Goal: Task Accomplishment & Management: Use online tool/utility

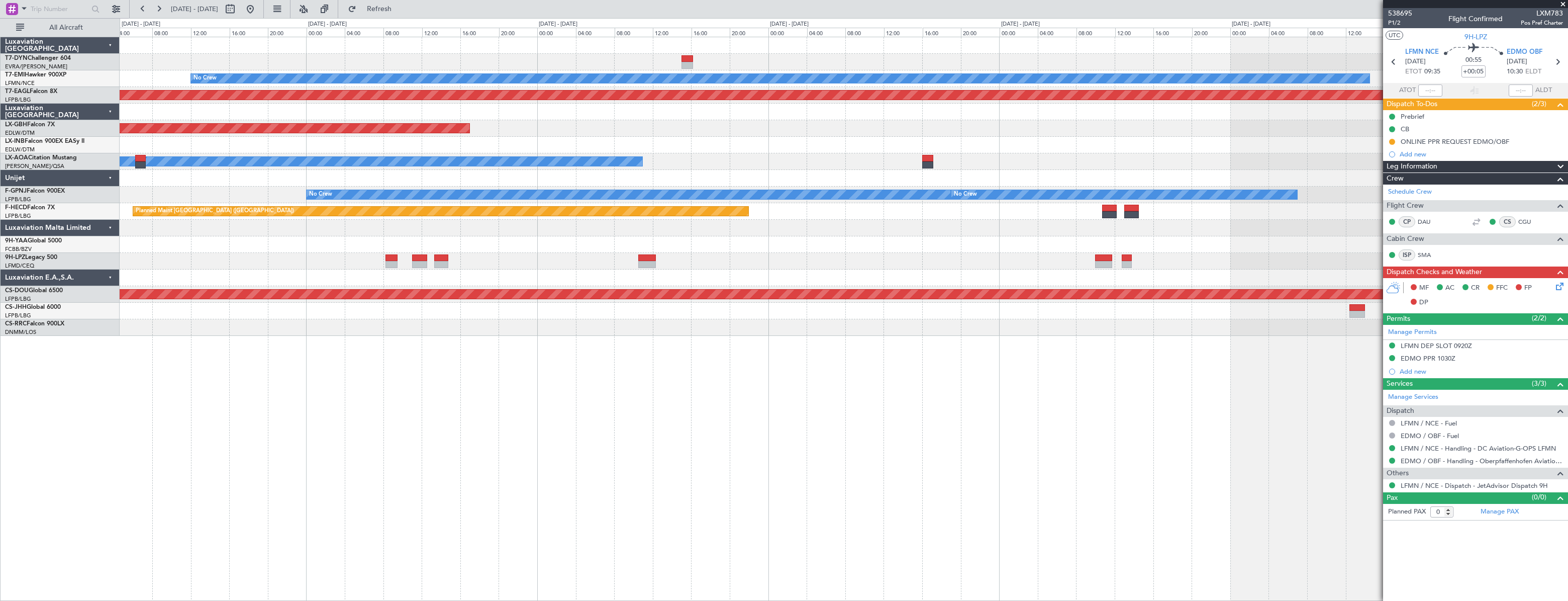
click at [0, 277] on html "07 Oct 2025 - 13 Oct 2025 Refresh Quick Links All Aircraft - - EDDB 10:00 Z OMD…" at bounding box center [784, 300] width 1568 height 601
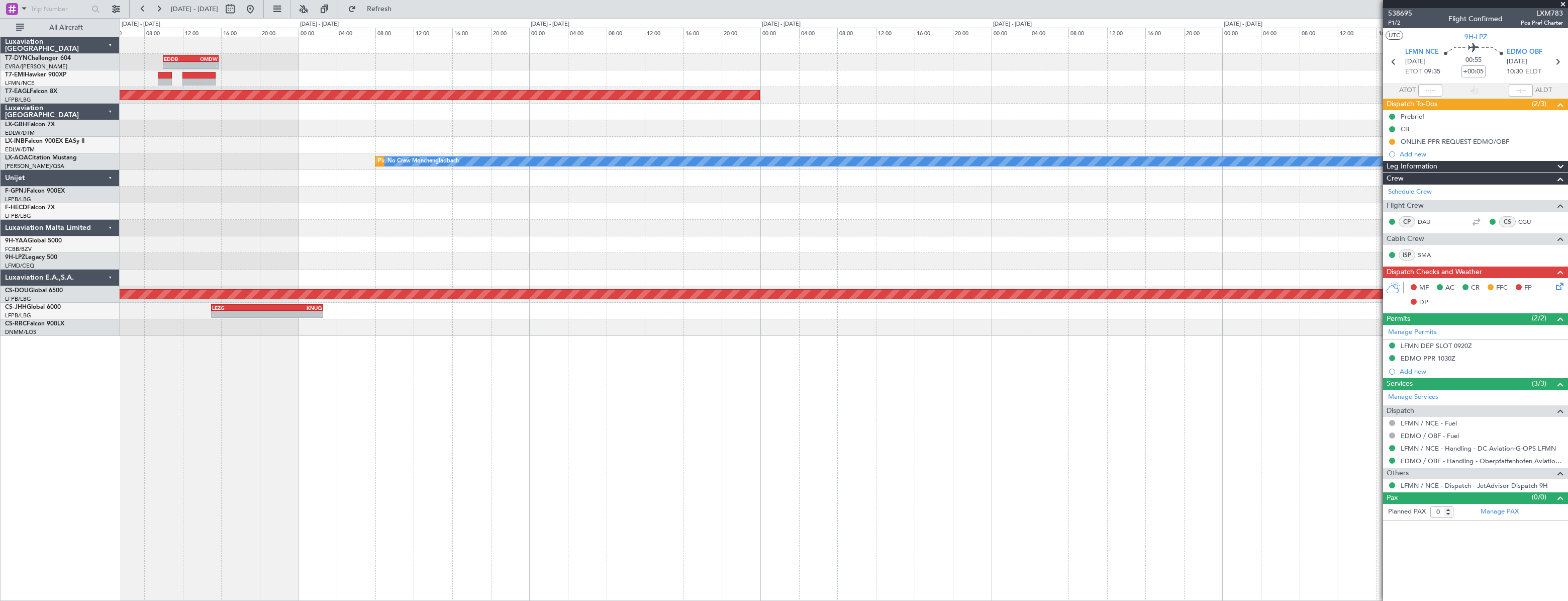
click at [283, 264] on div at bounding box center [843, 261] width 1447 height 17
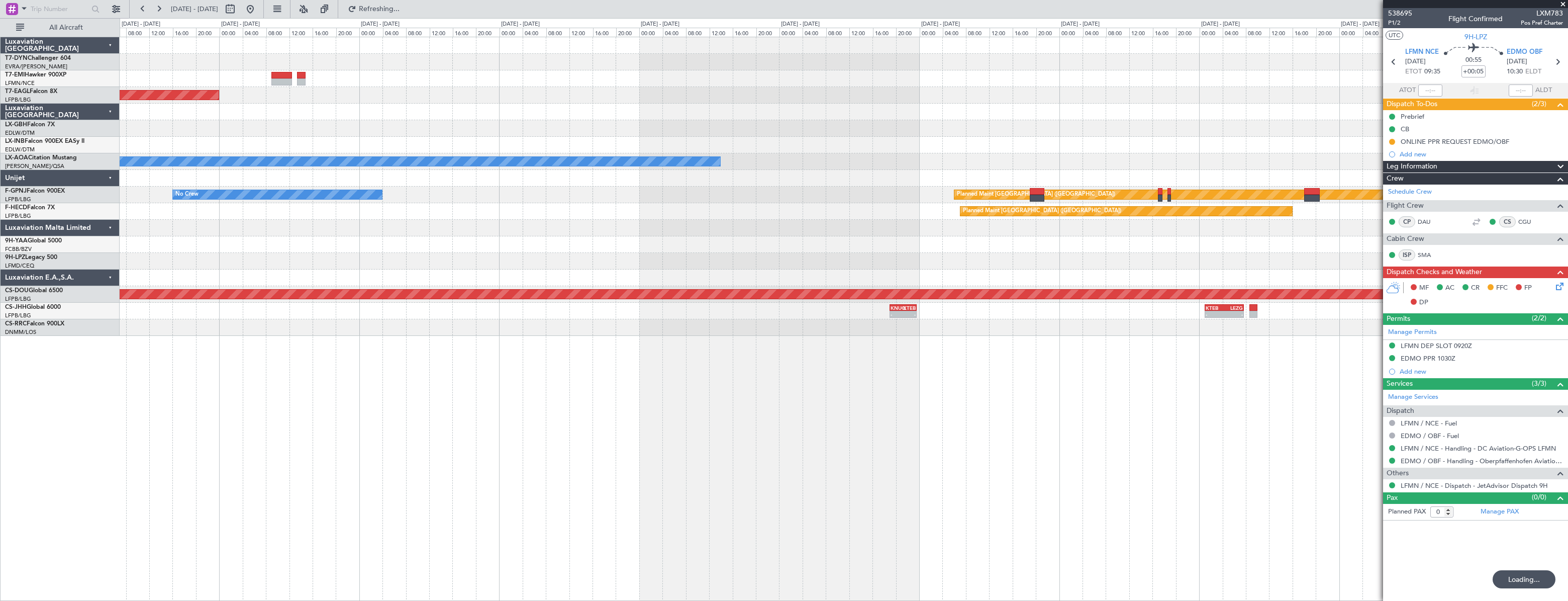
click at [595, 226] on div at bounding box center [843, 227] width 1447 height 17
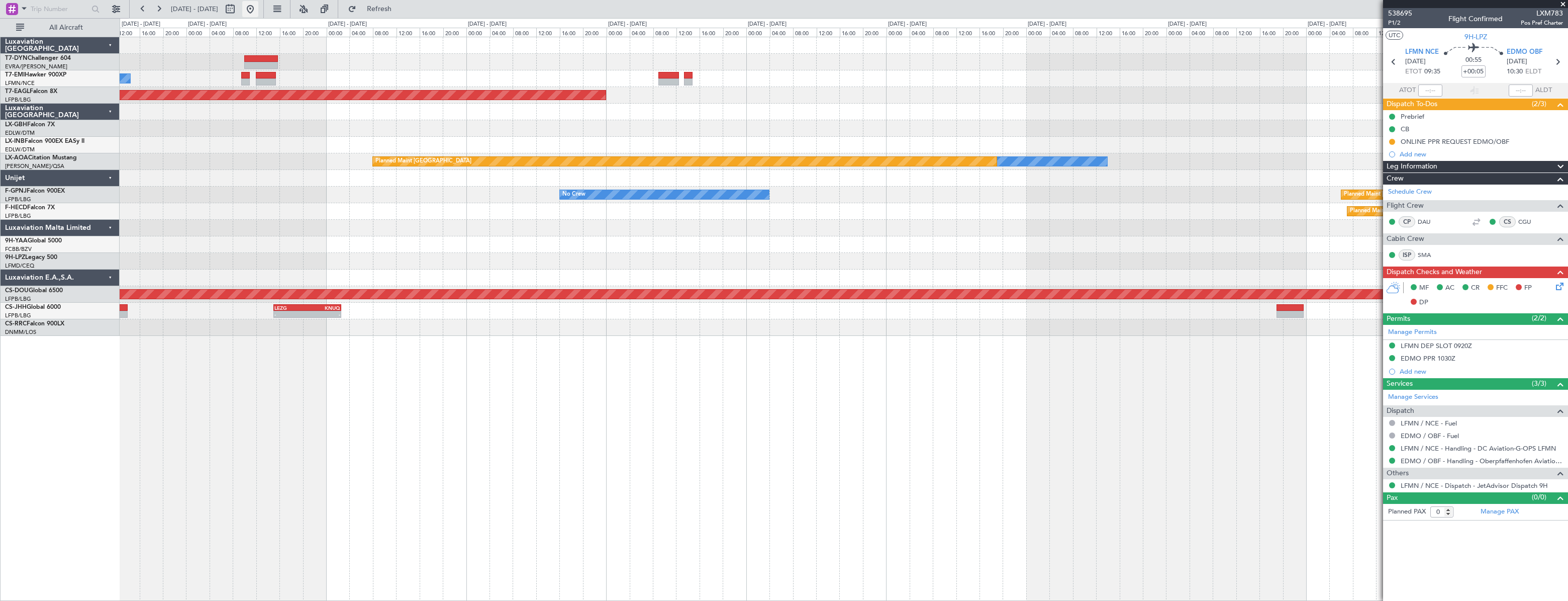
click at [264, 8] on fb-range-datepicker "18 Oct 2025 - 28 Oct 2025" at bounding box center [197, 9] width 135 height 18
click at [258, 9] on button at bounding box center [250, 9] width 16 height 16
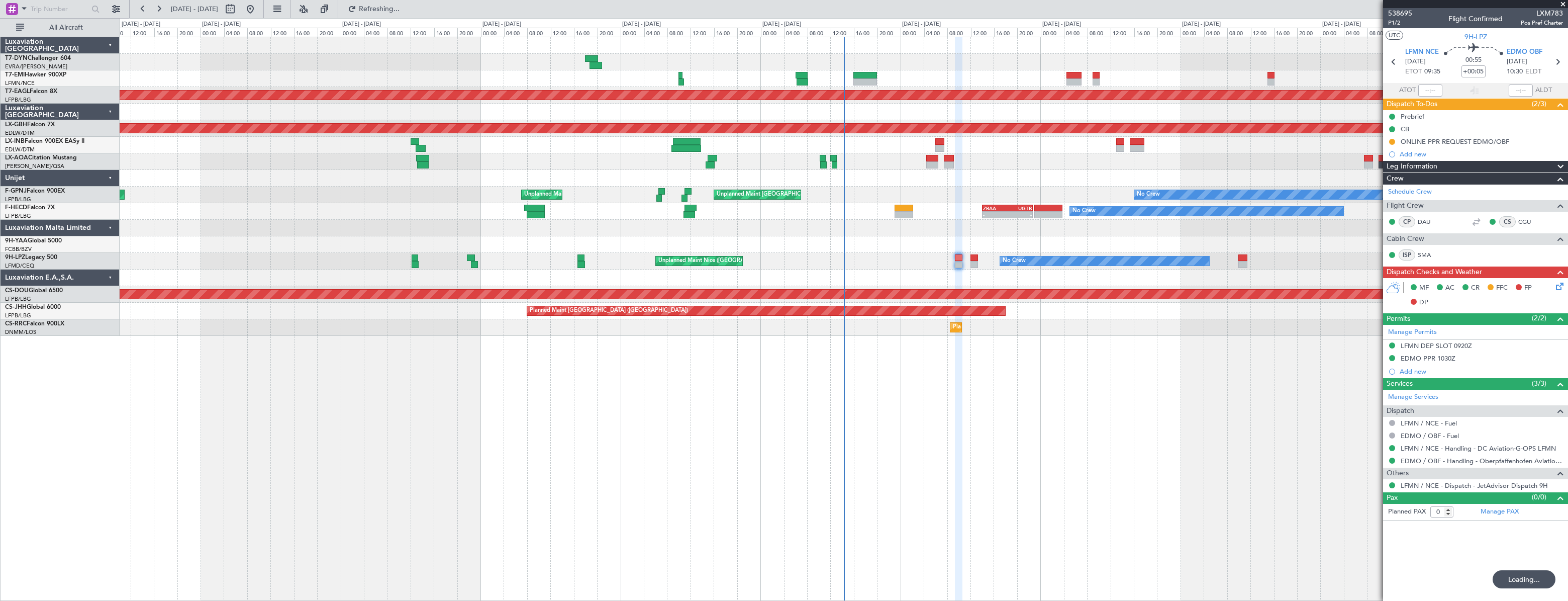
click at [622, 149] on div "No Crew Planned Maint Dubai (Al Maktoum Intl) Planned Maint Nurnberg No Crew Ha…" at bounding box center [843, 186] width 1447 height 298
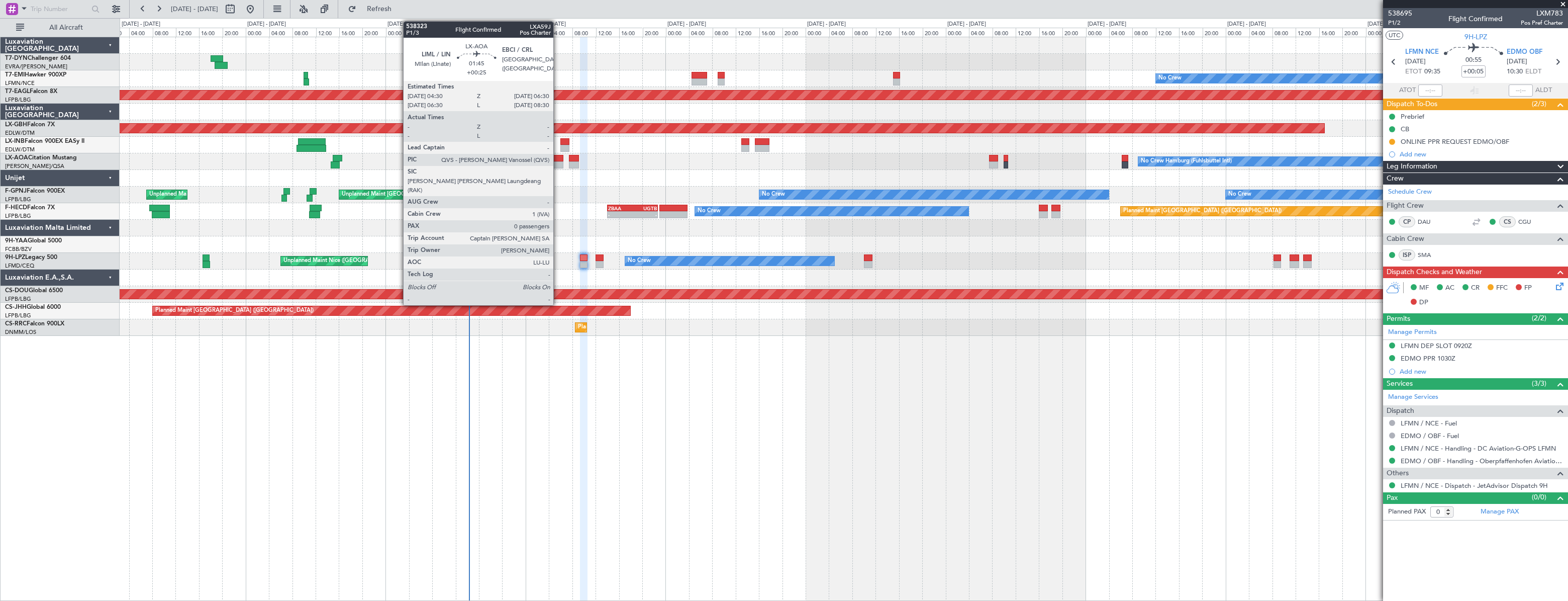
click at [558, 158] on div at bounding box center [558, 158] width 12 height 7
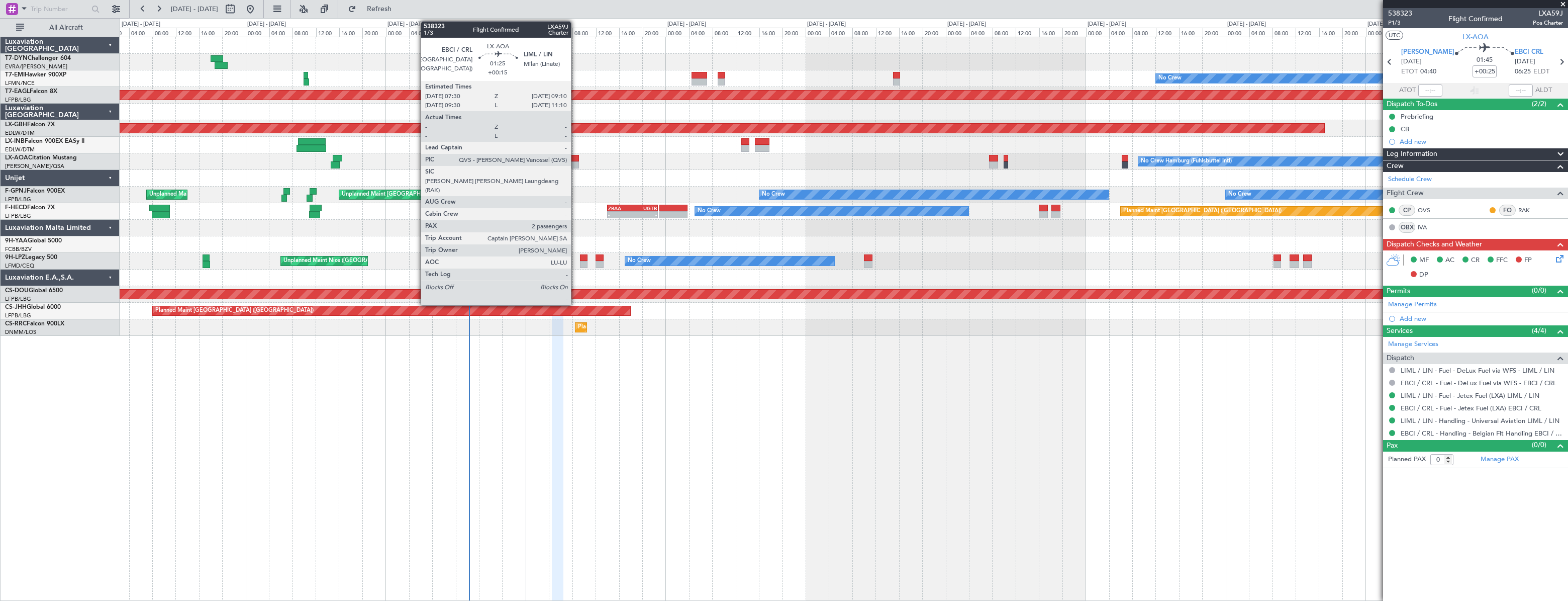
click at [575, 156] on div at bounding box center [573, 158] width 10 height 7
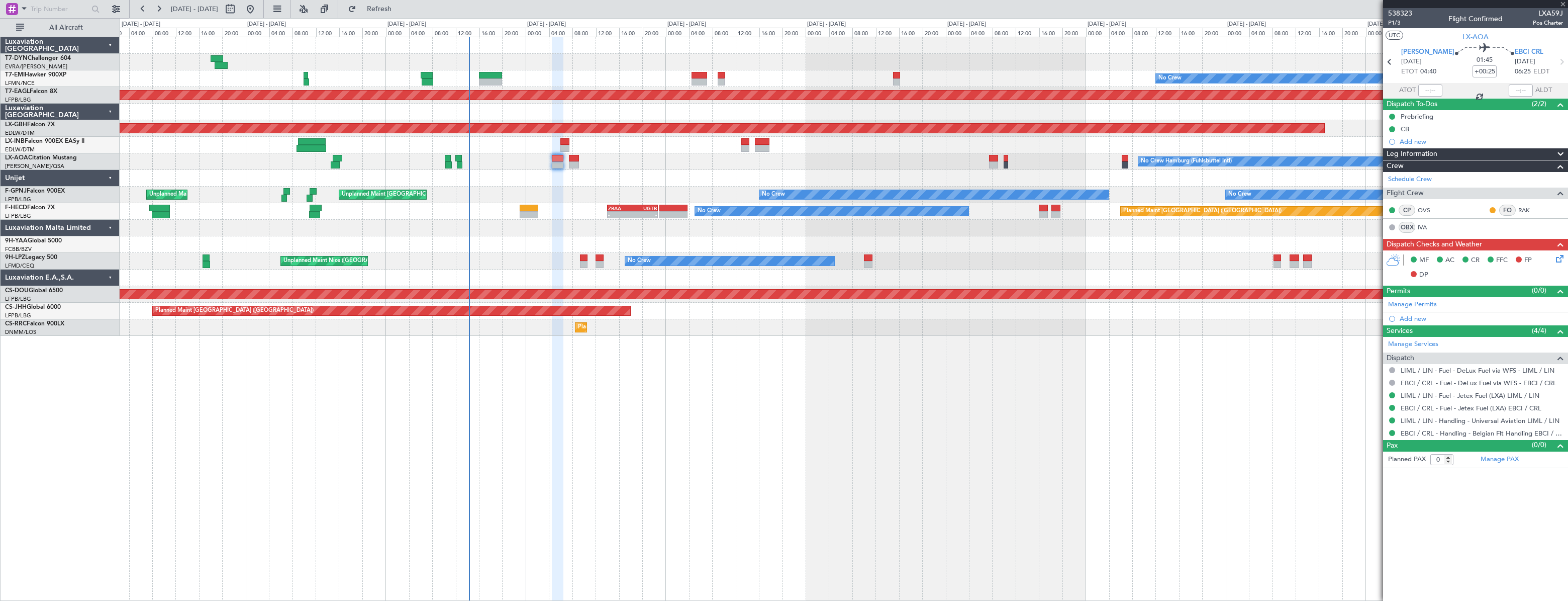
type input "+00:15"
type input "2"
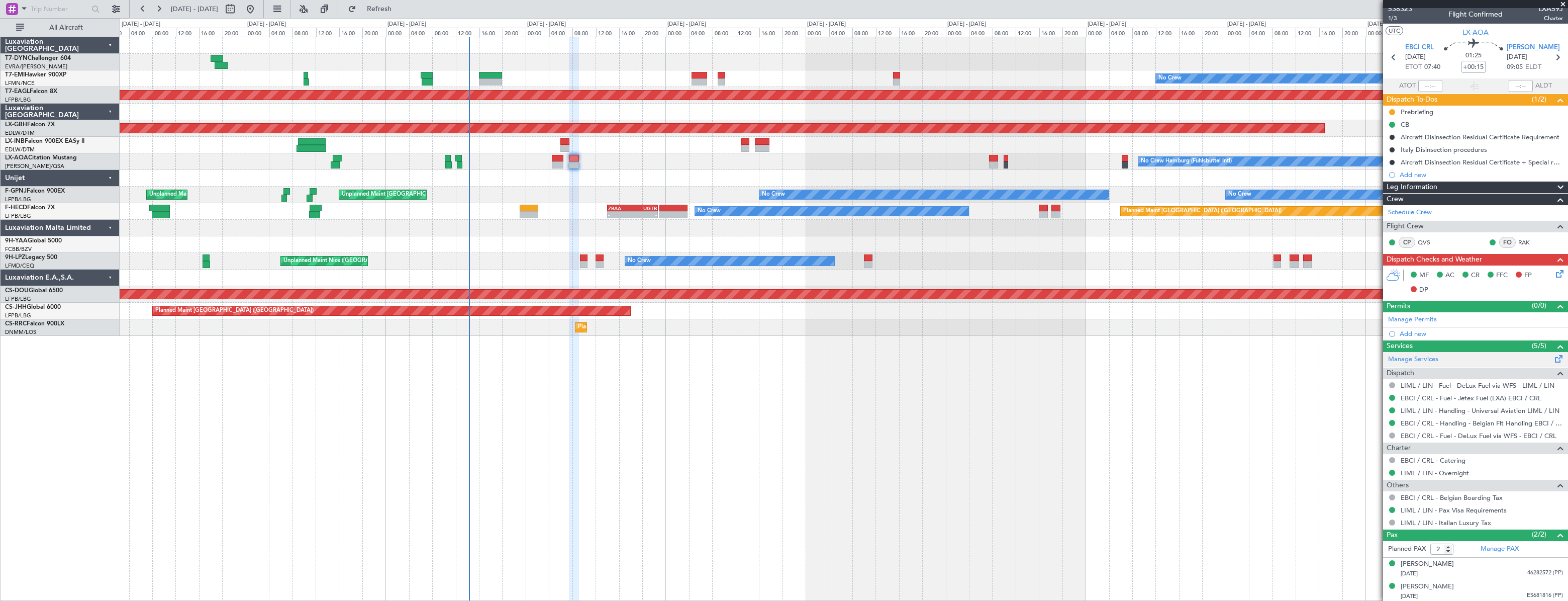
scroll to position [5, 0]
click at [268, 100] on div "No Crew Planned Maint Dubai (Al Maktoum Intl) Planned Maint Nurnberg No Crew Ha…" at bounding box center [843, 186] width 1447 height 298
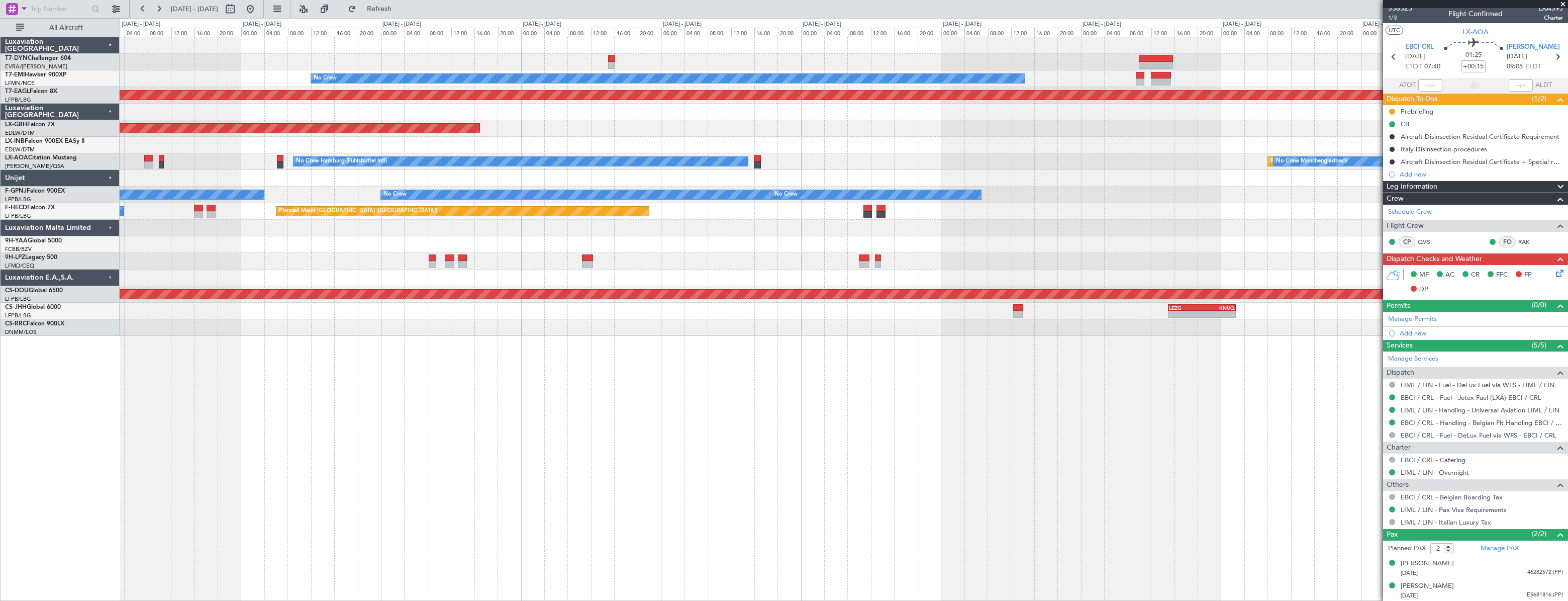
click at [1419, 41] on fb-app "12 Oct 2025 - 22 Oct 2025 Refresh Quick Links All Aircraft No Crew Planned Main…" at bounding box center [784, 304] width 1568 height 593
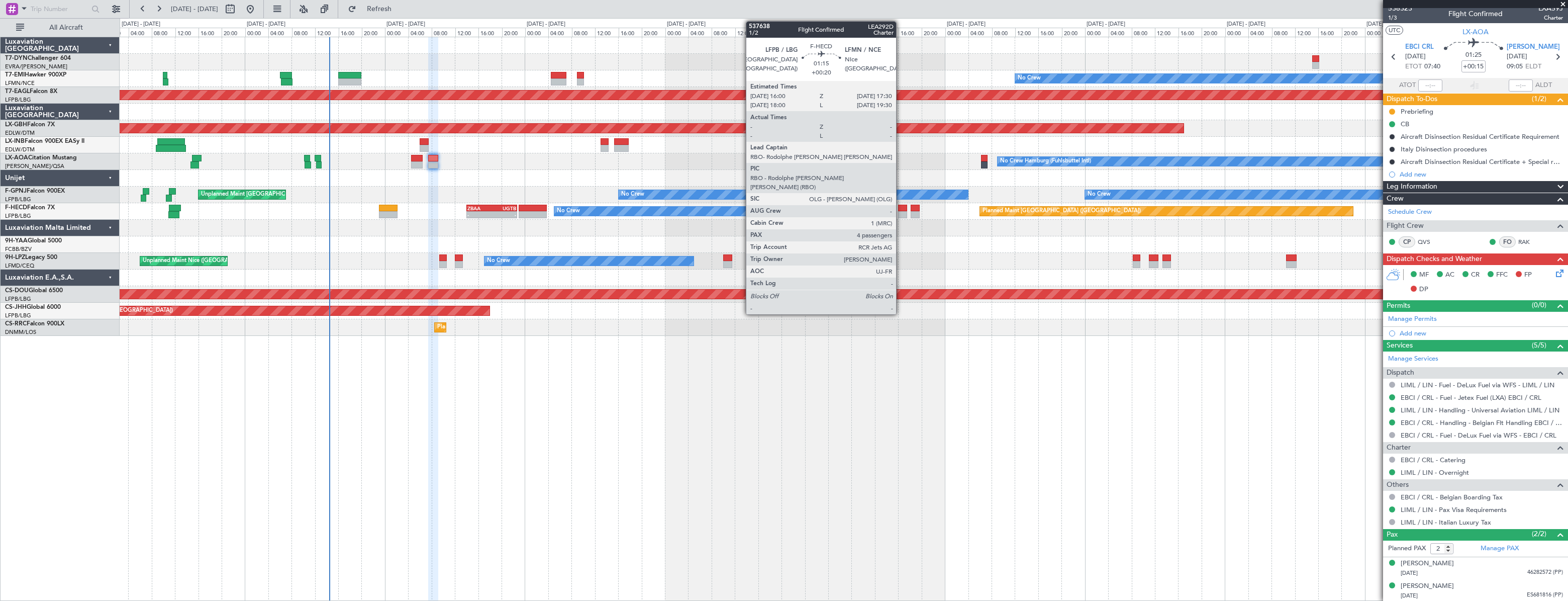
click at [901, 208] on div at bounding box center [902, 208] width 9 height 7
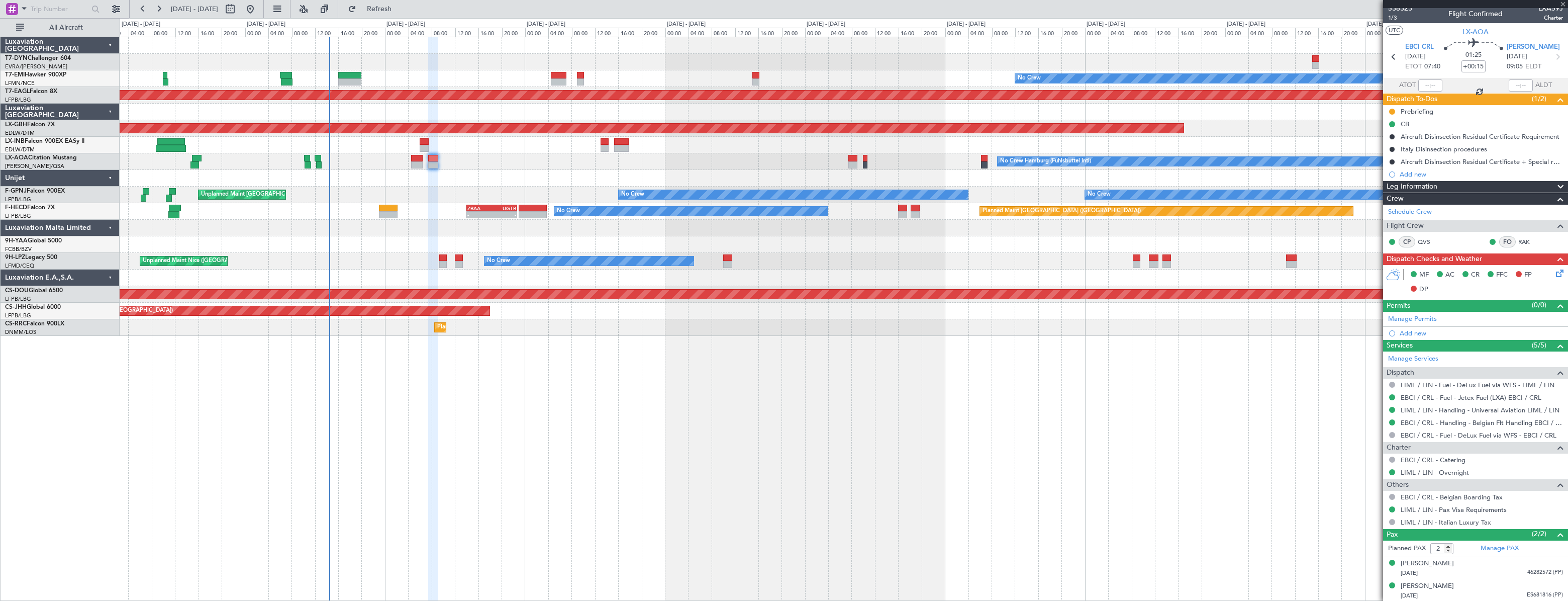
type input "+00:20"
type input "4"
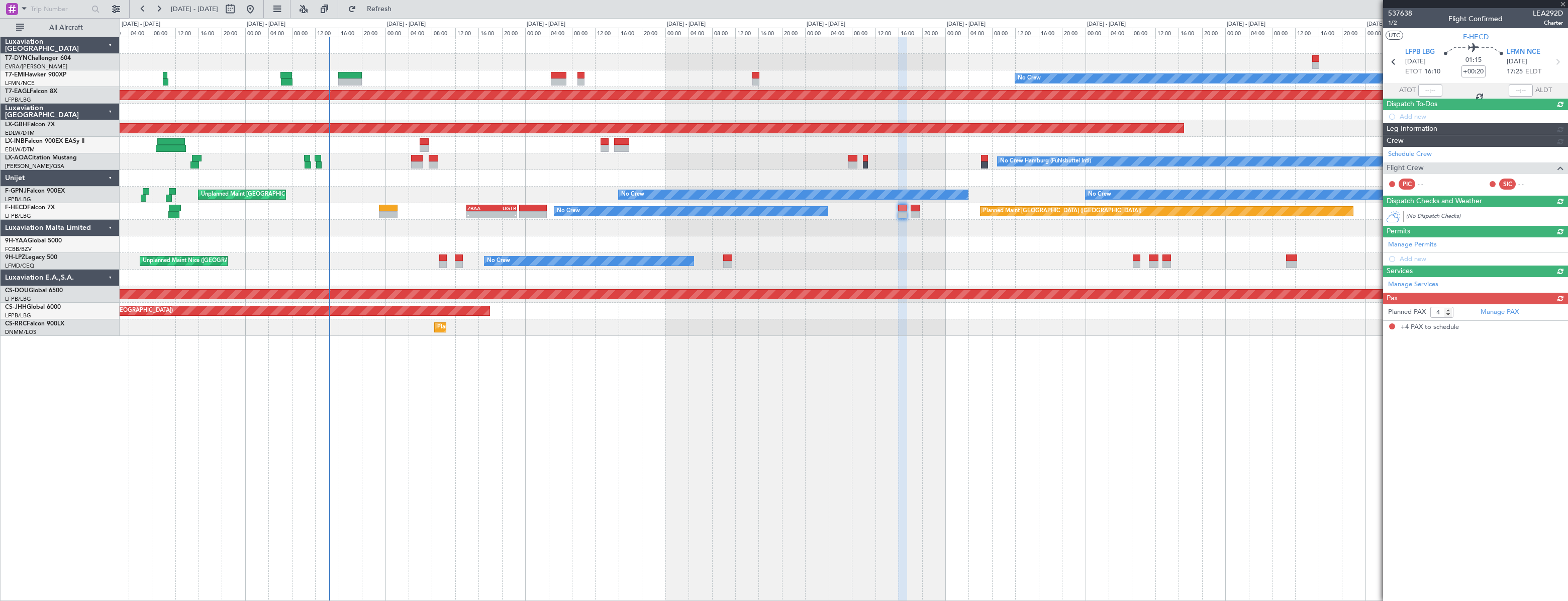
scroll to position [0, 0]
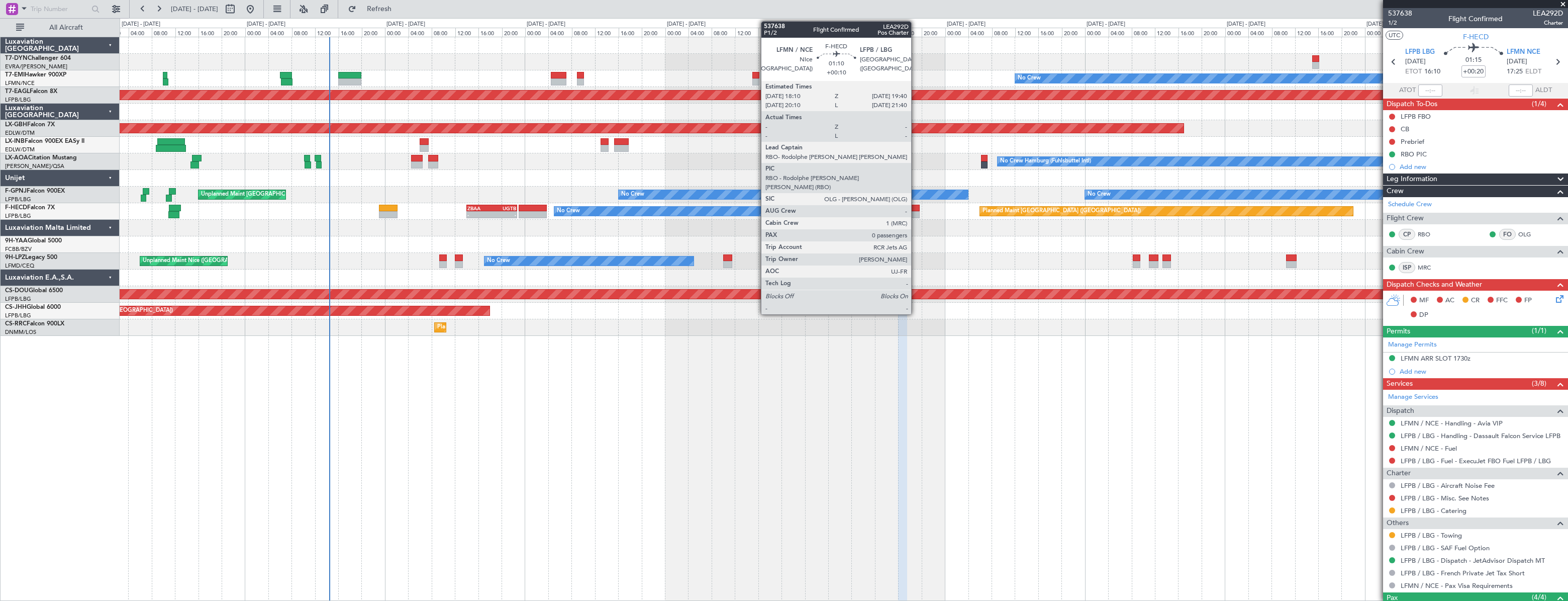
click at [916, 210] on div at bounding box center [915, 208] width 9 height 7
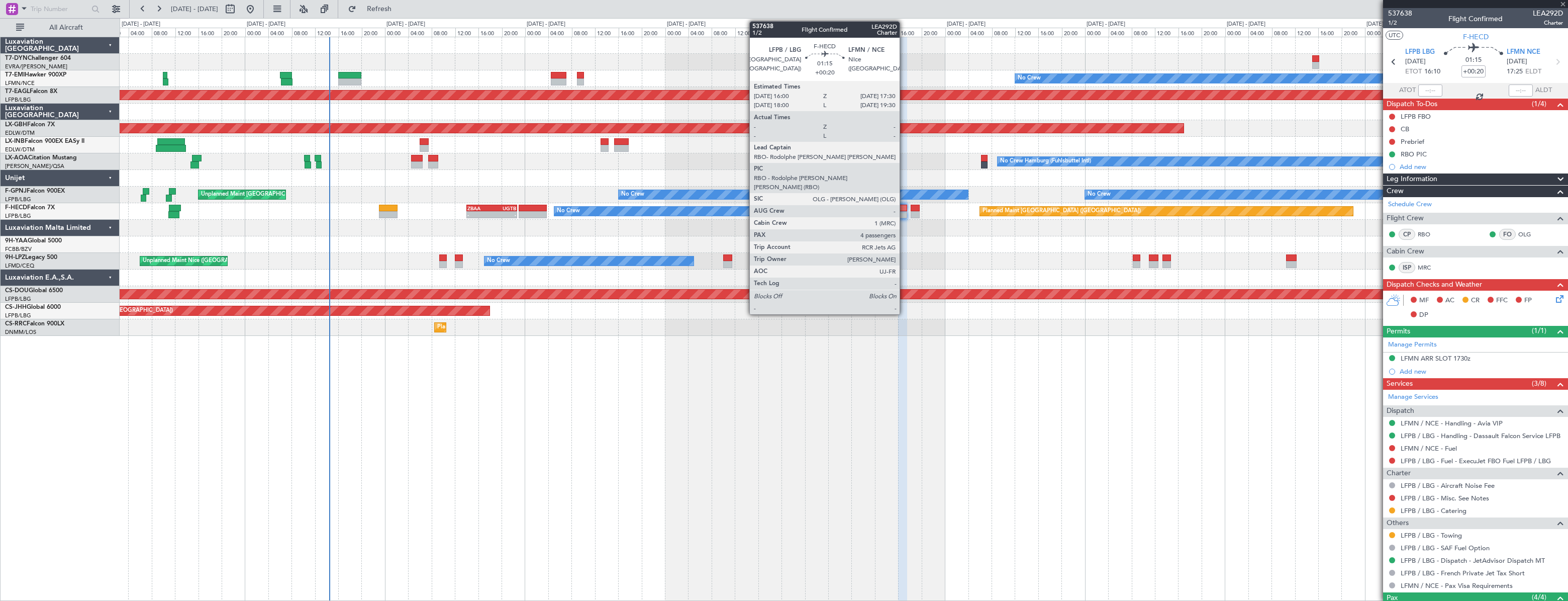
type input "+00:10"
type input "0"
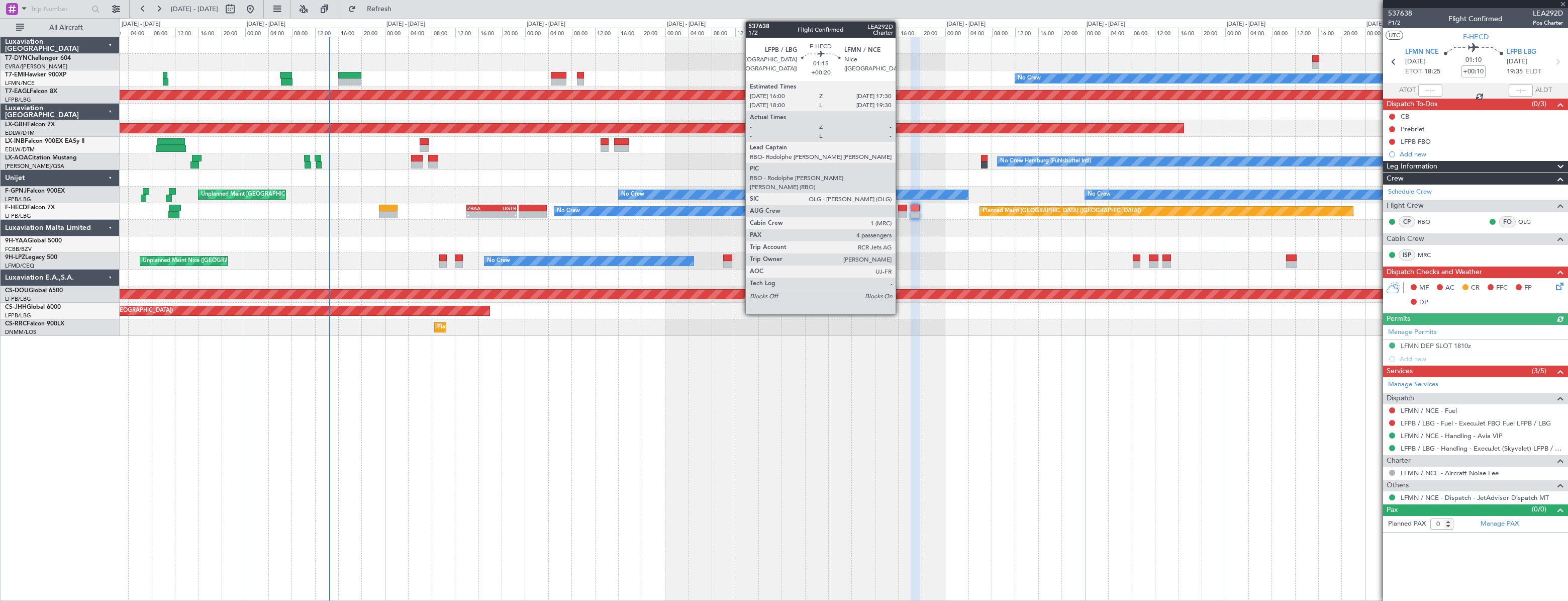
click at [900, 207] on div at bounding box center [902, 208] width 9 height 7
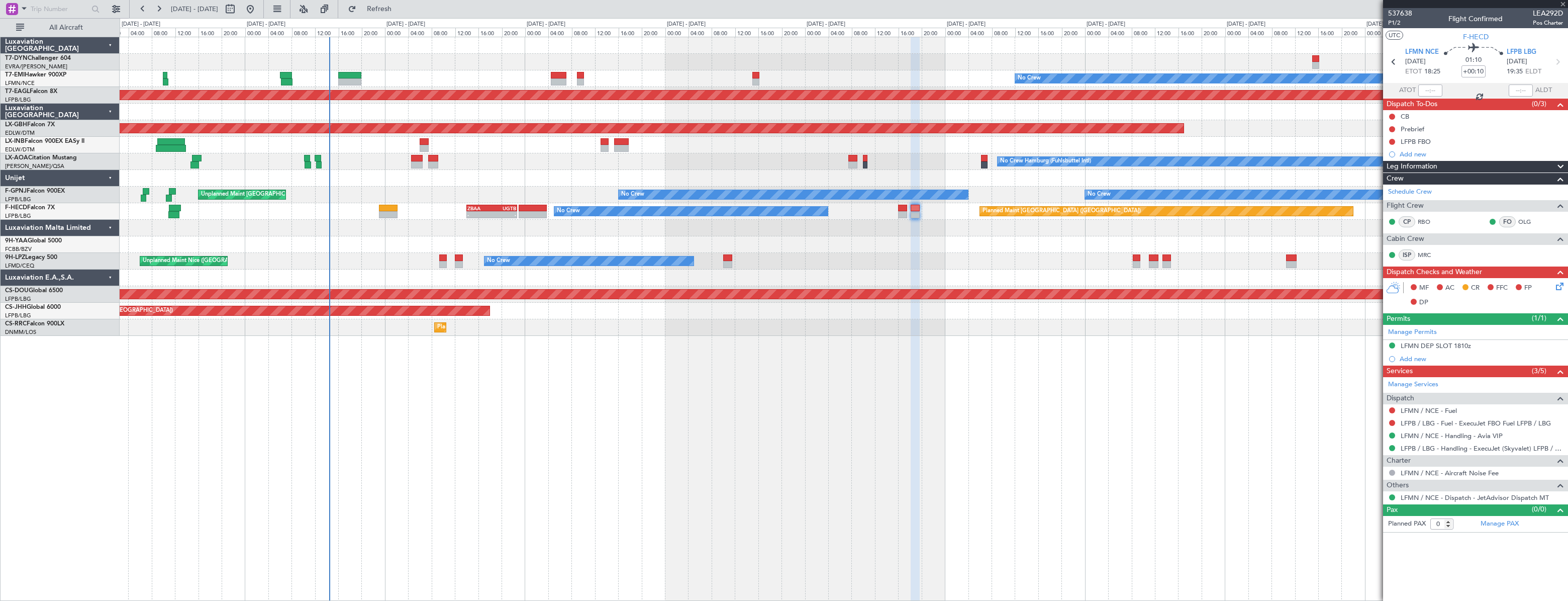
type input "+00:20"
type input "4"
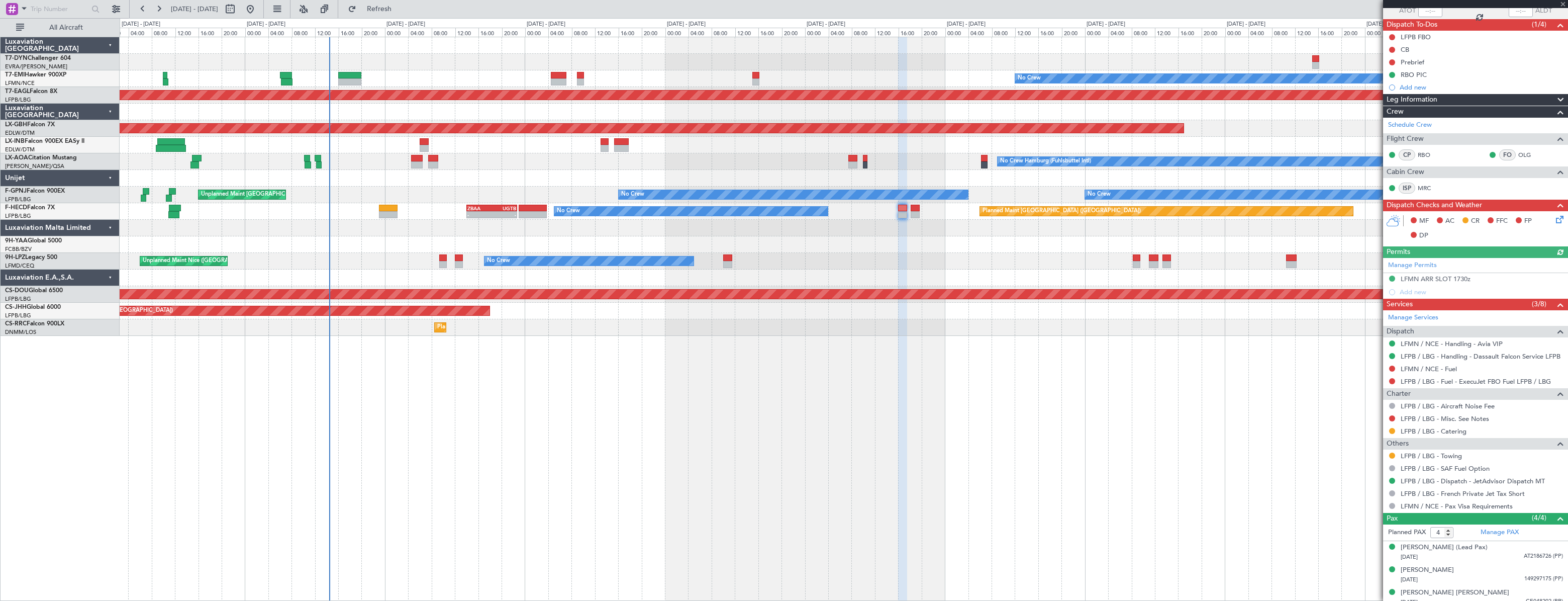
scroll to position [108, 0]
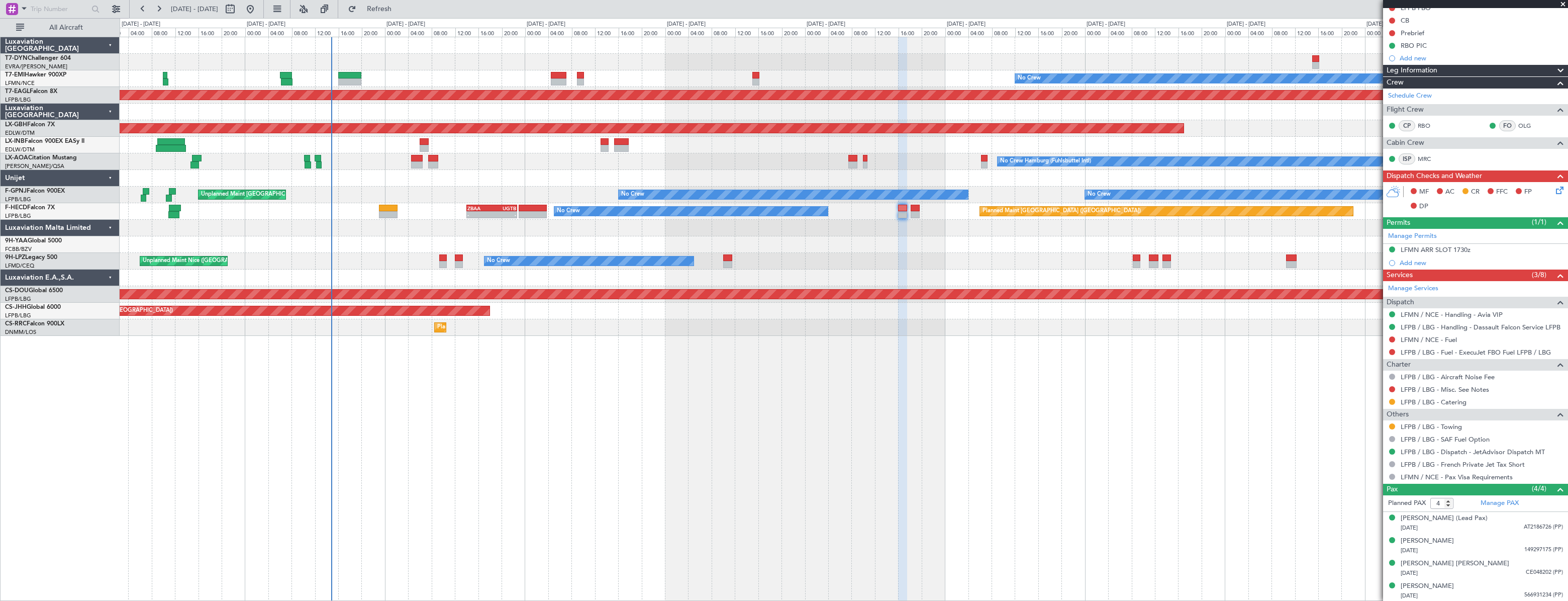
click at [1002, 252] on div "No Crew Planned Maint Dubai (Al Maktoum Intl) Planned Maint Nurnberg No Crew Ha…" at bounding box center [843, 186] width 1447 height 298
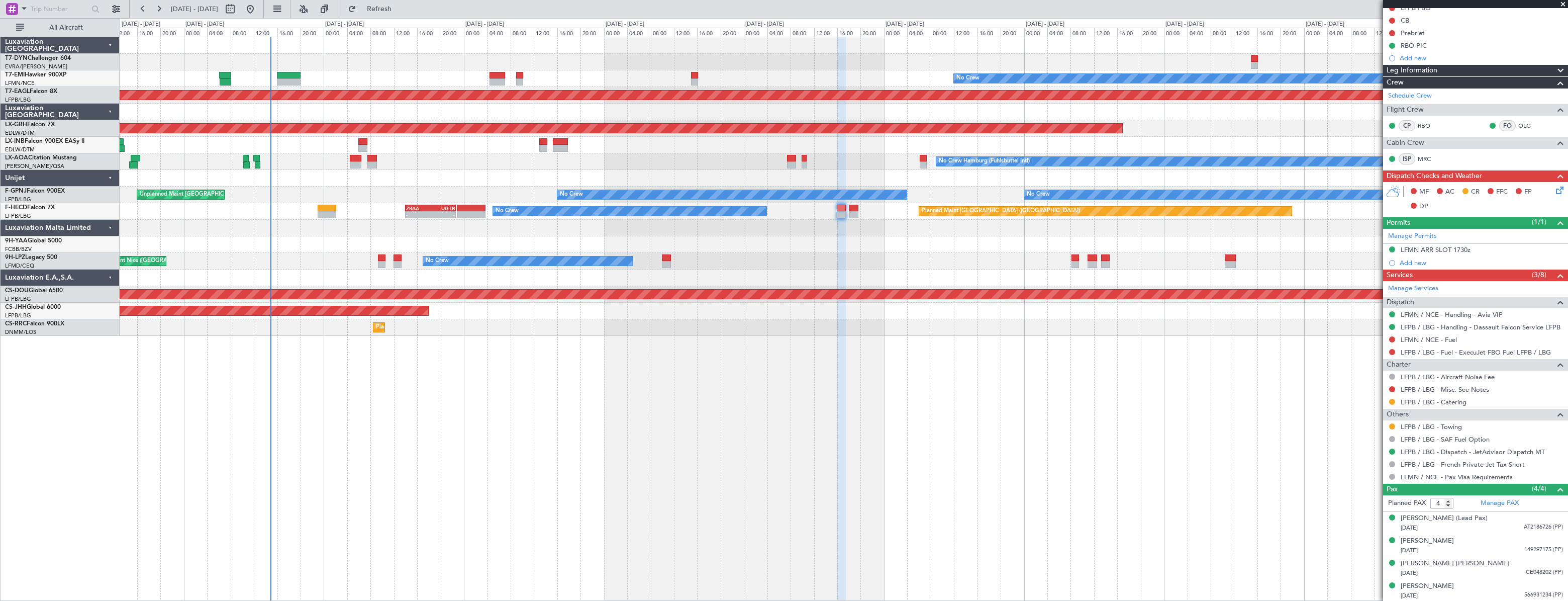
click at [829, 255] on div "No Crew Planned Maint Dubai (Al Maktoum Intl) Planned Maint Nurnberg No Crew Ha…" at bounding box center [843, 186] width 1447 height 298
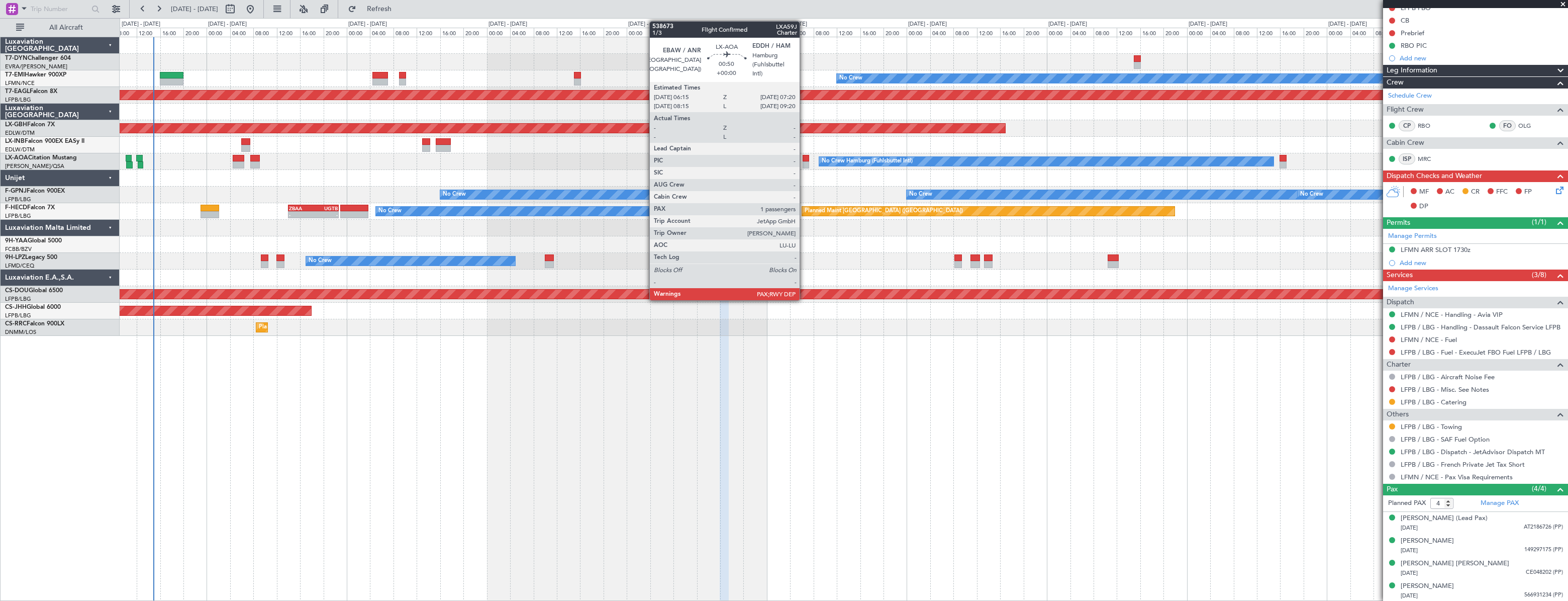
click at [804, 158] on div at bounding box center [805, 158] width 6 height 7
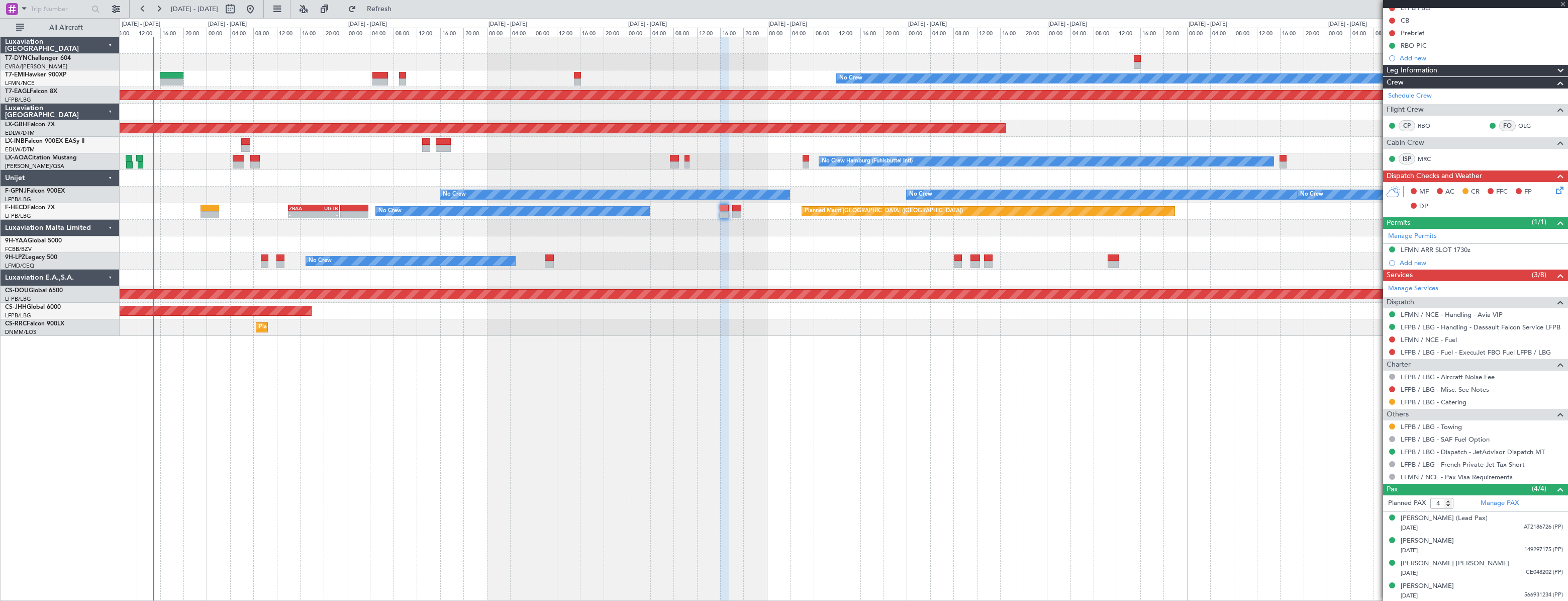
type input "1"
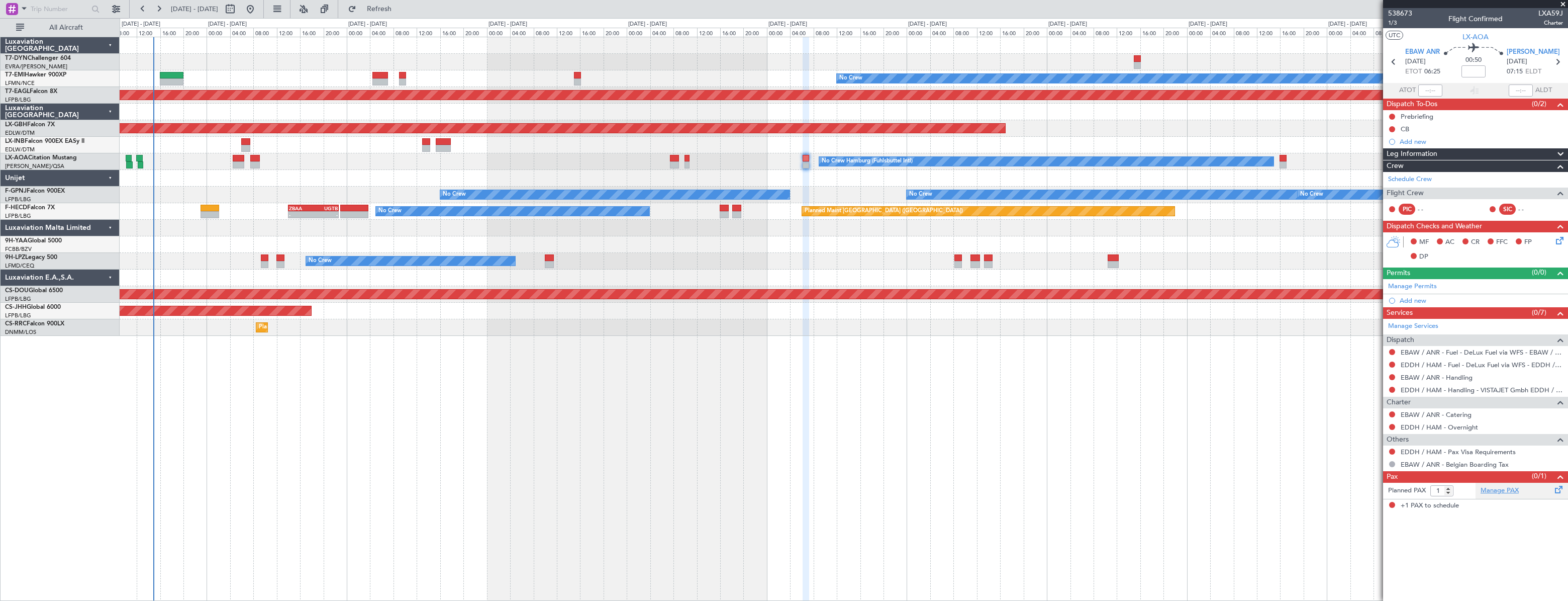
click at [1512, 491] on link "Manage PAX" at bounding box center [1499, 490] width 38 height 10
click at [1493, 492] on link "Manage PAX" at bounding box center [1499, 490] width 38 height 10
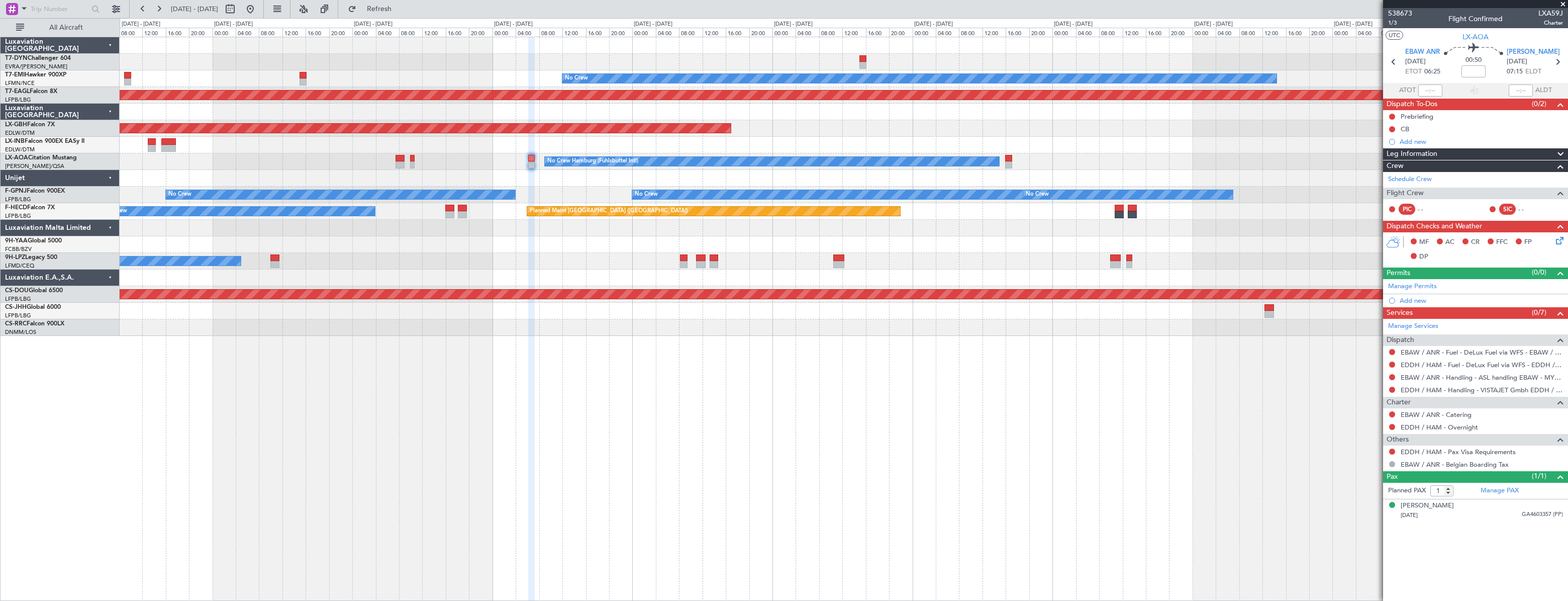
click at [640, 143] on div at bounding box center [843, 145] width 1447 height 17
click at [404, 14] on button "Refresh" at bounding box center [374, 9] width 60 height 16
click at [1446, 508] on div "[PERSON_NAME]" at bounding box center [1427, 505] width 53 height 10
click at [336, 152] on div "No Crew Planned Maint Dubai (Al Maktoum Intl) Planned Maint Nurnberg Planned Ma…" at bounding box center [843, 186] width 1447 height 298
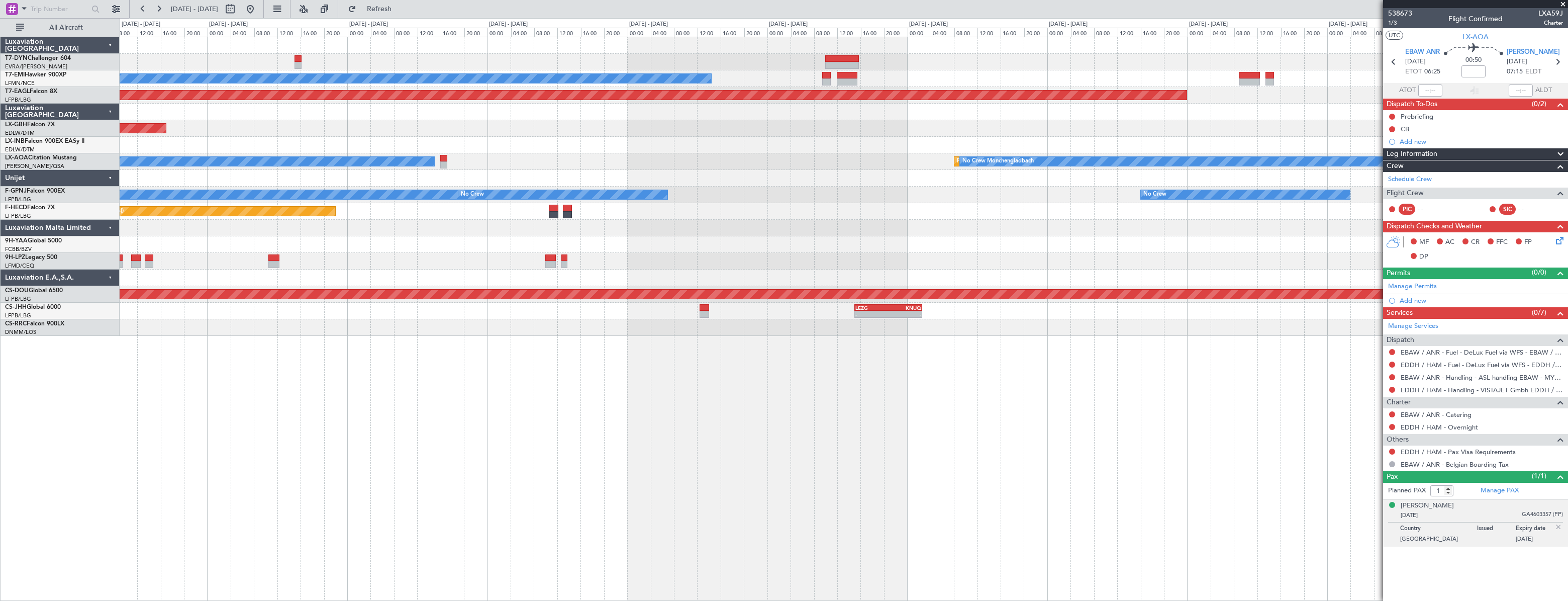
click at [361, 178] on div "No Crew Planned Maint Dubai (Al Maktoum Intl) Planned Maint Nurnberg Planned Ma…" at bounding box center [843, 186] width 1447 height 298
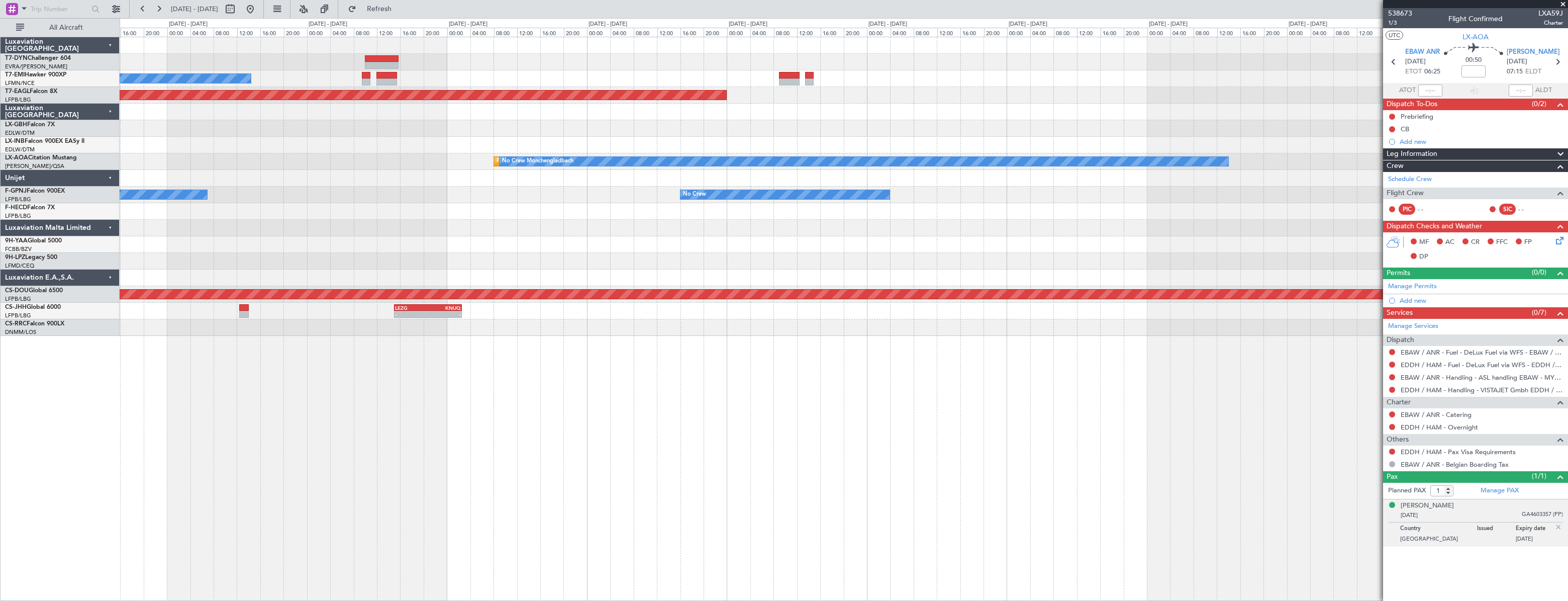
click at [1035, 147] on div "No Crew Planned Maint Dubai (Al Maktoum Intl) Planned Maint Monchengladbach No …" at bounding box center [843, 186] width 1447 height 298
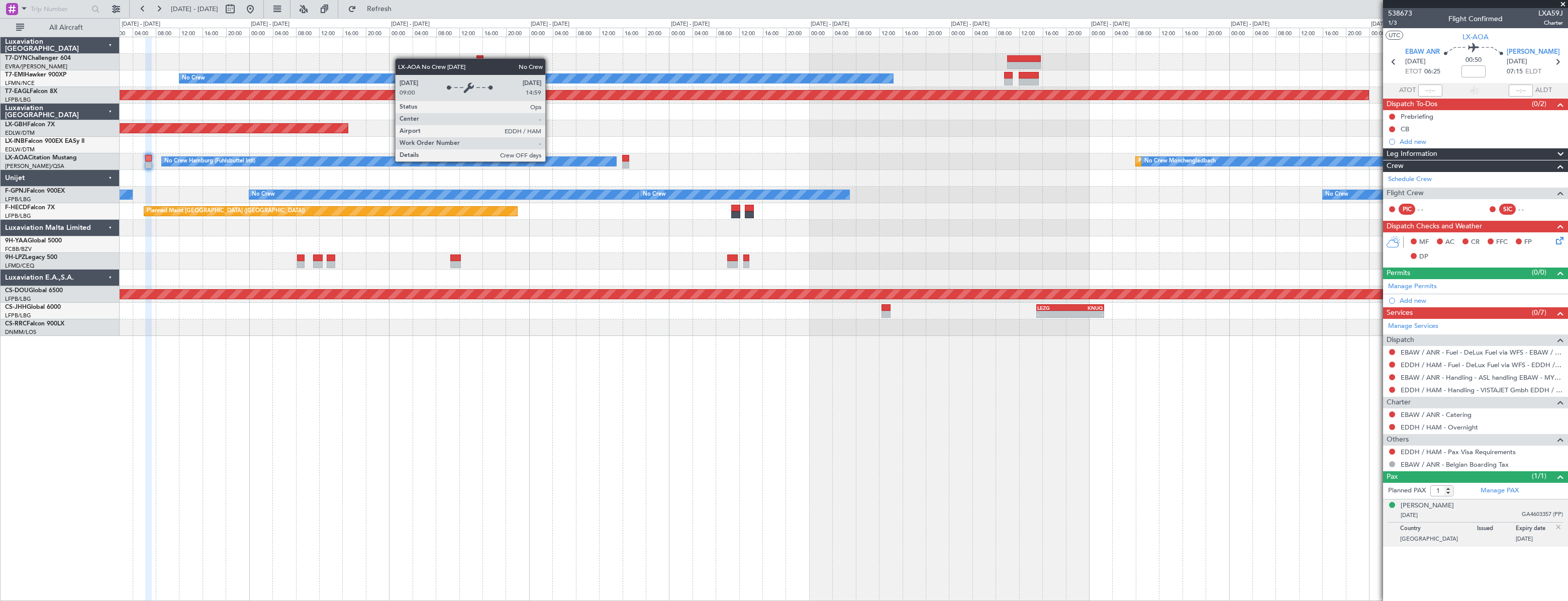
click at [549, 161] on div "No Crew Hamburg (Fuhlsbuttel Intl)" at bounding box center [389, 162] width 454 height 9
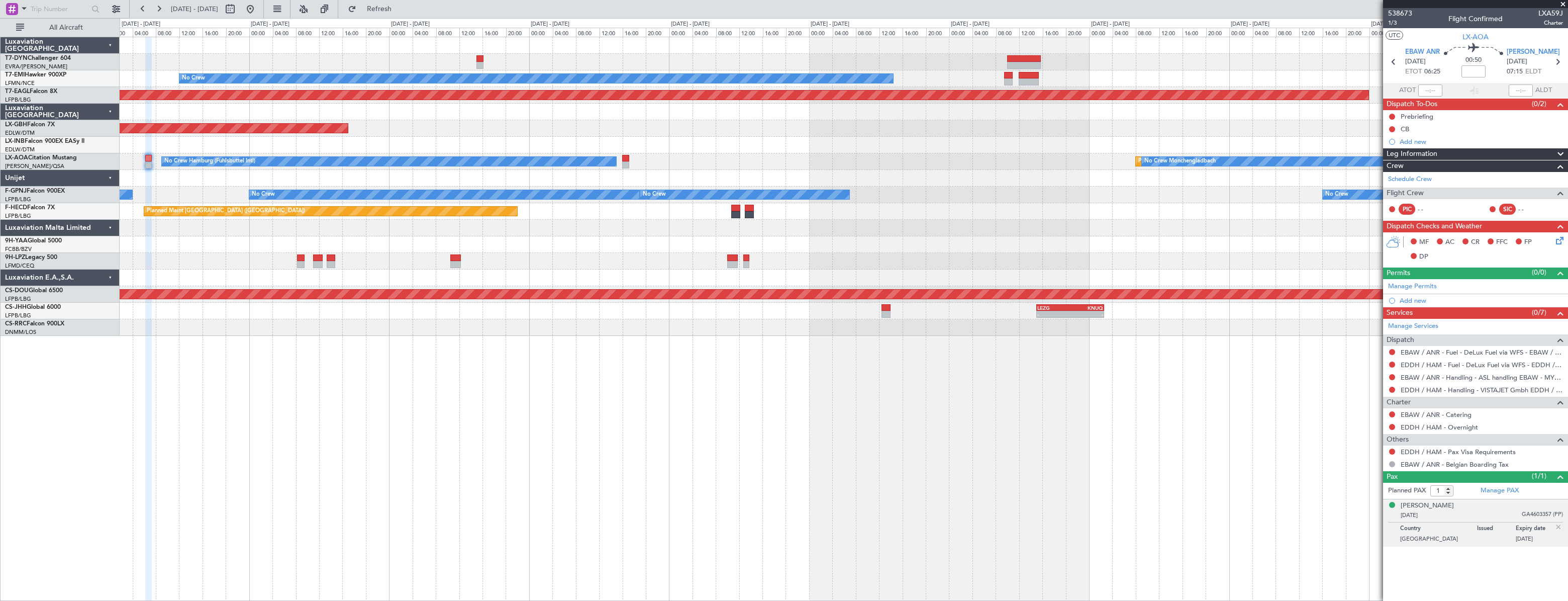
click at [480, 135] on div "No Crew Planned Maint Dubai (Al Maktoum Intl) Planned Maint Nurnberg Planned Ma…" at bounding box center [843, 186] width 1447 height 298
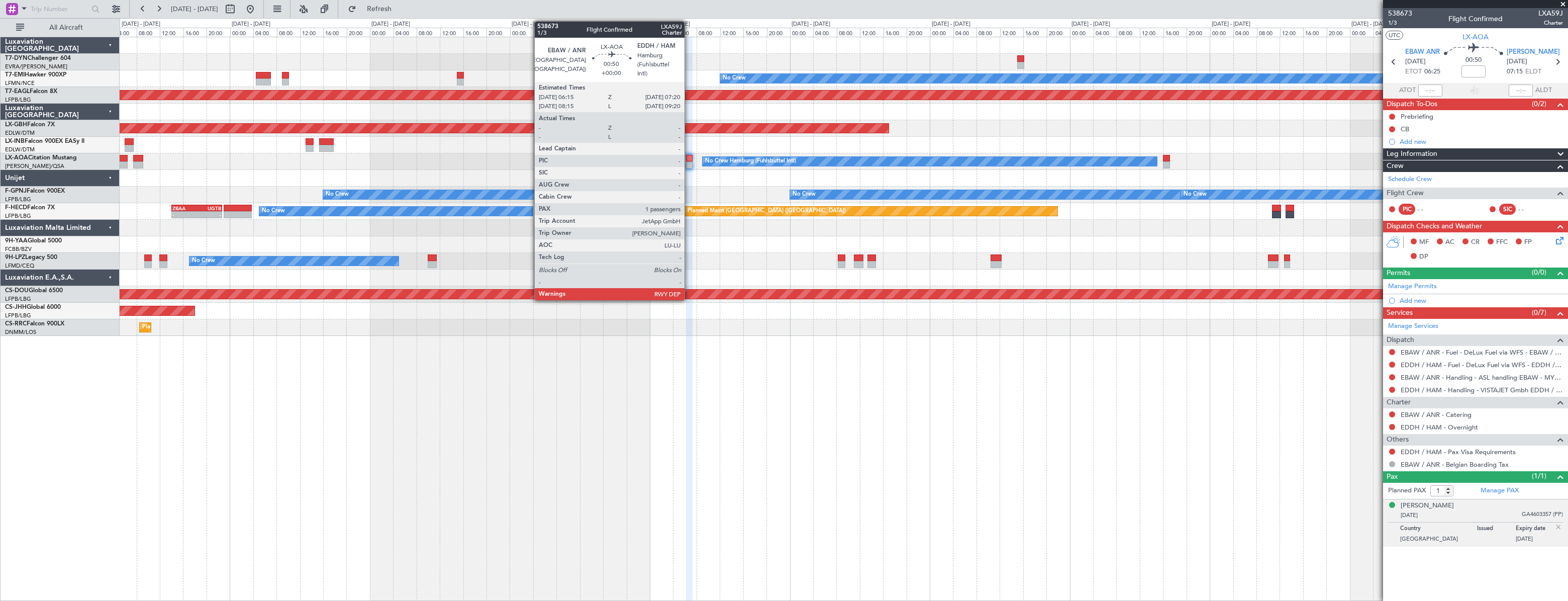
click at [689, 156] on div at bounding box center [689, 158] width 6 height 7
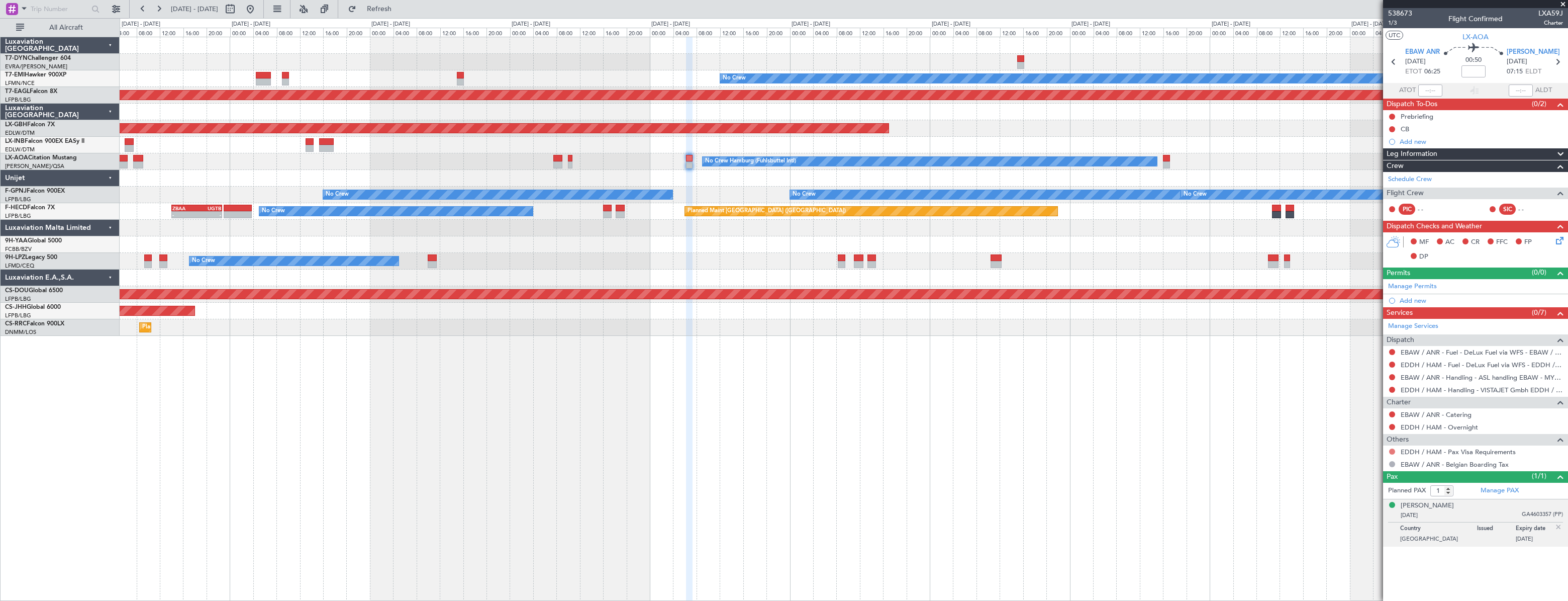
click at [1393, 451] on button at bounding box center [1391, 451] width 6 height 6
click at [1373, 462] on span "Not Required" at bounding box center [1367, 464] width 40 height 10
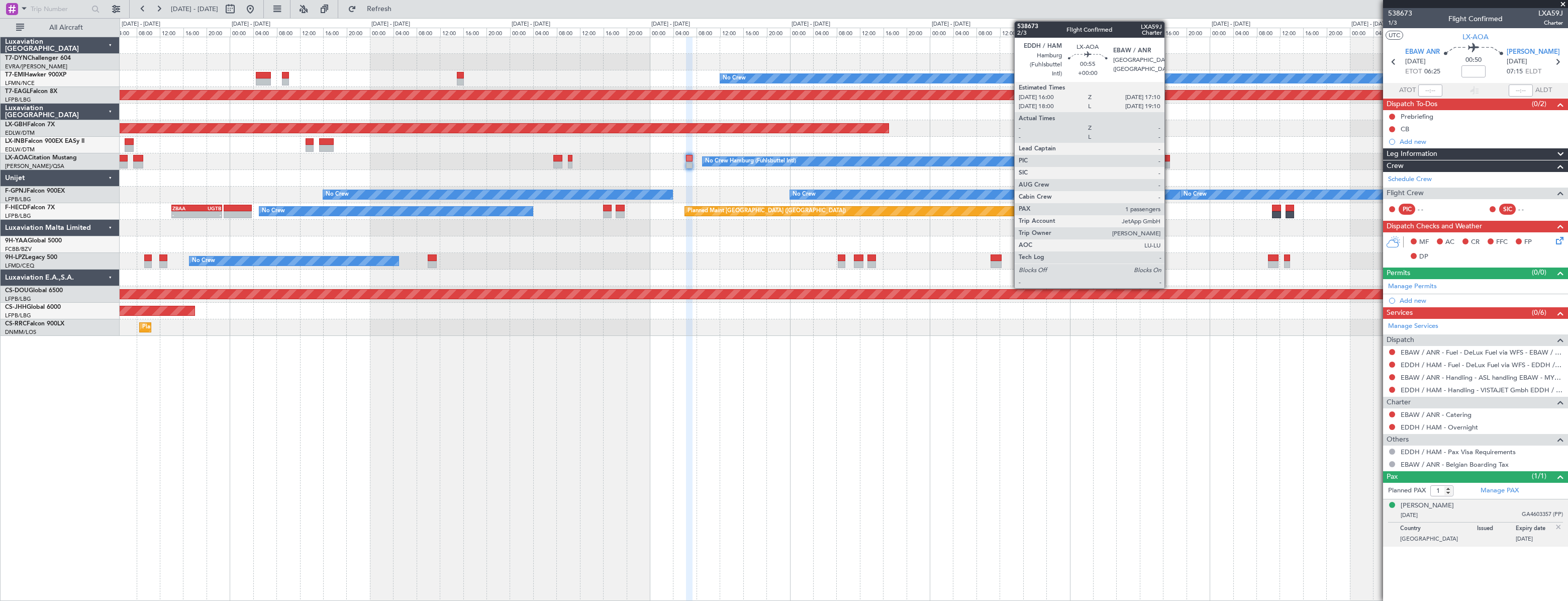
click at [1169, 157] on div at bounding box center [1166, 158] width 7 height 7
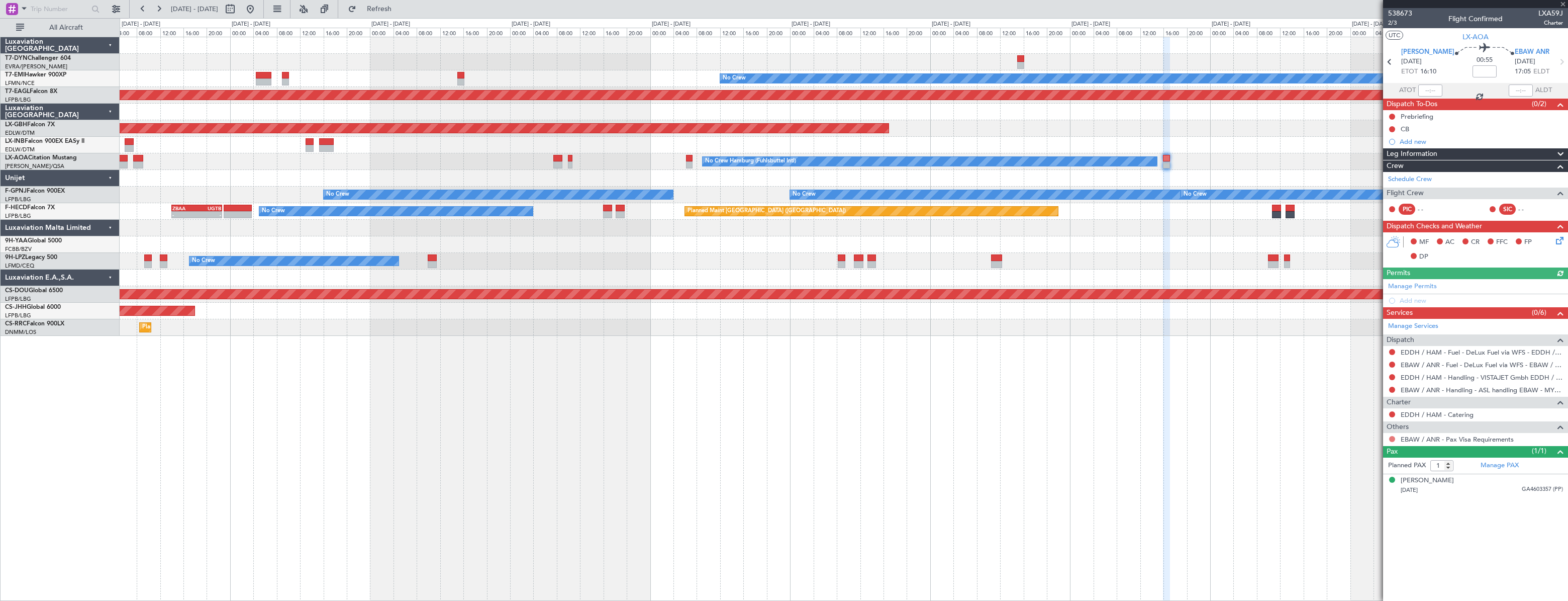
click at [1391, 438] on button at bounding box center [1391, 439] width 6 height 6
click at [1351, 451] on span "Not Required" at bounding box center [1367, 452] width 40 height 10
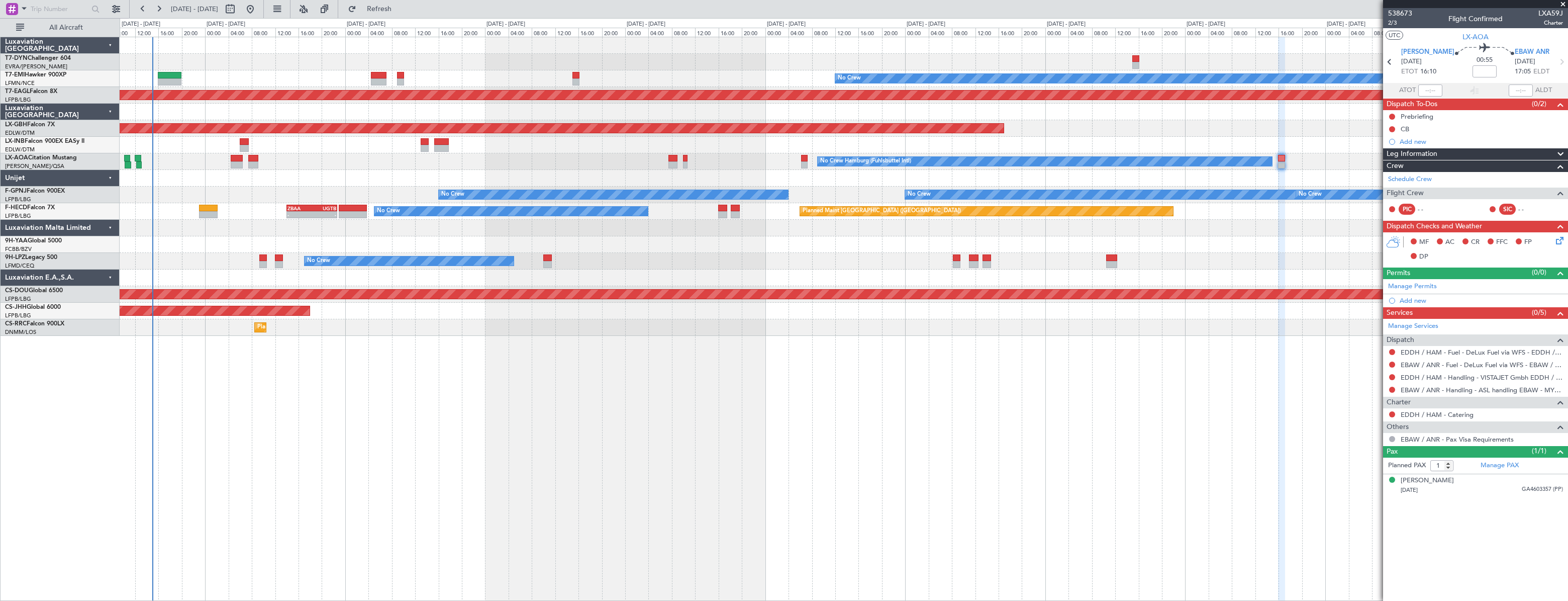
click at [639, 175] on div at bounding box center [843, 178] width 1447 height 17
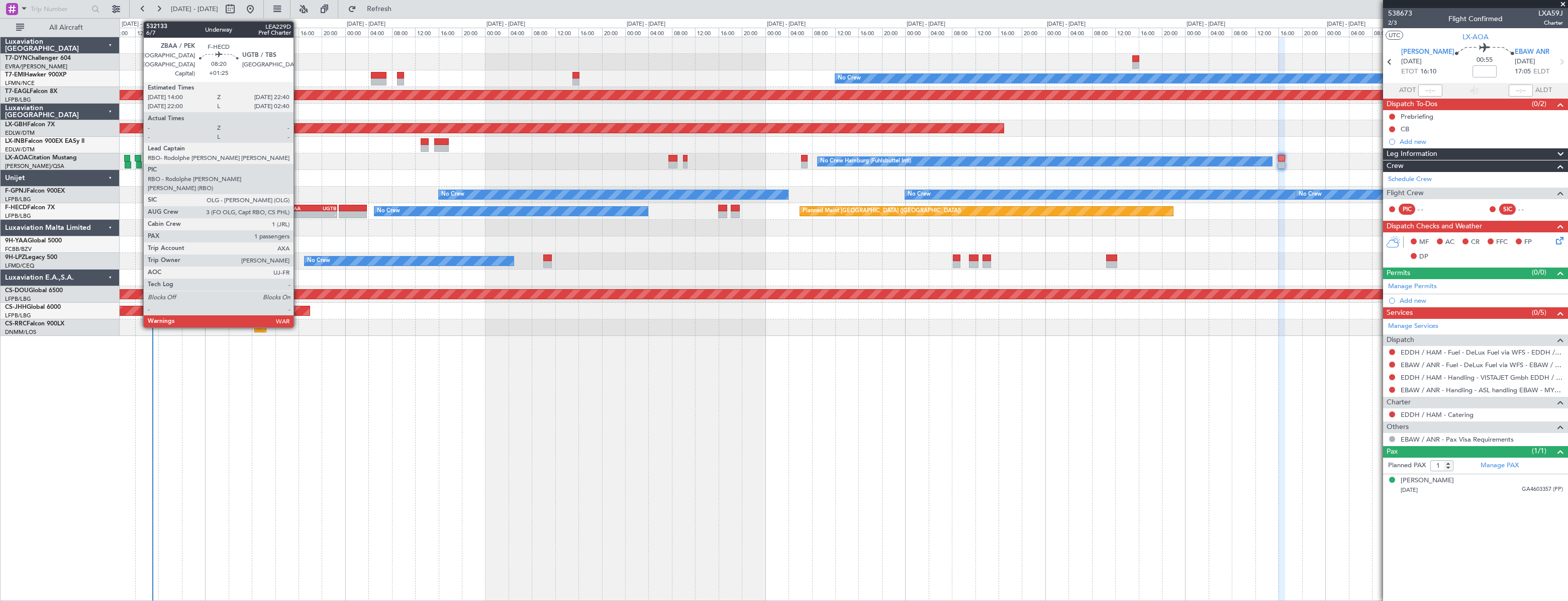
click at [298, 208] on div "ZBAA" at bounding box center [300, 208] width 25 height 6
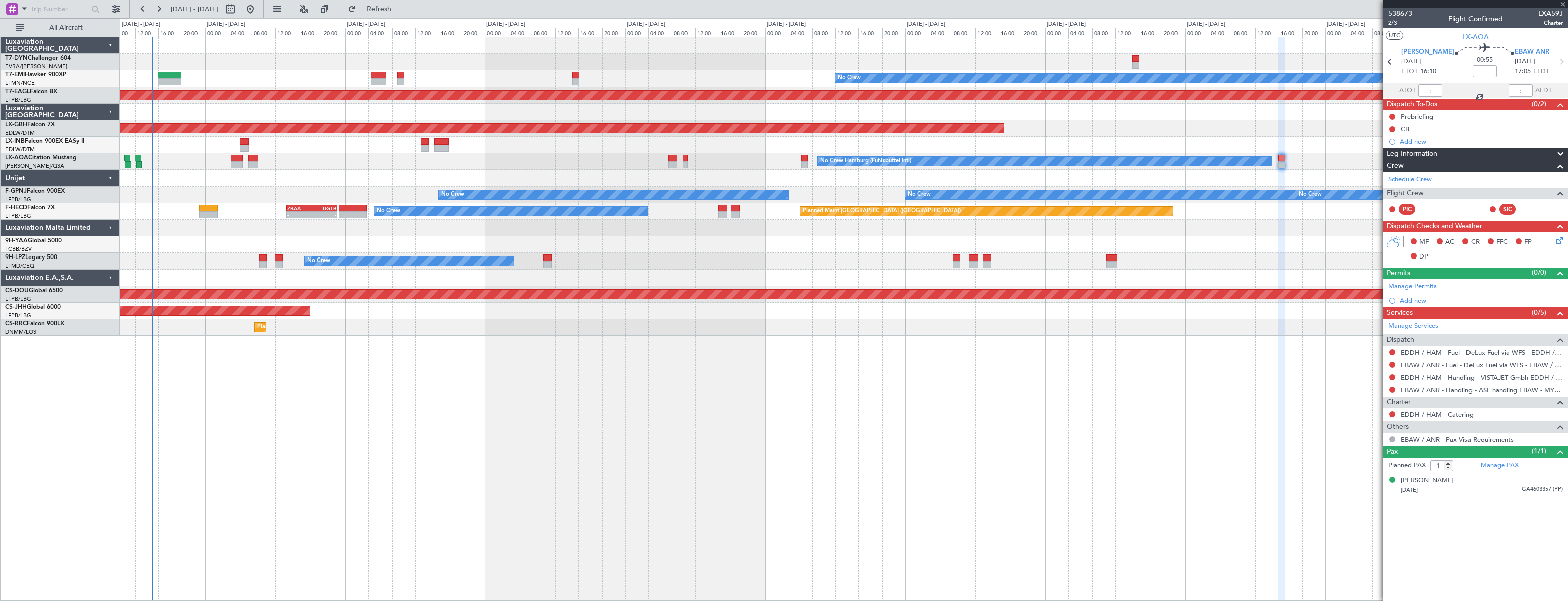
type input "+01:25"
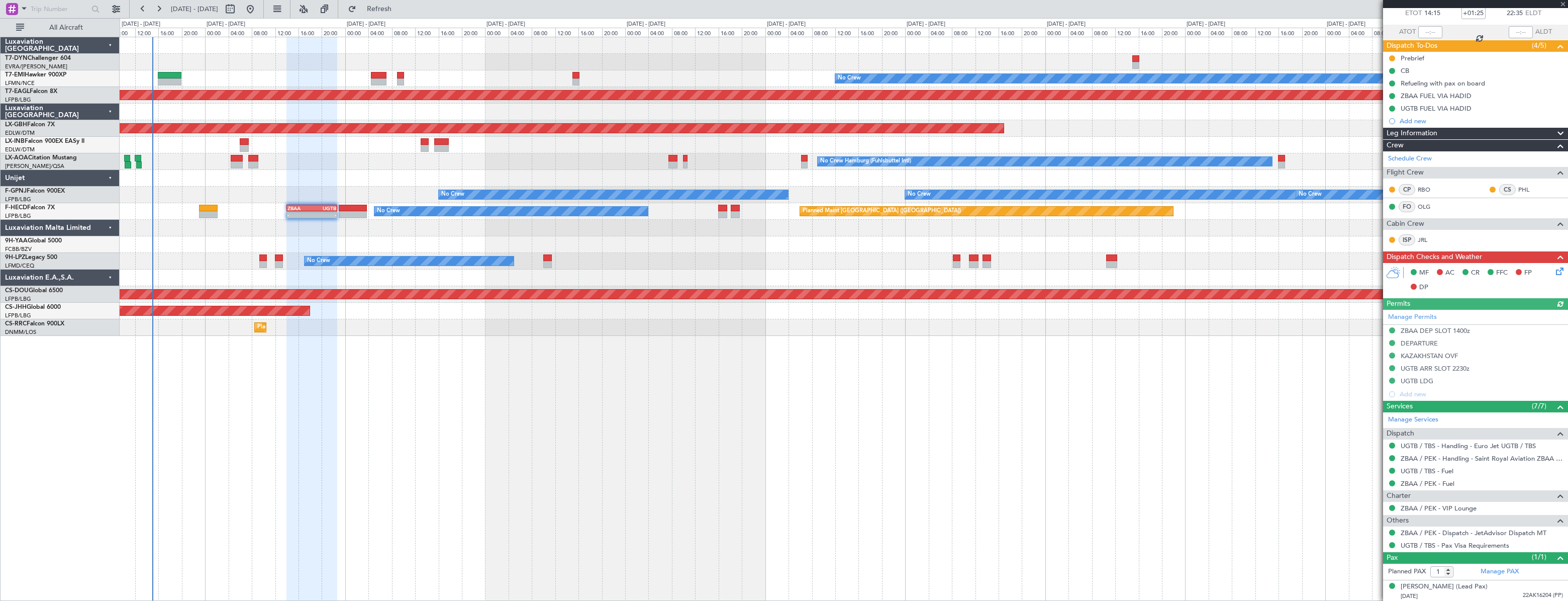
scroll to position [59, 0]
click at [1431, 455] on link "ZBAA / PEK - Handling - Saint Royal Aviation ZBAA / PEK" at bounding box center [1481, 458] width 162 height 9
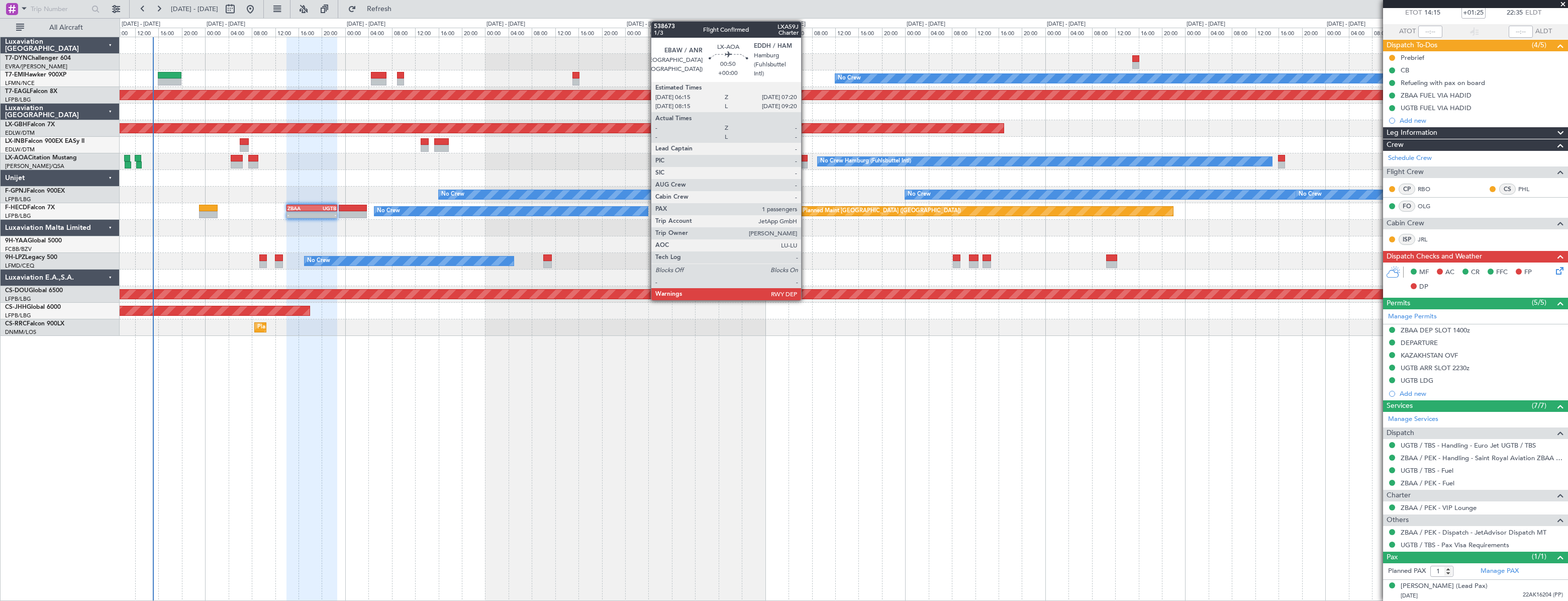
click at [806, 161] on div at bounding box center [804, 158] width 6 height 7
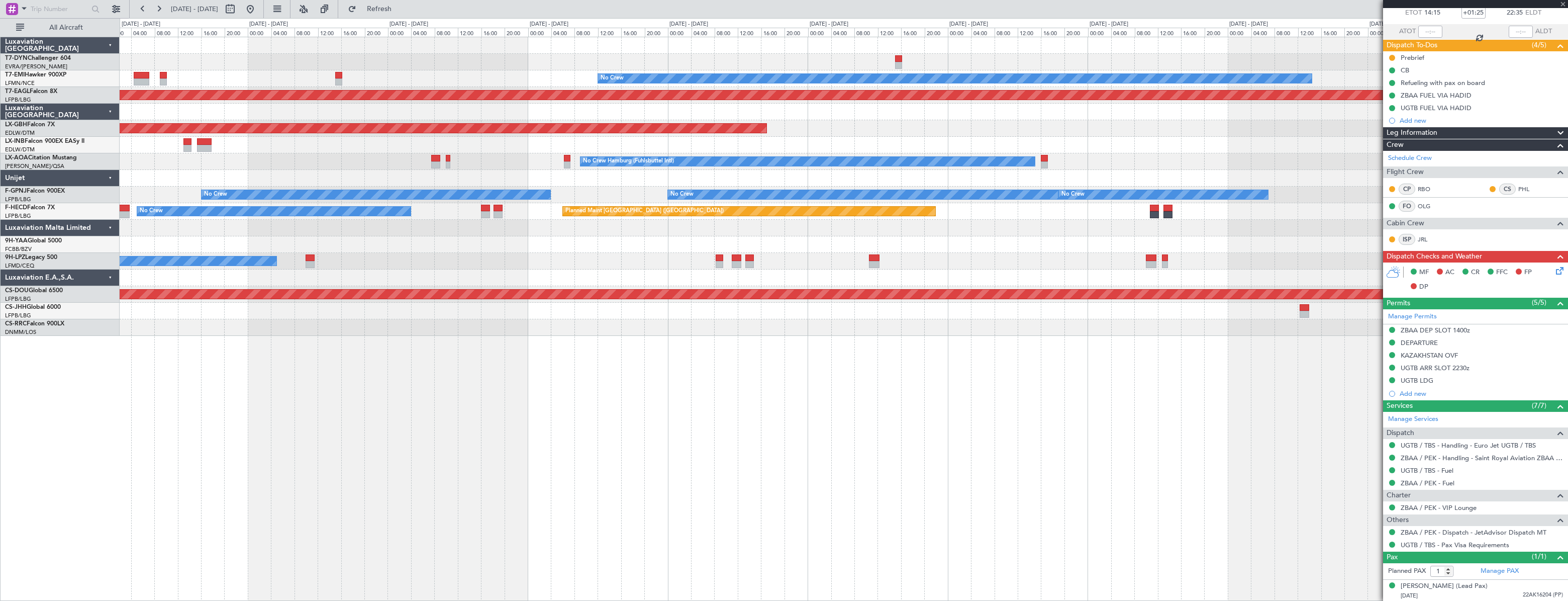
click at [547, 171] on div "No Crew Planned Maint Dubai (Al Maktoum Intl) Planned Maint Nurnberg No Crew Ha…" at bounding box center [843, 186] width 1447 height 298
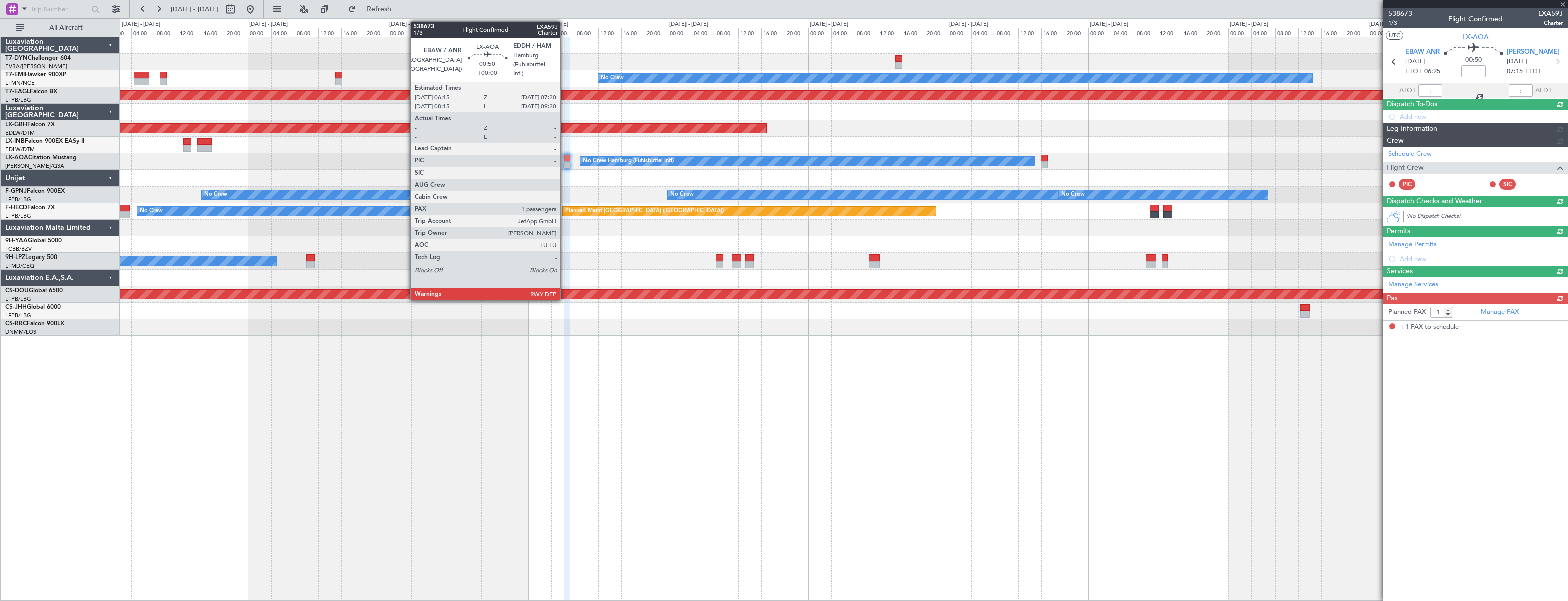
scroll to position [0, 0]
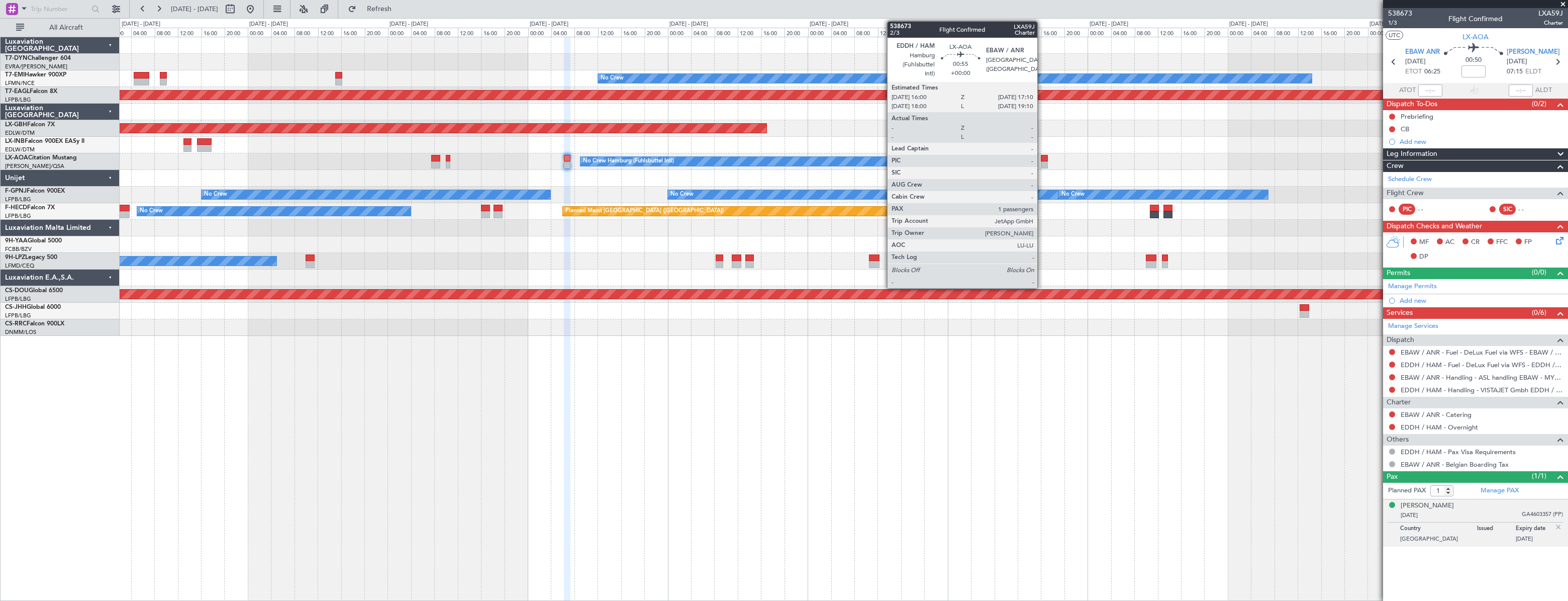
click at [1042, 156] on div at bounding box center [1044, 158] width 7 height 7
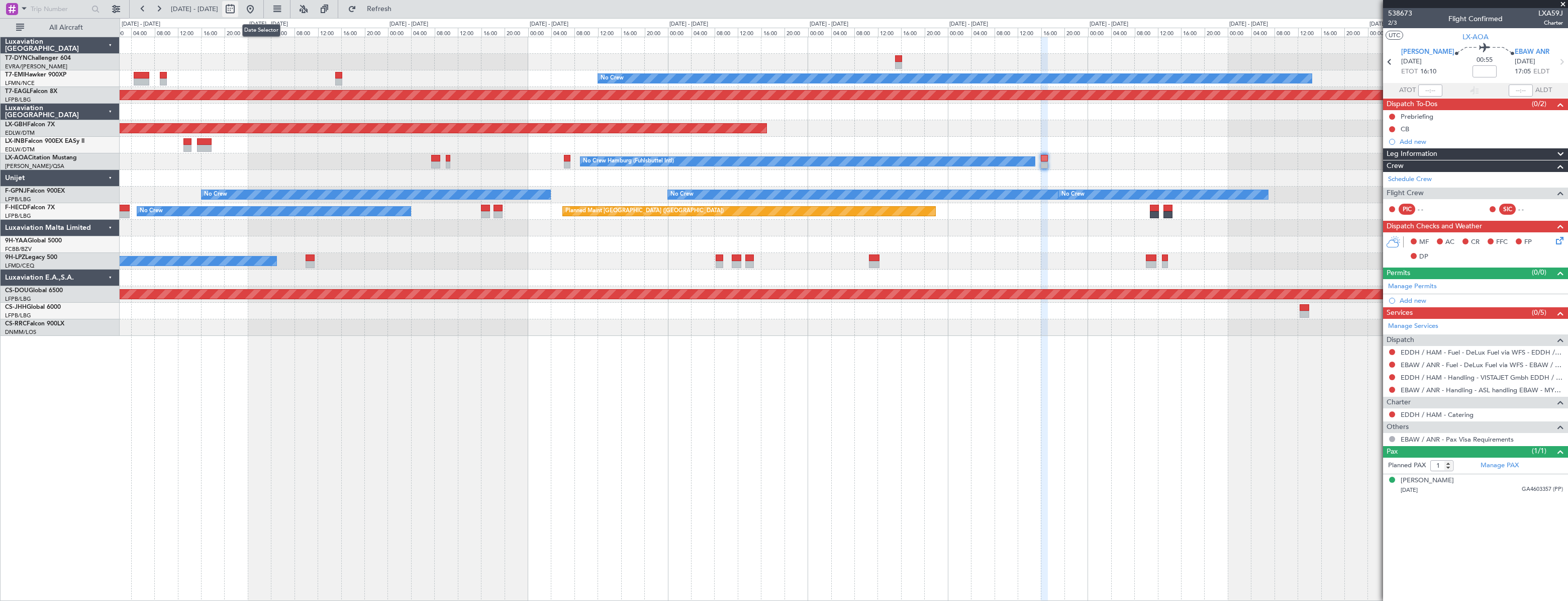
click at [238, 12] on button at bounding box center [230, 9] width 16 height 16
select select "10"
select select "2025"
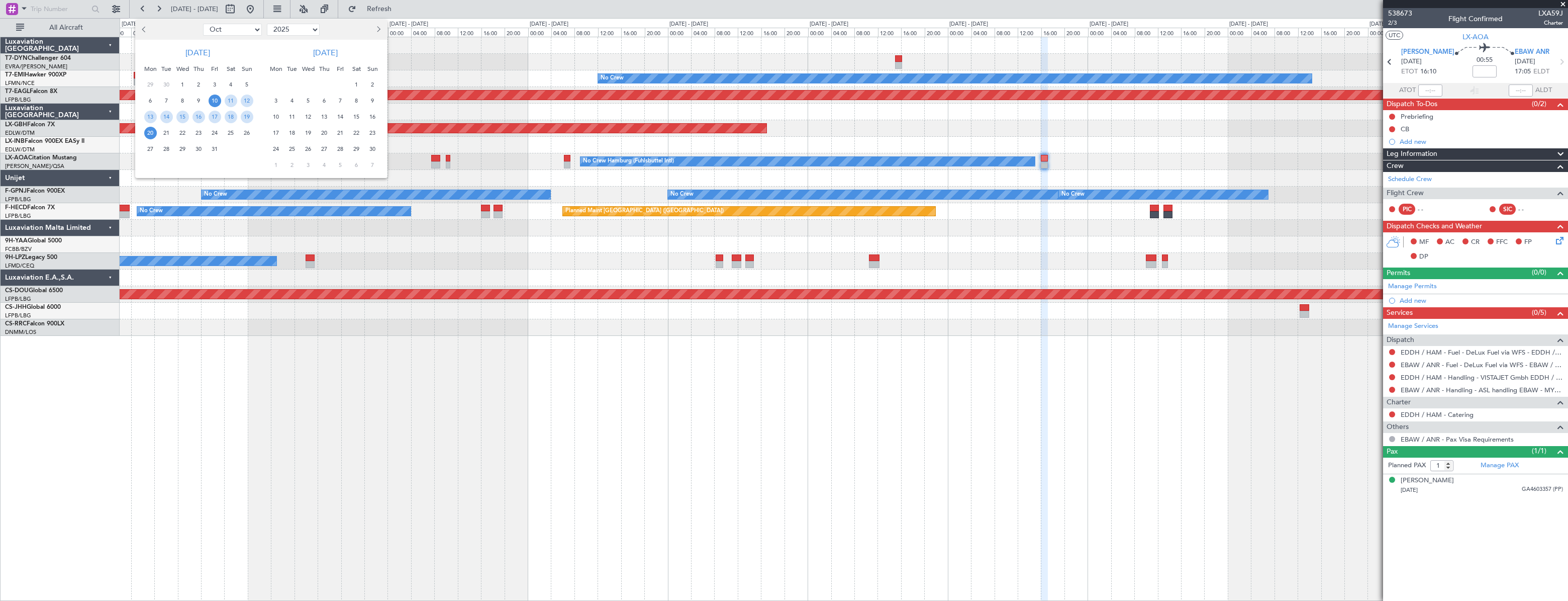
click at [255, 29] on select "Jan Feb Mar Apr May Jun Jul Aug Sep Oct Nov Dec" at bounding box center [232, 30] width 59 height 12
select select "11"
click at [203, 24] on select "Jan Feb Mar Apr May Jun Jul Aug Sep Oct Nov Dec" at bounding box center [232, 30] width 59 height 12
click at [201, 134] on span "20" at bounding box center [199, 133] width 12 height 12
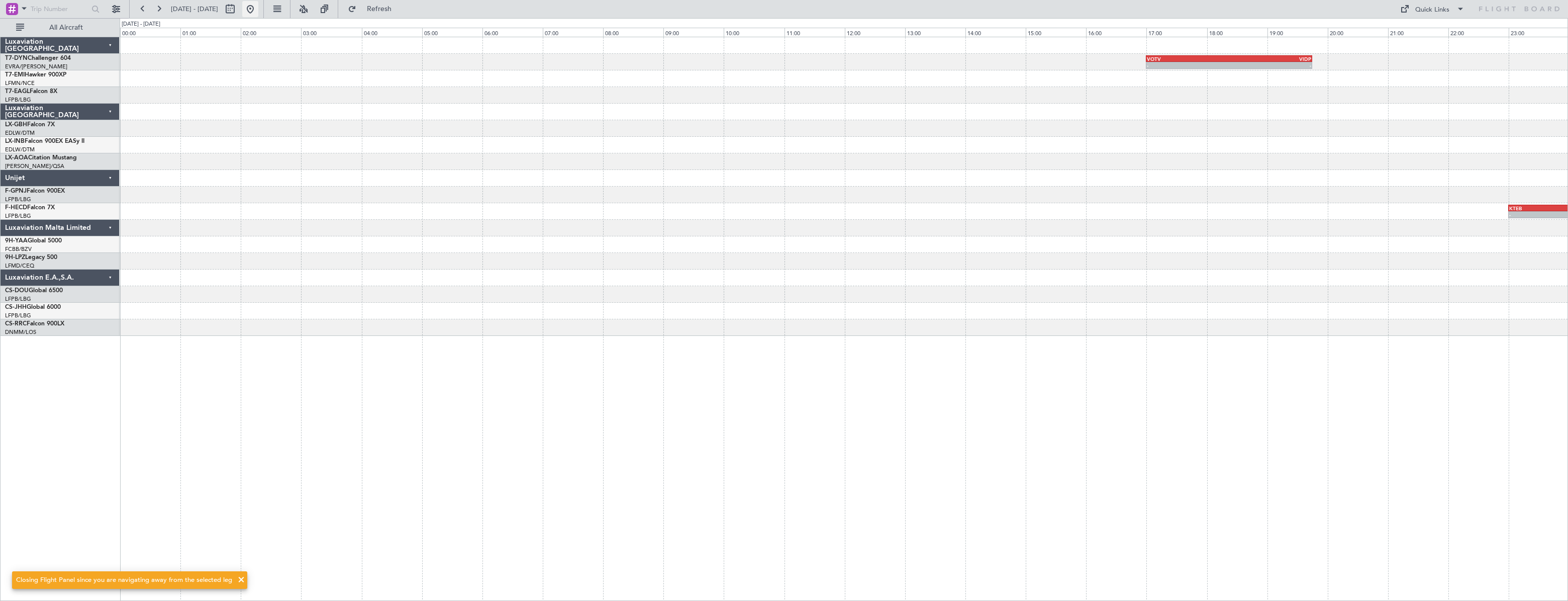
click at [258, 11] on button at bounding box center [250, 9] width 16 height 16
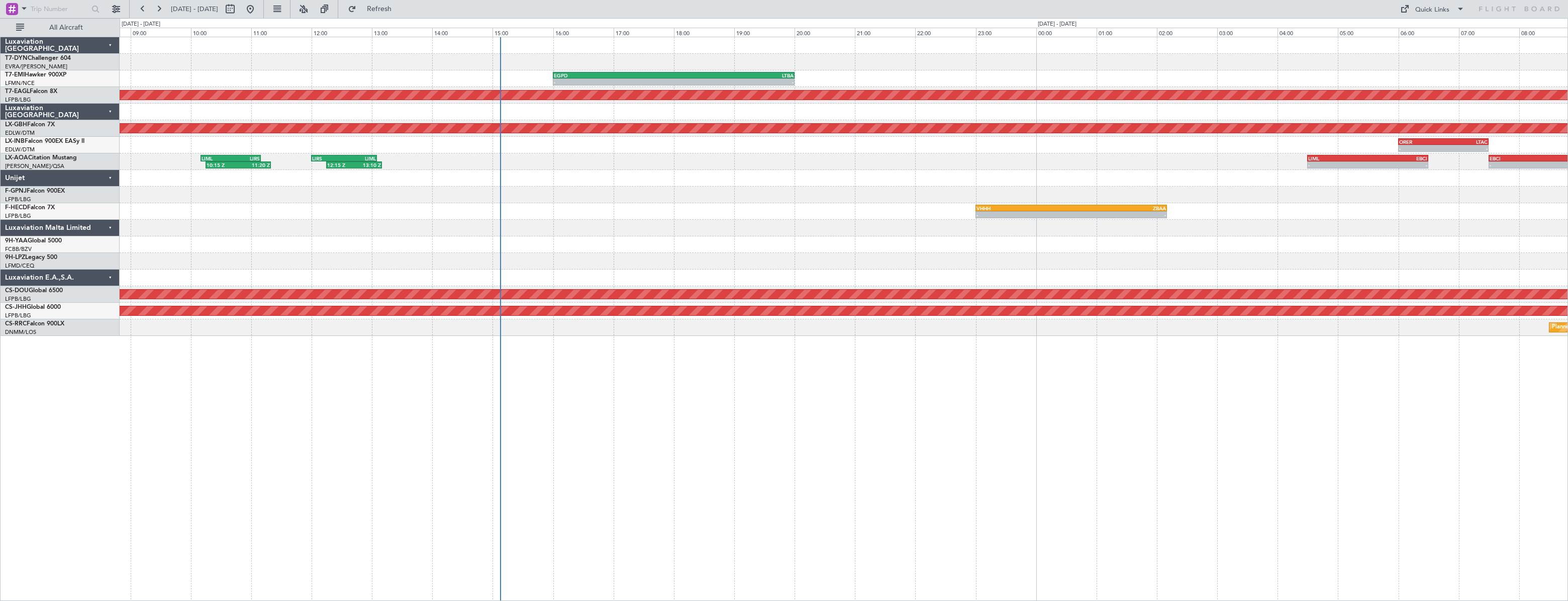
click at [652, 257] on div "- - EGPD 16:00 Z LTBA 20:00 Z 06:15 Z 08:10 Z LSGG 06:05 Z EGPD 08:05 Z Planned…" at bounding box center [843, 186] width 1447 height 298
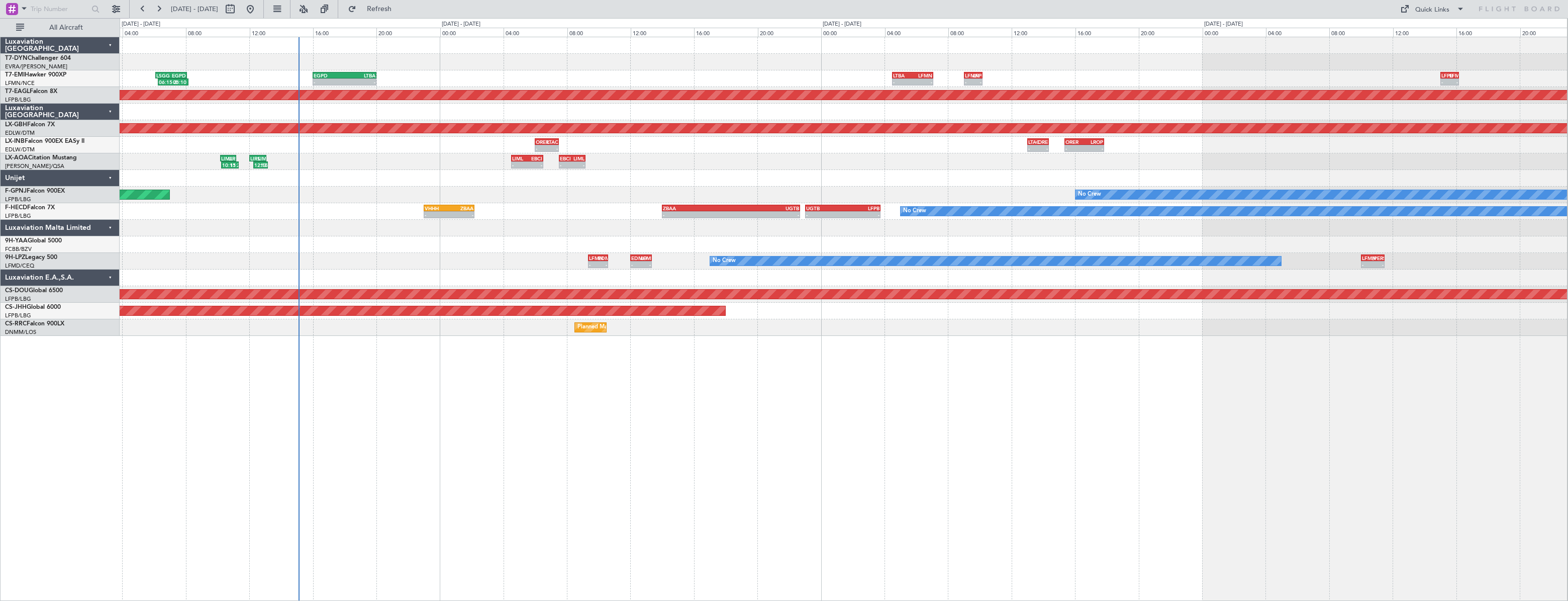
click at [456, 255] on div "- - EGPD 16:00 Z LTBA 20:00 Z 06:15 Z 08:10 Z LSGG 06:05 Z EGPD 08:05 Z - - LTB…" at bounding box center [843, 186] width 1447 height 298
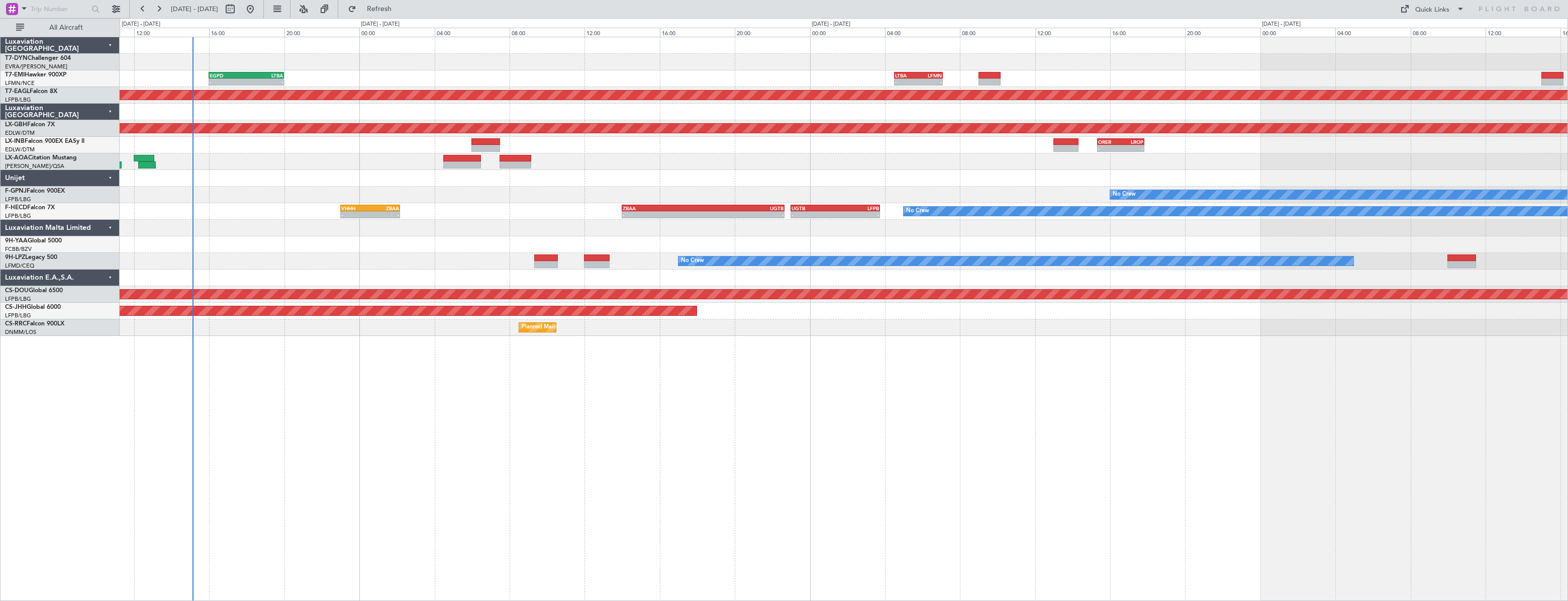
click at [465, 261] on div "No Crew Unplanned Maint Nice (Côte d'Azur Airport)" at bounding box center [843, 261] width 1447 height 17
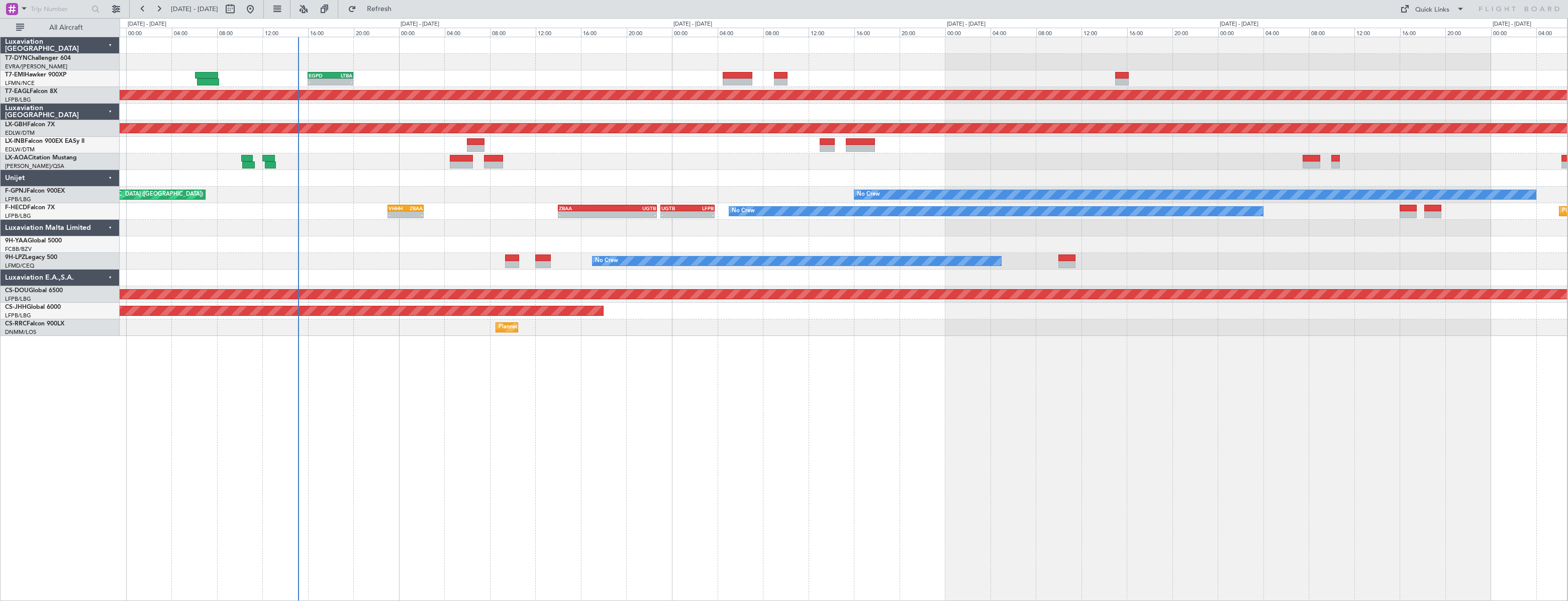
click at [669, 170] on div "- - EGPD 16:00 Z LTBA 20:00 Z No Crew Planned Maint Dubai (Al Maktoum Intl) Pla…" at bounding box center [843, 186] width 1447 height 298
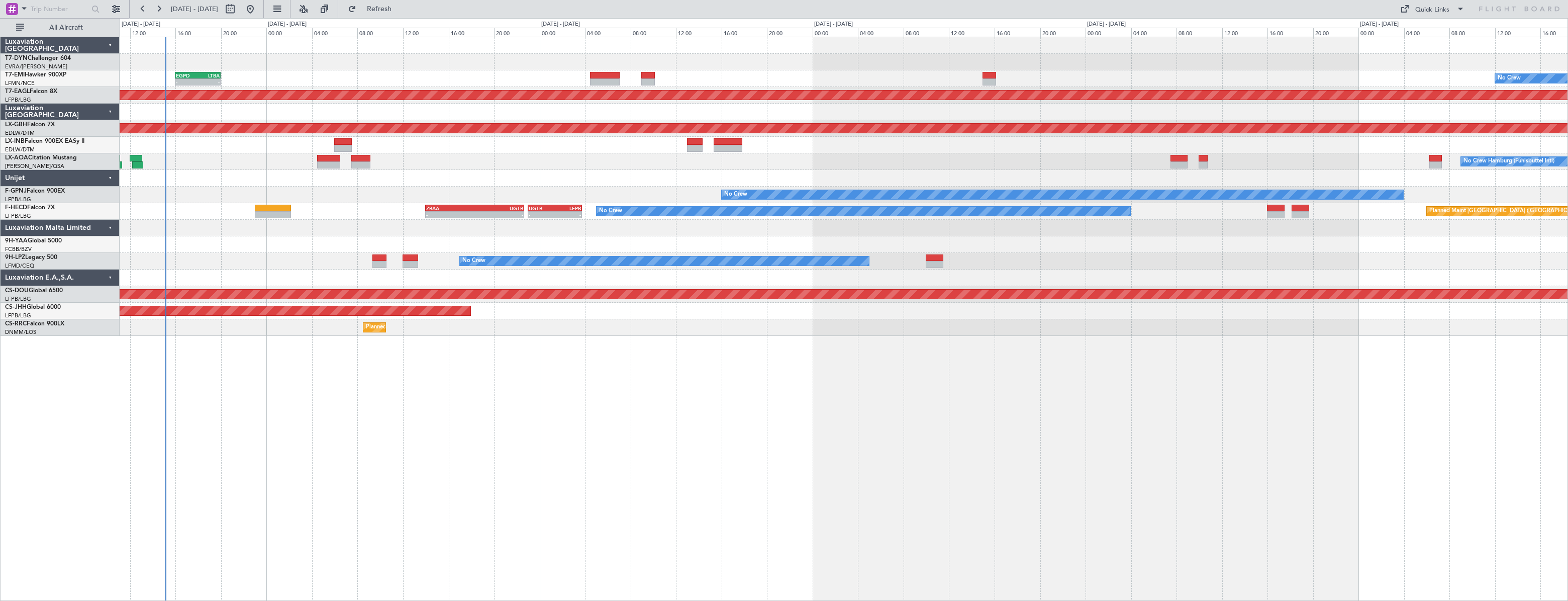
click at [716, 166] on div "No Crew Hamburg (Fuhlsbuttel Intl)" at bounding box center [843, 162] width 1447 height 17
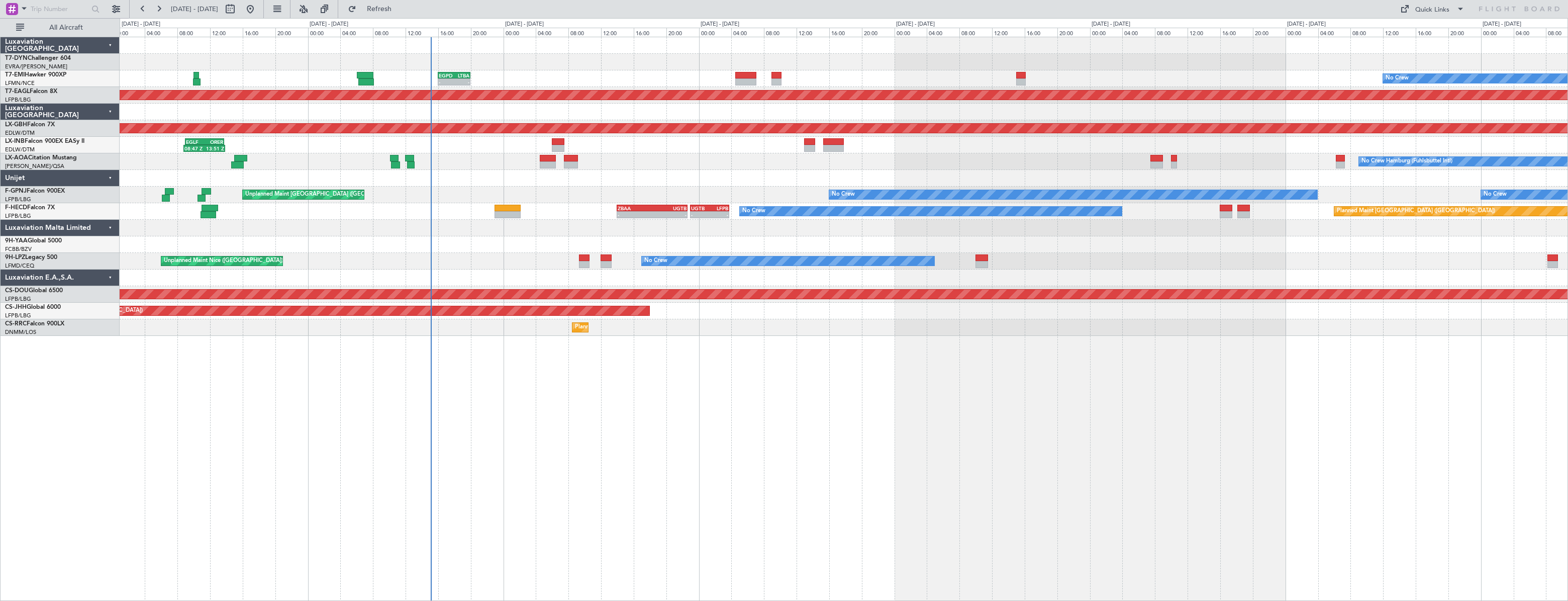
click at [894, 162] on div "No Crew Hamburg (Fuhlsbuttel Intl)" at bounding box center [843, 162] width 1447 height 17
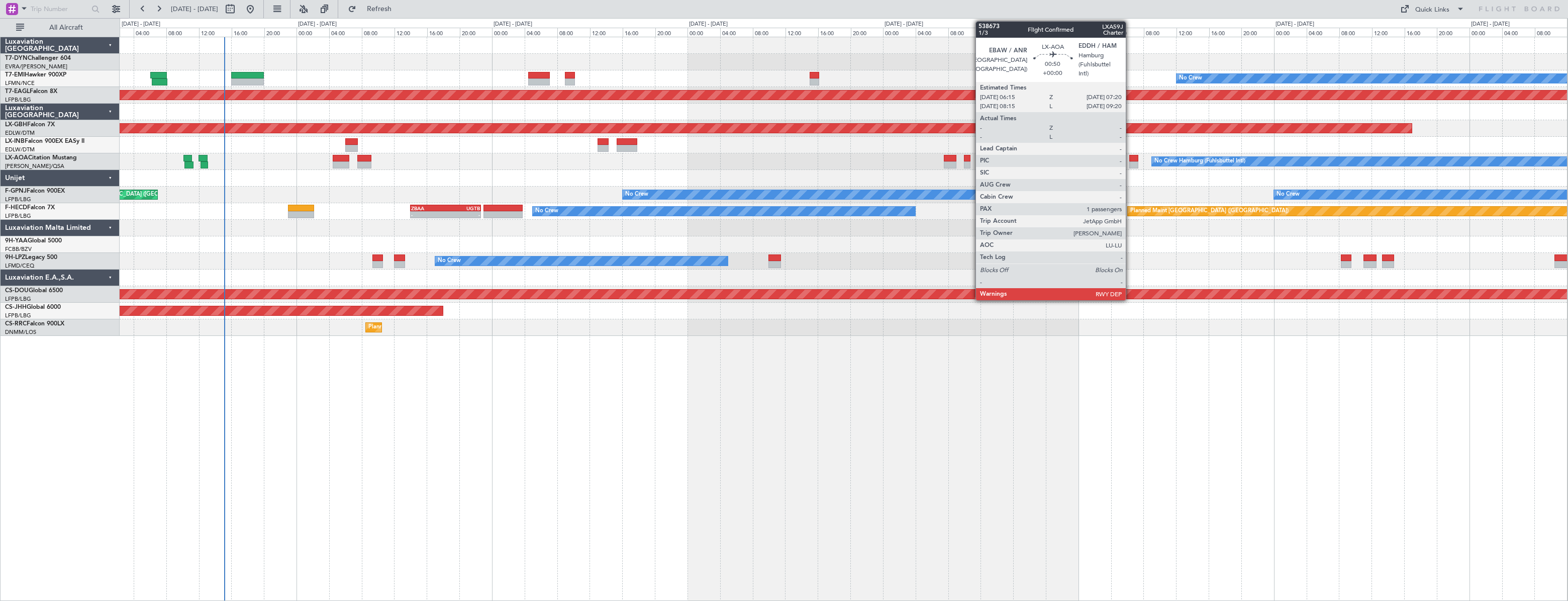
click at [1130, 154] on div at bounding box center [1133, 158] width 9 height 7
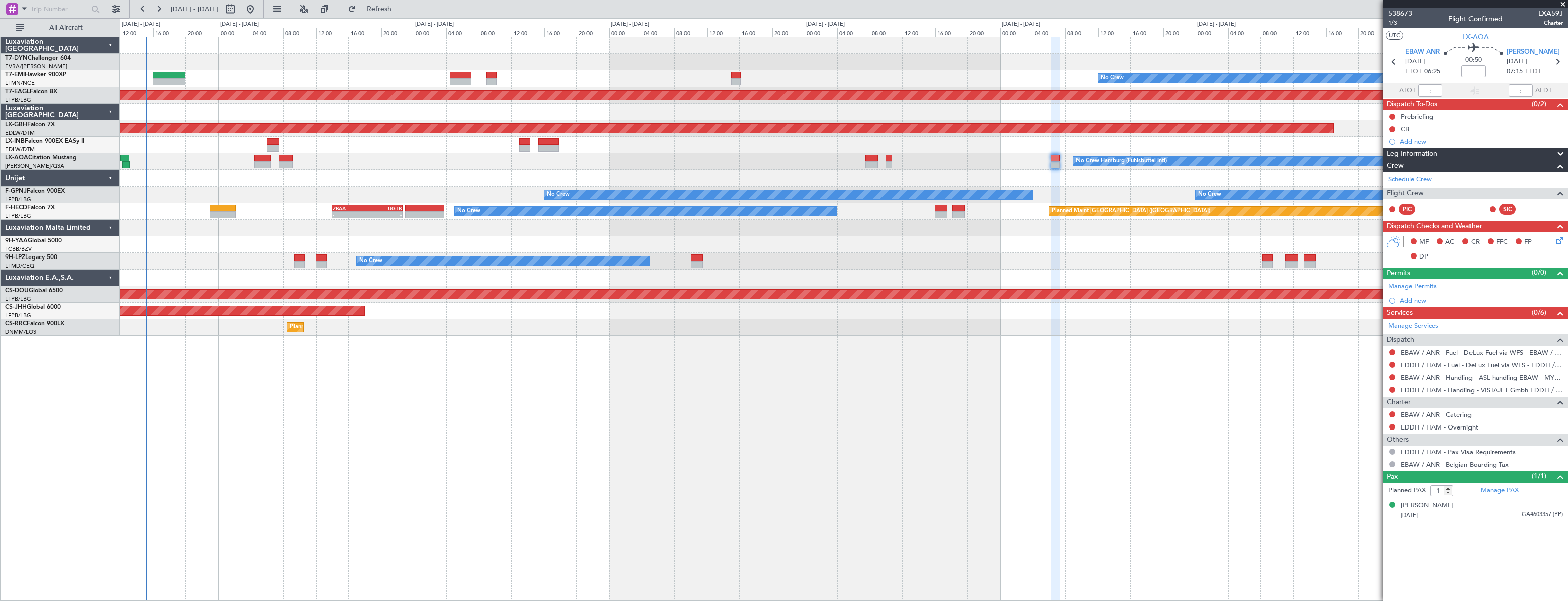
click at [955, 253] on div "No Crew Unplanned Maint Nice (Côte d'Azur Airport)" at bounding box center [843, 261] width 1447 height 17
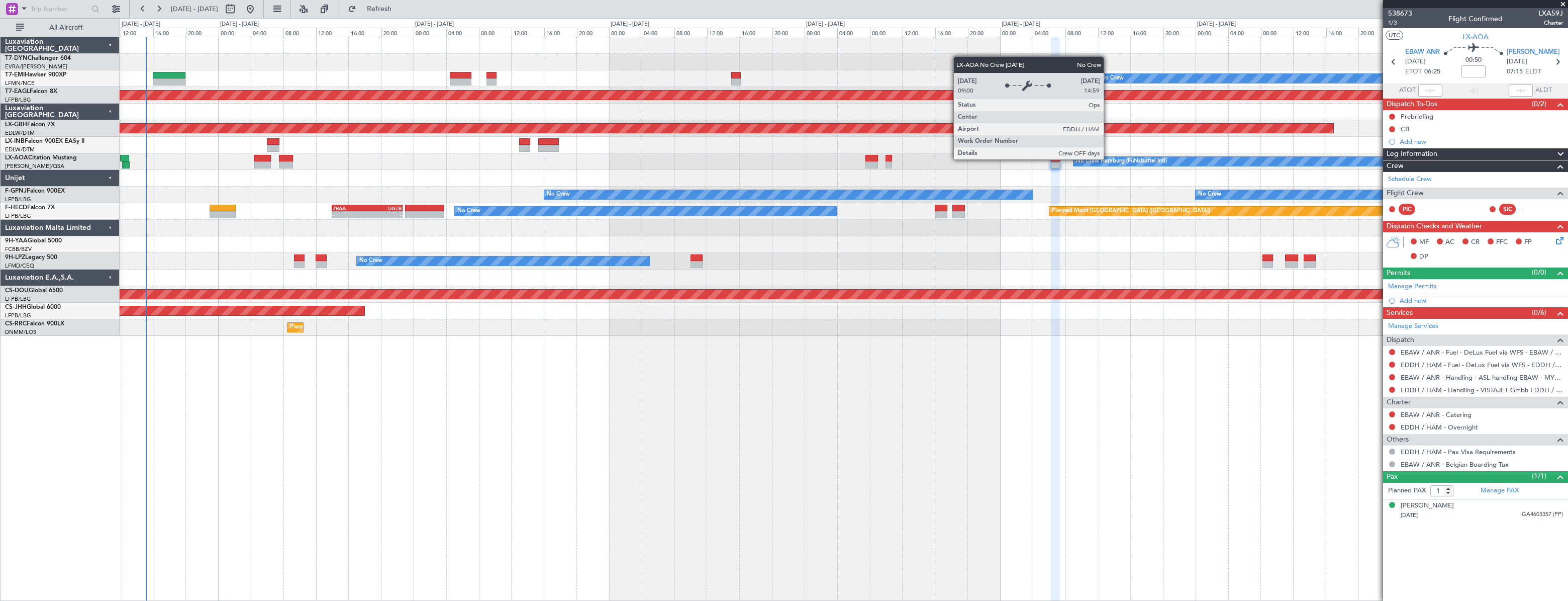
click at [1108, 159] on div "No Crew Hamburg (Fuhlsbuttel Intl)" at bounding box center [1121, 161] width 91 height 15
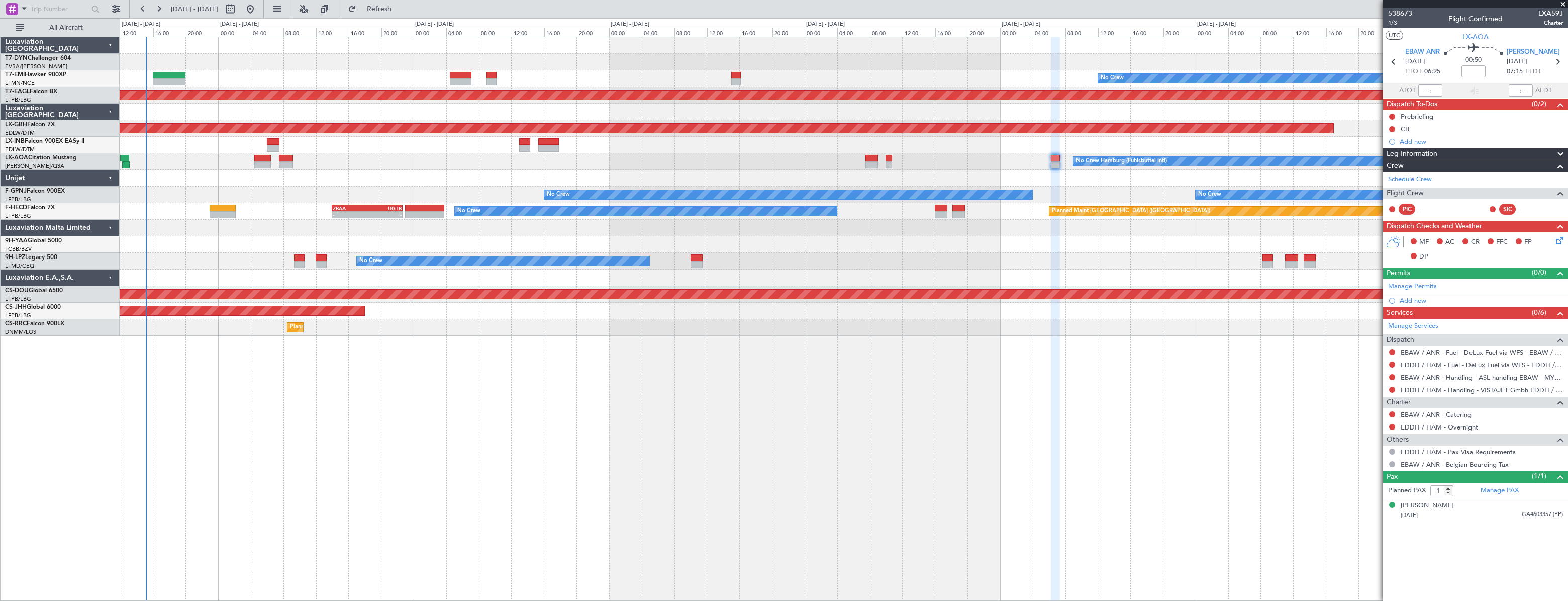
click at [1561, 6] on span at bounding box center [1562, 4] width 10 height 9
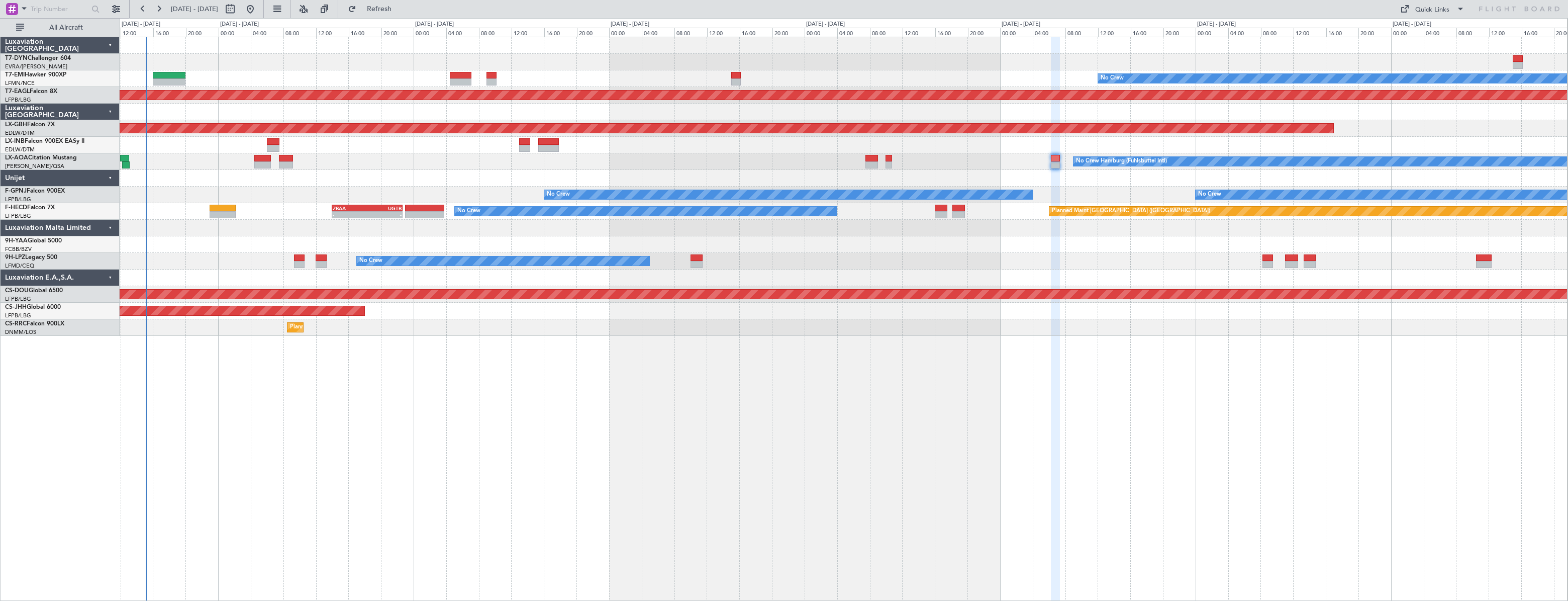
type input "0"
click at [1413, 10] on button "Quick Links" at bounding box center [1432, 9] width 75 height 16
click at [1421, 32] on button "Trip Builder" at bounding box center [1432, 33] width 75 height 24
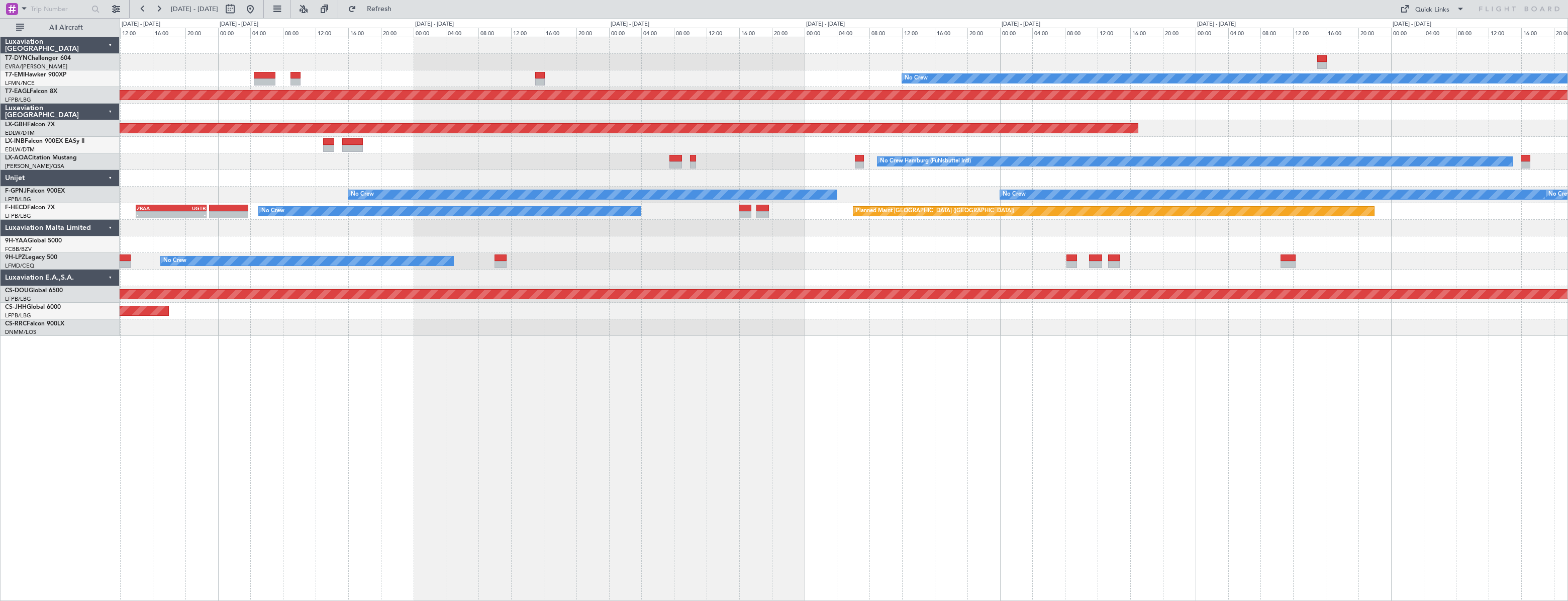
click at [822, 168] on div "No Crew Hamburg (Fuhlsbuttel Intl)" at bounding box center [843, 162] width 1447 height 17
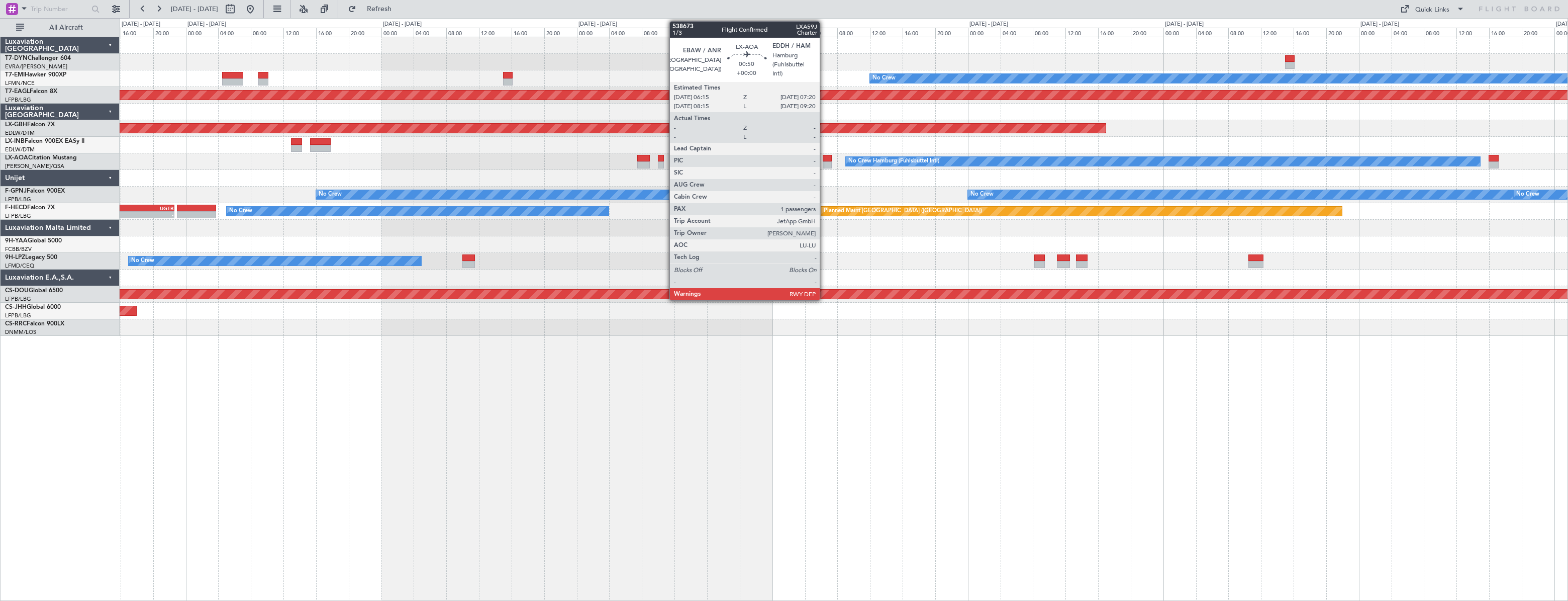
click at [824, 159] on div at bounding box center [827, 158] width 9 height 7
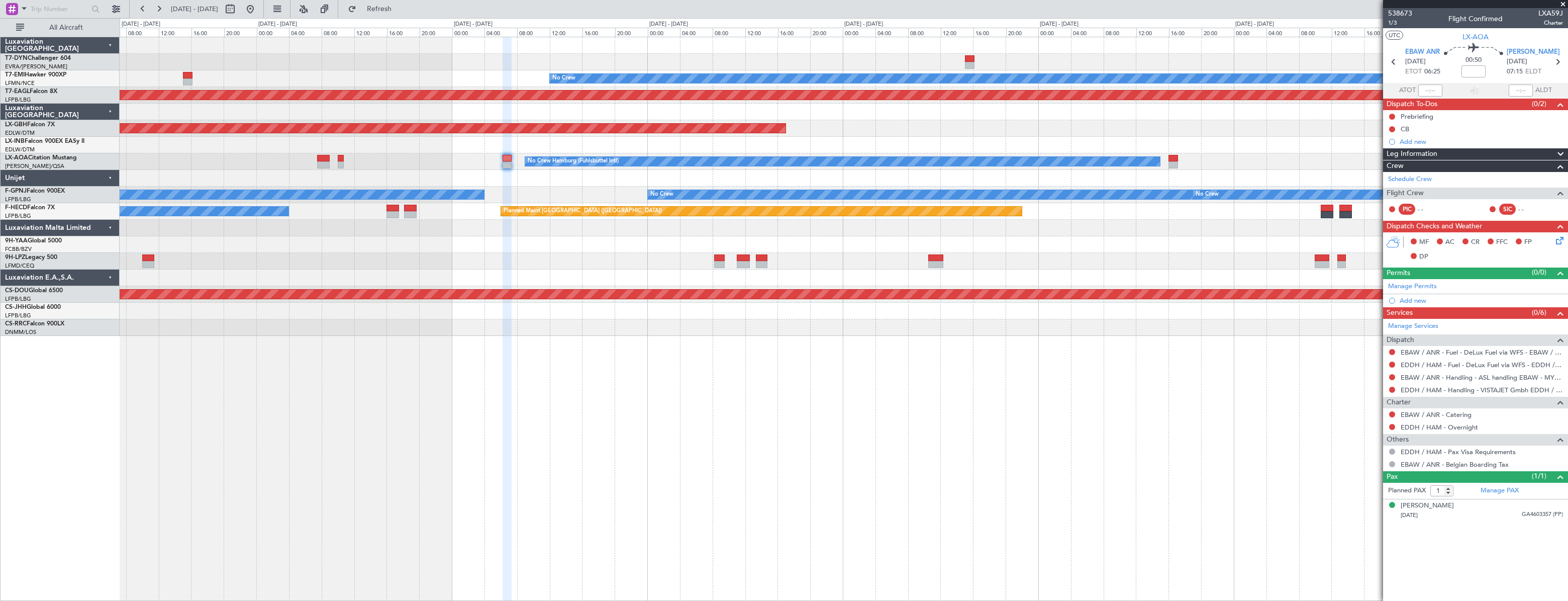
click at [217, 227] on div "- - EDDB 10:00 Z OMDW 15:45 Z No Crew Planned Maint Dubai (Al Maktoum Intl) Pla…" at bounding box center [843, 186] width 1447 height 298
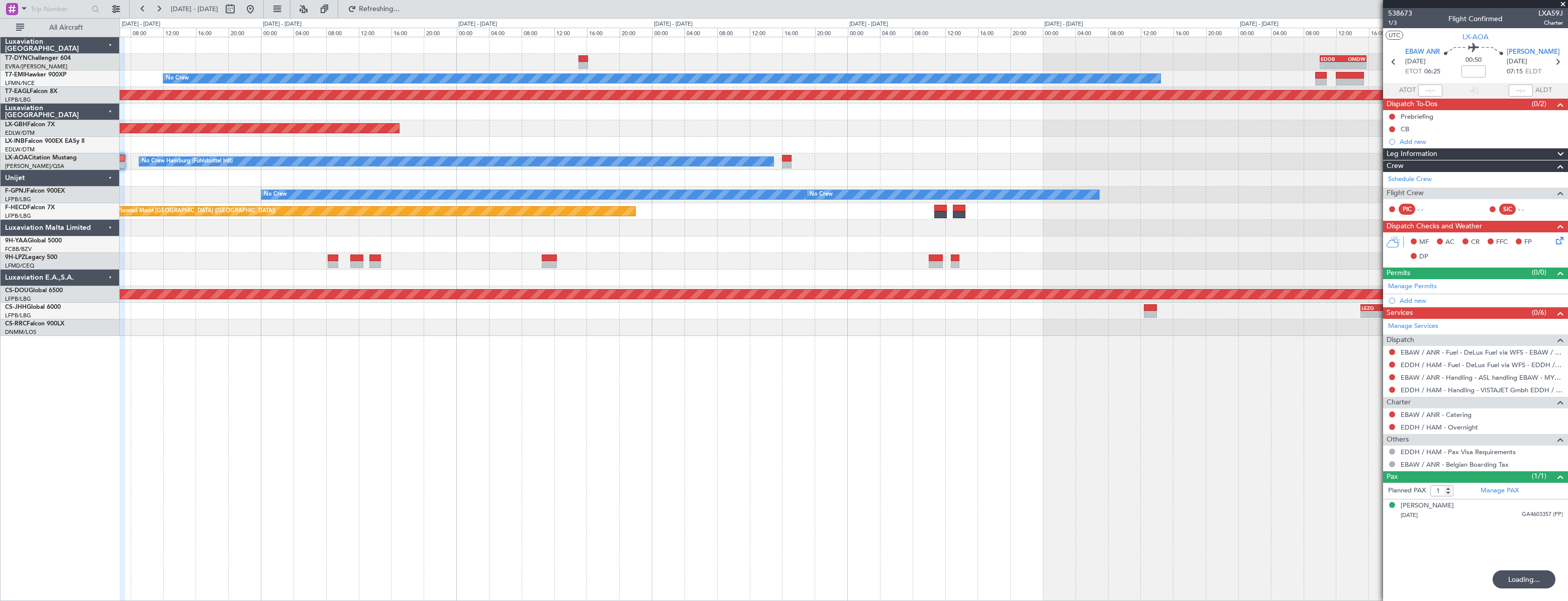
click at [485, 211] on div "- - EDDB 10:00 Z OMDW 15:45 Z No Crew Planned Maint Dubai (Al Maktoum Intl) Pla…" at bounding box center [843, 186] width 1447 height 298
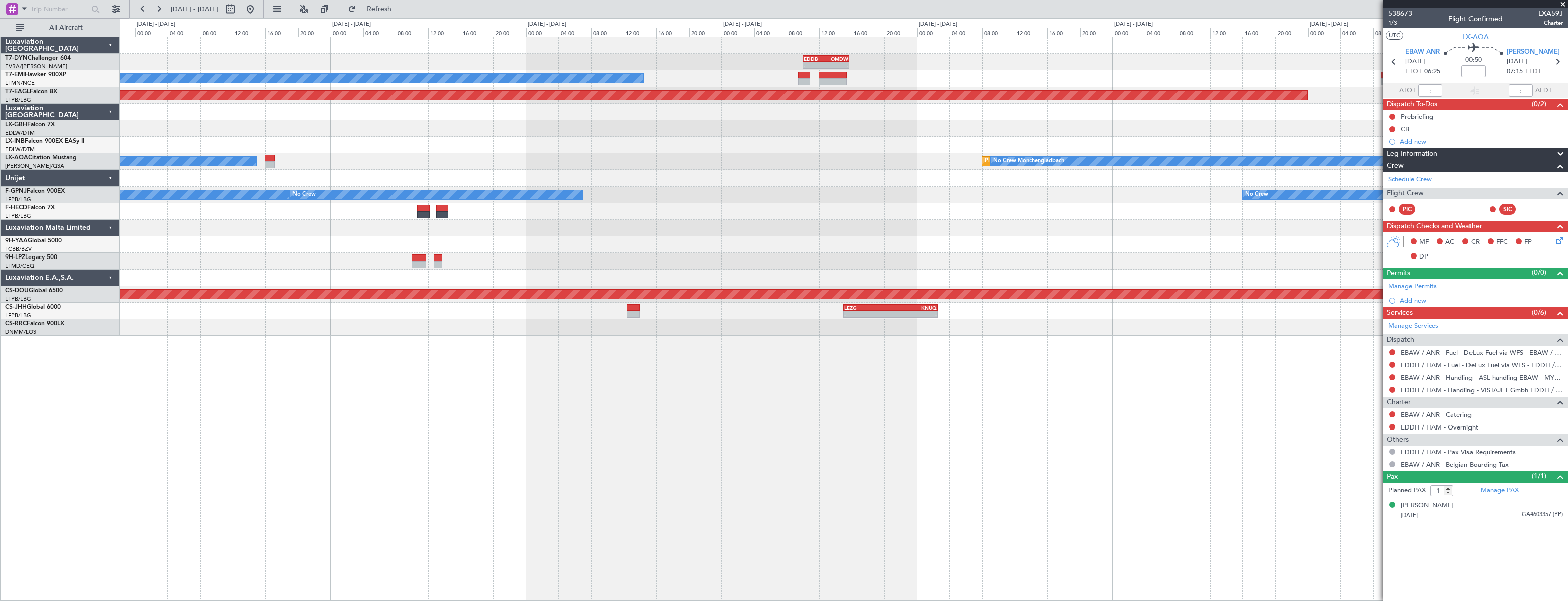
click at [708, 203] on div "Planned Maint [GEOGRAPHIC_DATA] ([GEOGRAPHIC_DATA])" at bounding box center [843, 211] width 1447 height 17
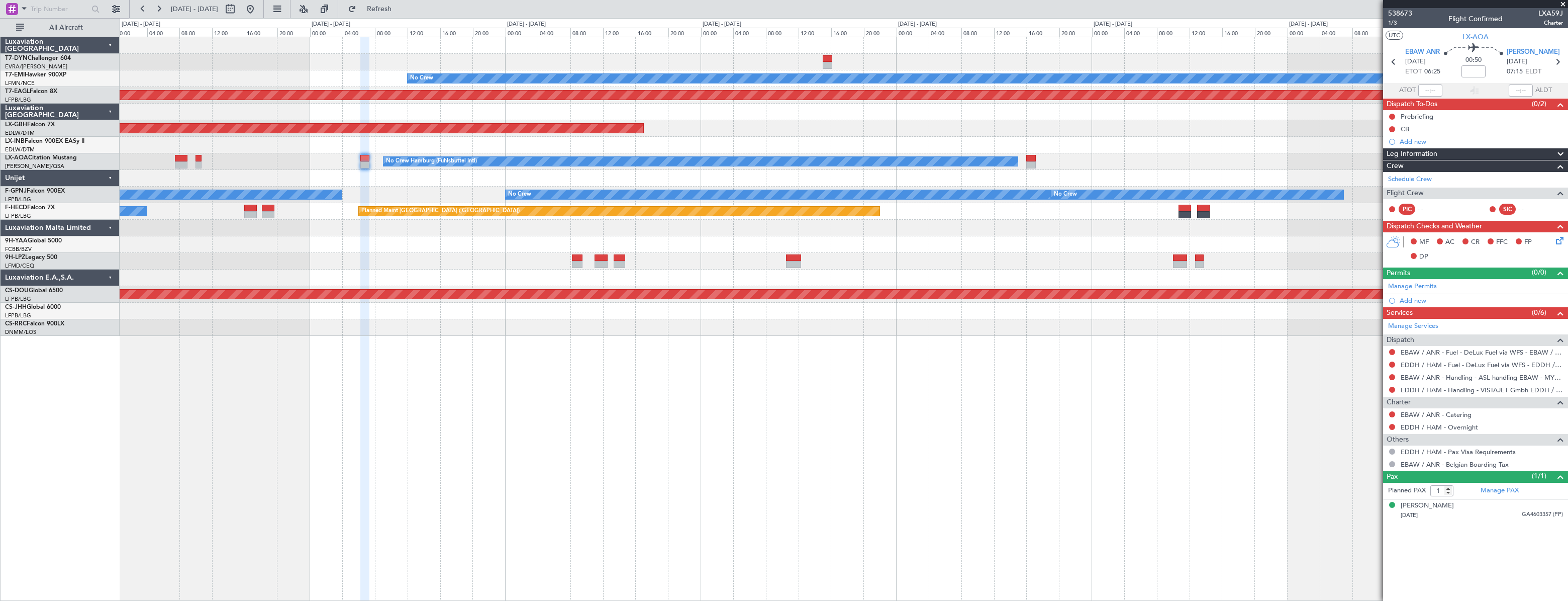
click at [1281, 123] on div "Planned Maint Nurnberg" at bounding box center [843, 128] width 1447 height 17
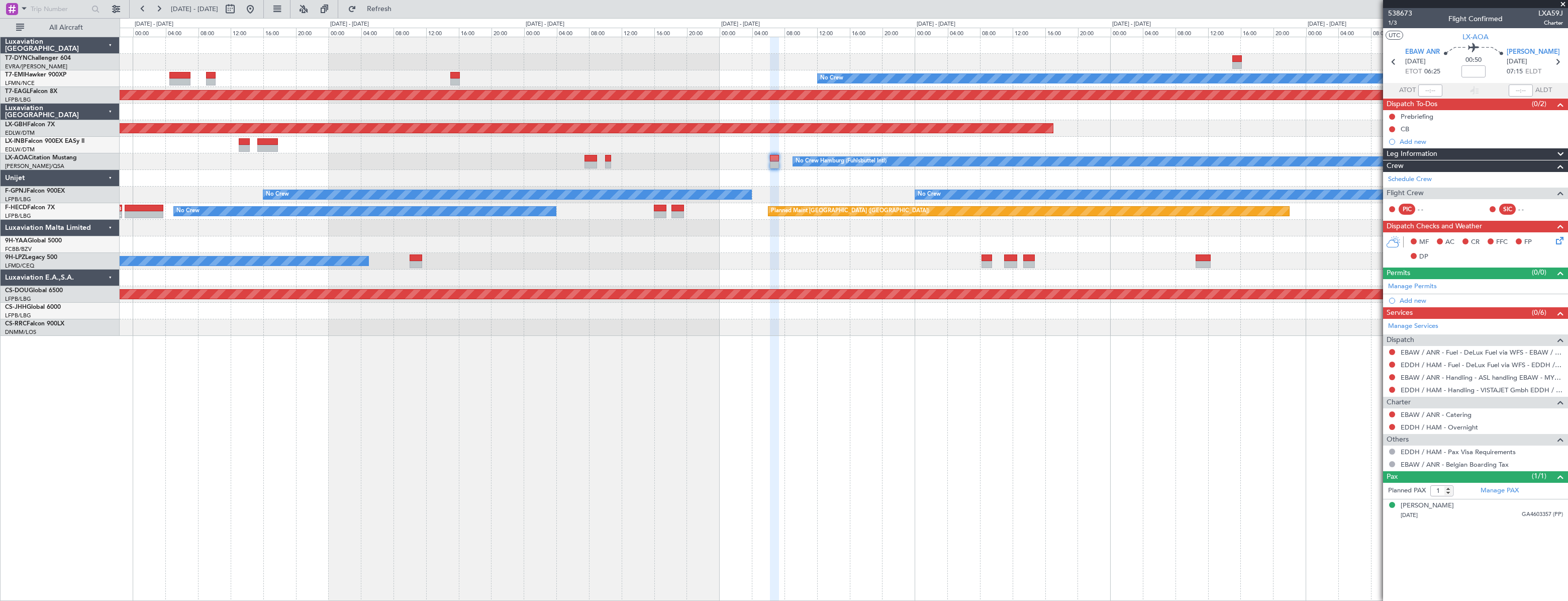
click at [1206, 131] on div "Planned Maint Nurnberg" at bounding box center [843, 128] width 1447 height 17
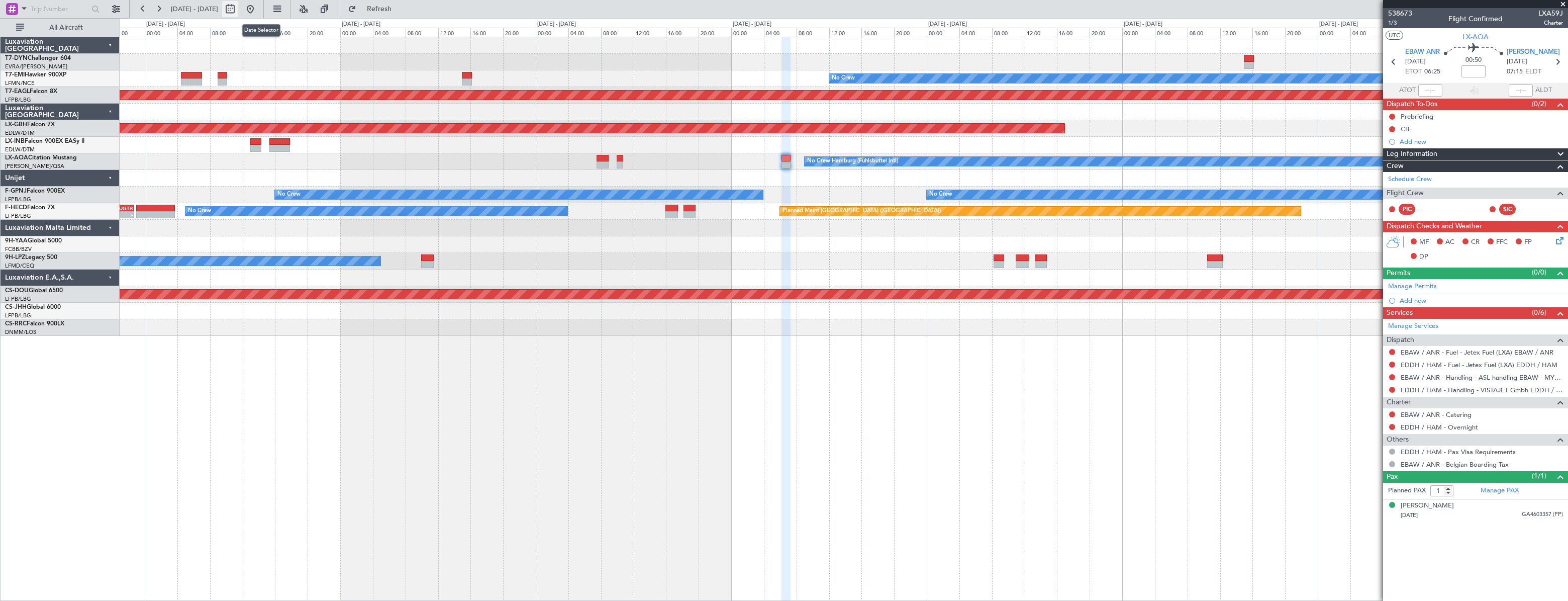
click at [238, 12] on button at bounding box center [230, 9] width 16 height 16
select select "10"
select select "2025"
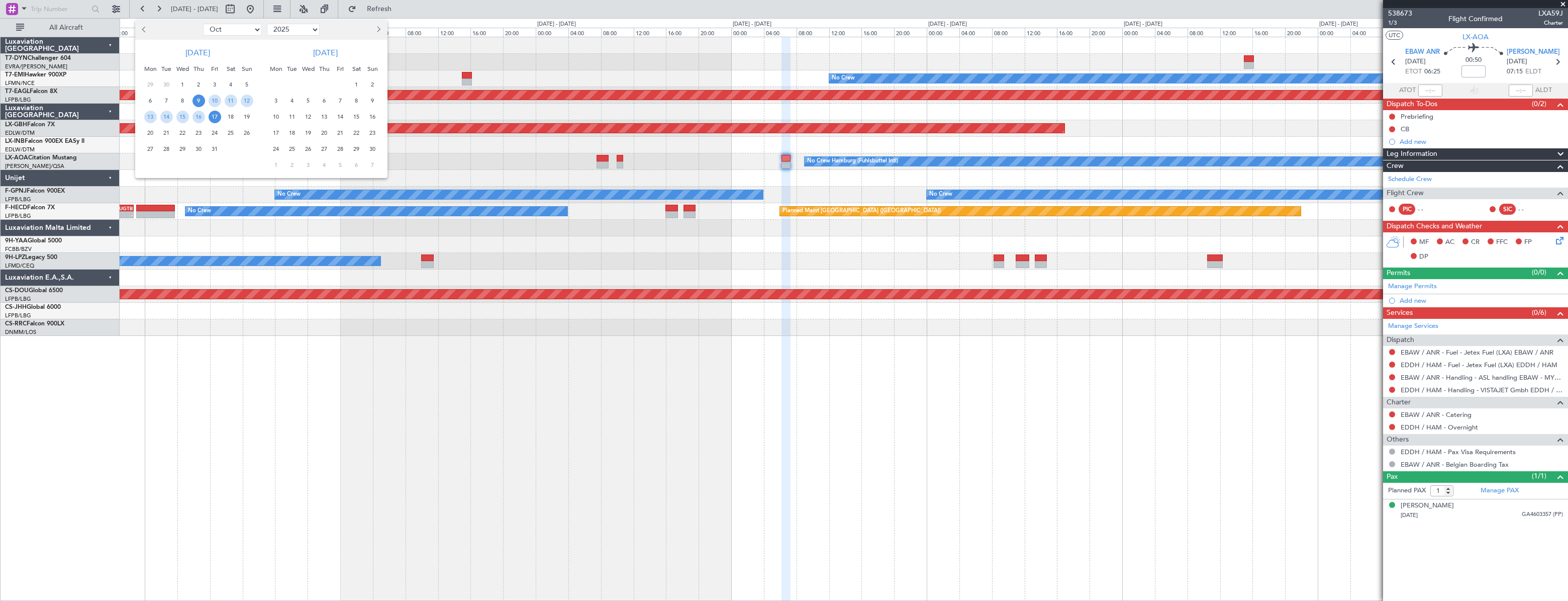
click at [243, 32] on select "Jan Feb Mar Apr May Jun Jul Aug Sep Oct Nov Dec" at bounding box center [232, 30] width 59 height 12
select select "11"
click at [203, 24] on select "Jan Feb Mar Apr May Jun Jul Aug Sep Oct Nov Dec" at bounding box center [232, 30] width 59 height 12
click at [199, 130] on span "20" at bounding box center [199, 133] width 12 height 12
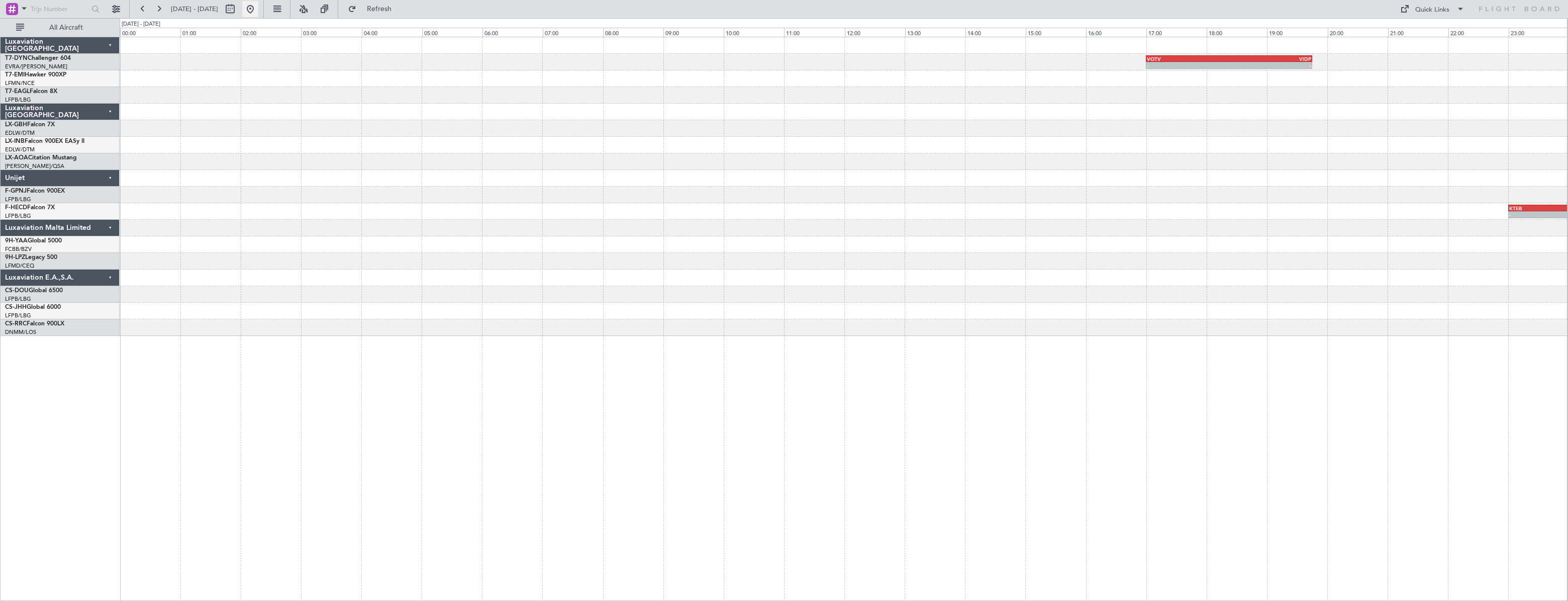
click at [258, 10] on button at bounding box center [250, 9] width 16 height 16
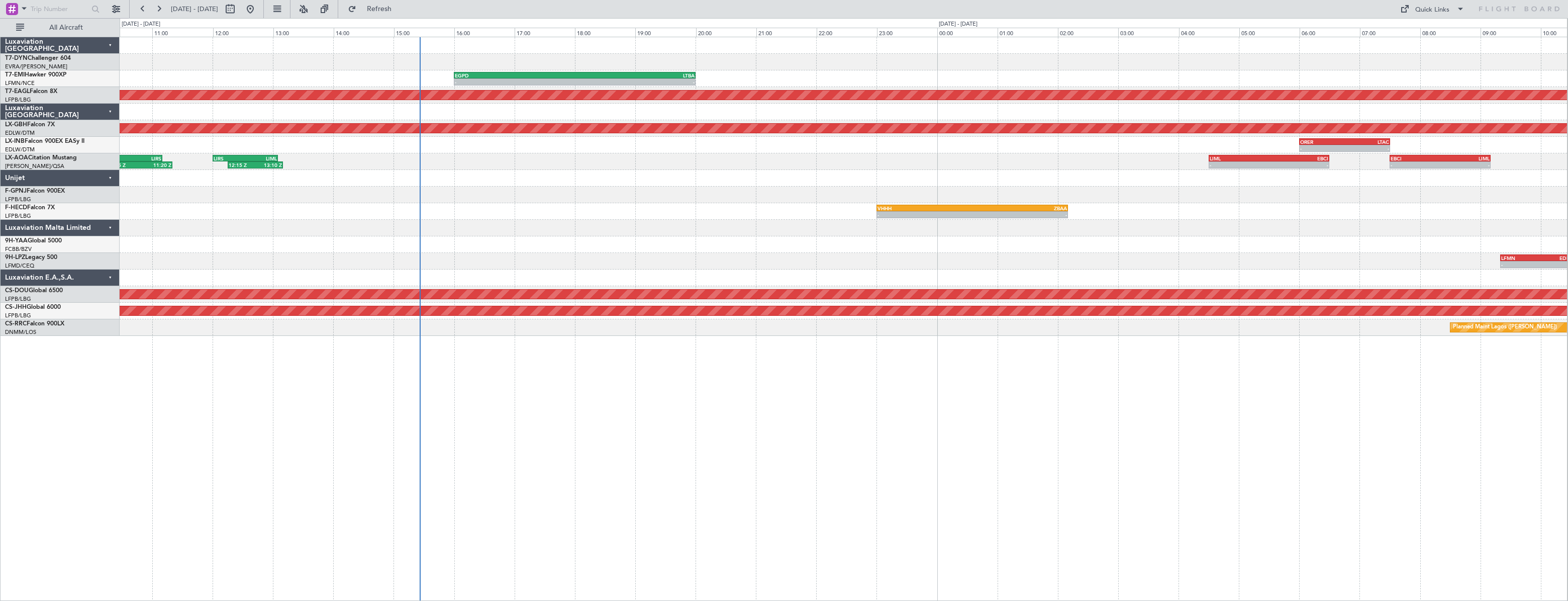
click at [594, 241] on div at bounding box center [843, 244] width 1447 height 17
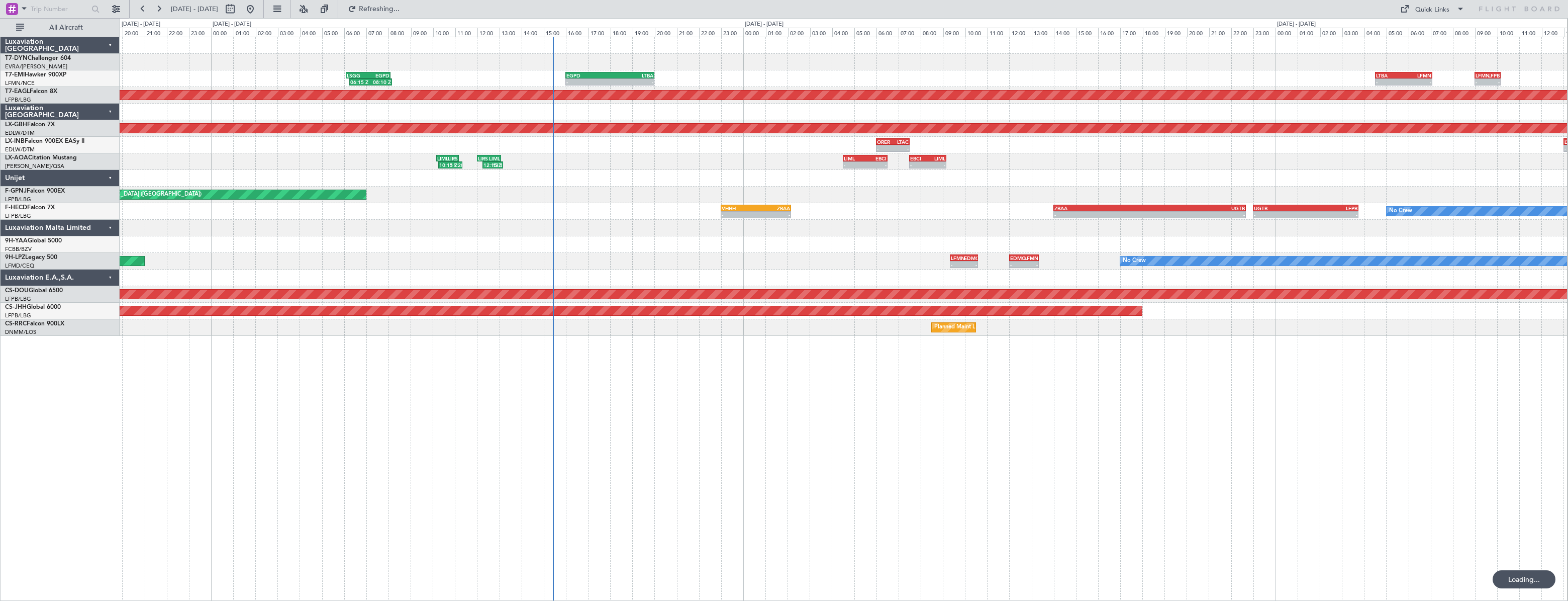
click at [634, 172] on div "- - EGPD 16:00 Z LTBA 20:00 Z 06:15 Z 08:10 Z LSGG 06:05 Z EGPD 08:05 Z - - LTB…" at bounding box center [843, 186] width 1447 height 298
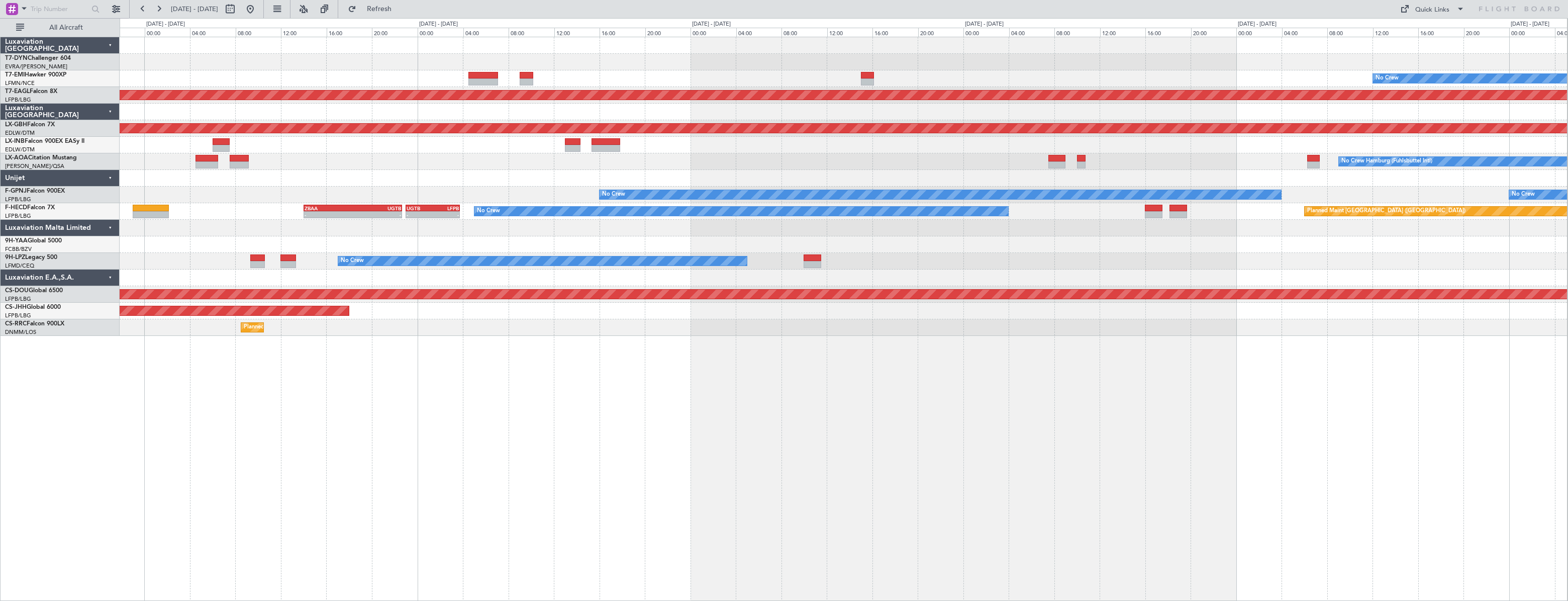
click at [583, 169] on div "No Crew Hamburg (Fuhlsbuttel Intl)" at bounding box center [843, 162] width 1447 height 17
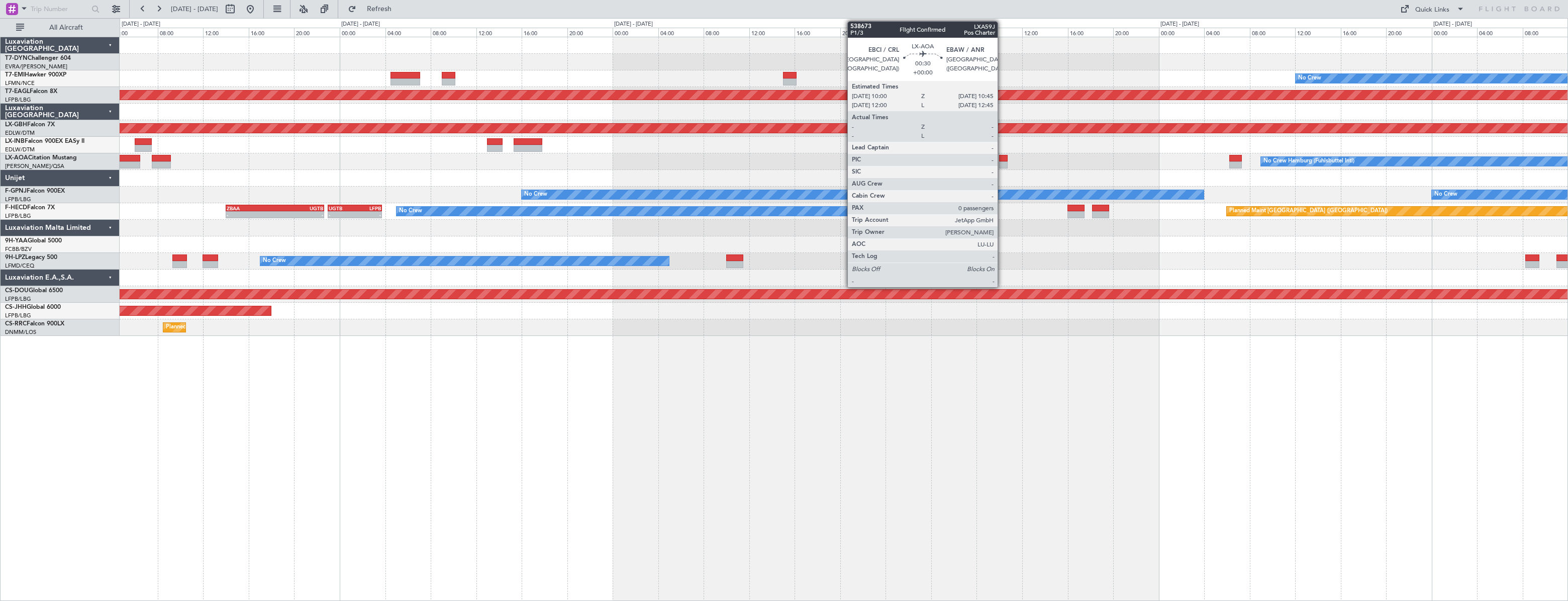
click at [1002, 158] on div at bounding box center [1004, 158] width 9 height 7
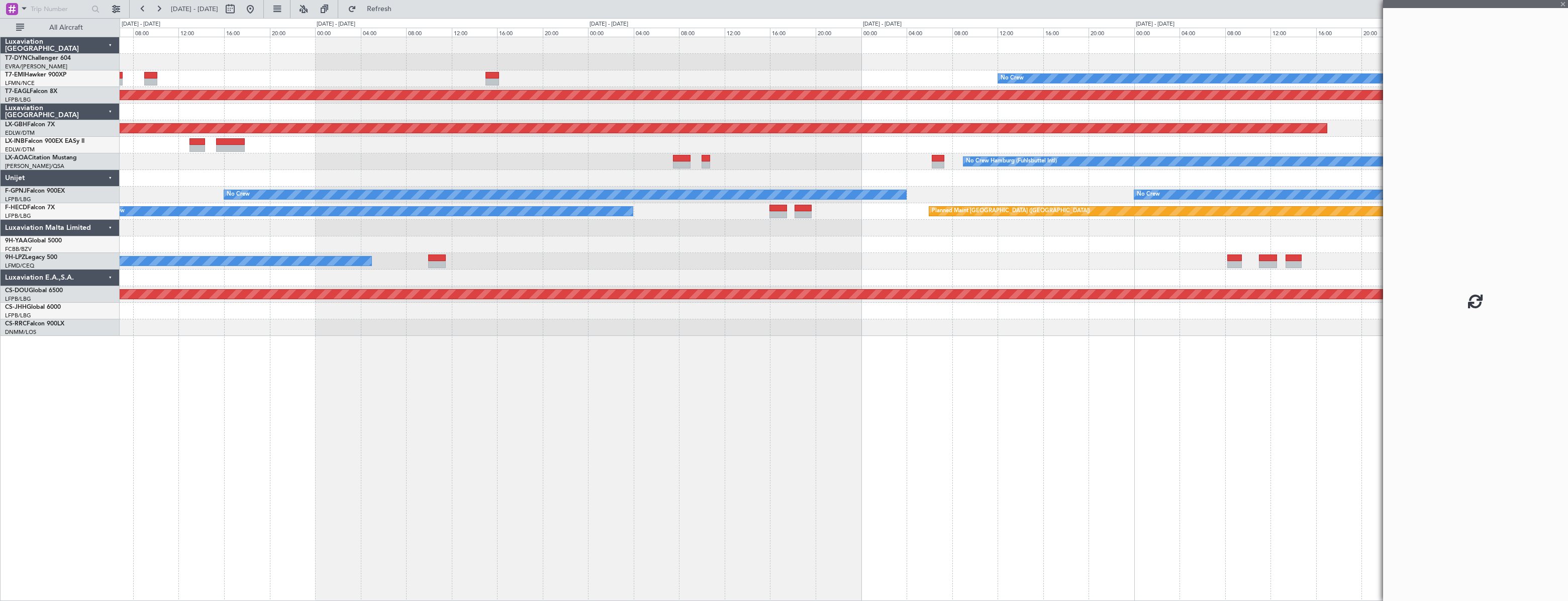
click at [910, 161] on div "No Crew Hamburg (Fuhlsbuttel Intl)" at bounding box center [843, 162] width 1447 height 17
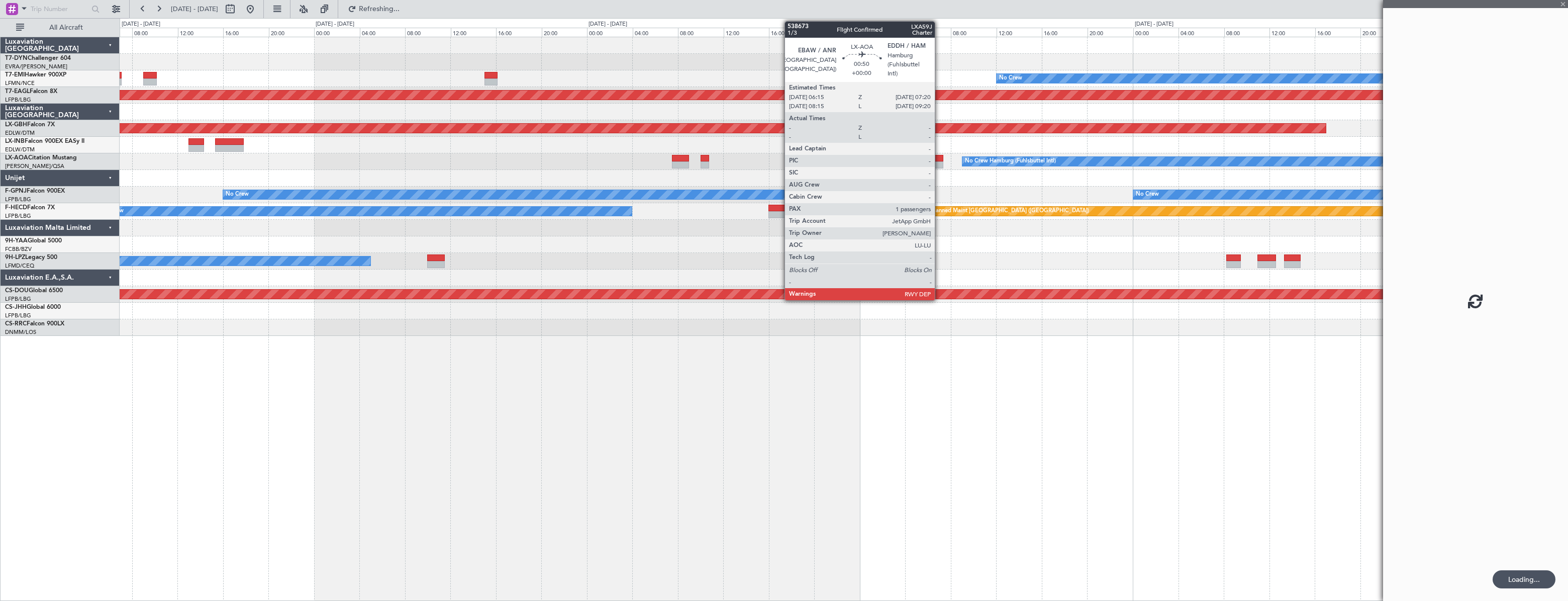
click at [939, 156] on div at bounding box center [937, 158] width 12 height 7
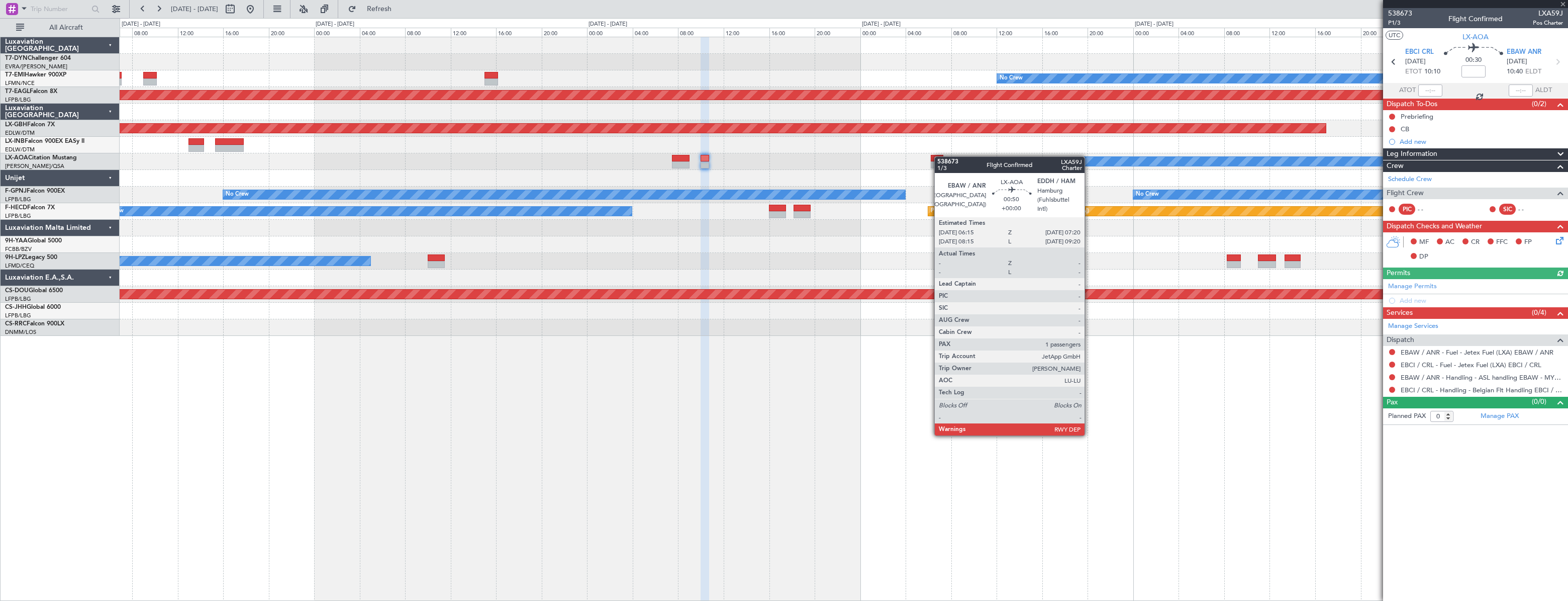
type input "1"
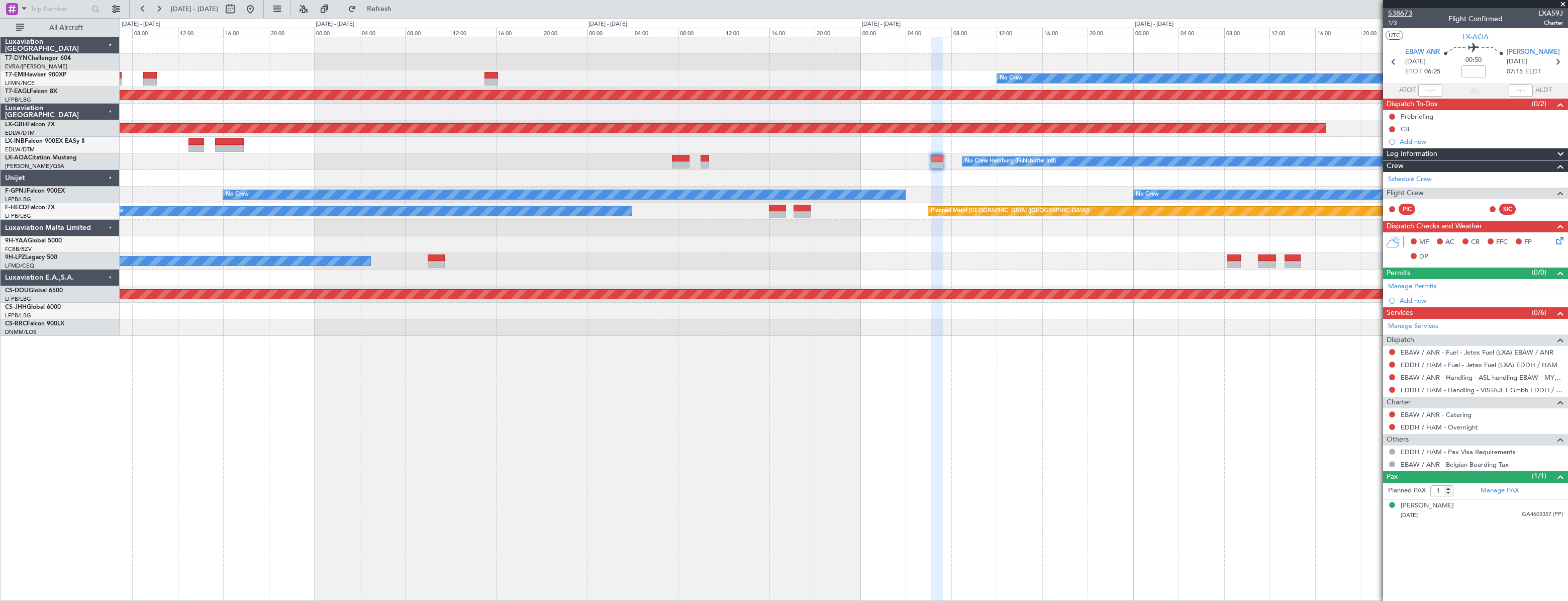
click at [1404, 10] on span "538673" at bounding box center [1399, 13] width 24 height 11
click at [258, 10] on button at bounding box center [250, 9] width 16 height 16
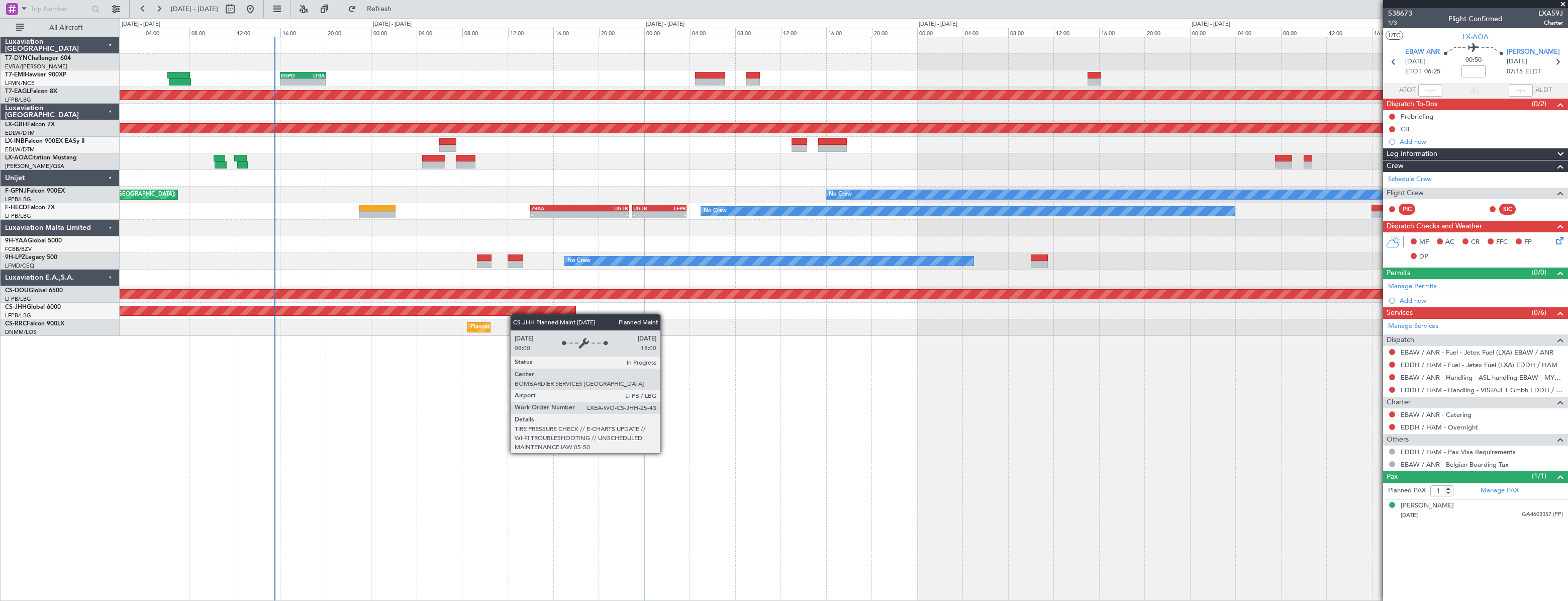
click at [482, 312] on div "- - EGPD 16:00 Z LTBA 20:00 Z No Crew Planned Maint Dubai (Al Maktoum Intl) Pla…" at bounding box center [843, 318] width 1447 height 564
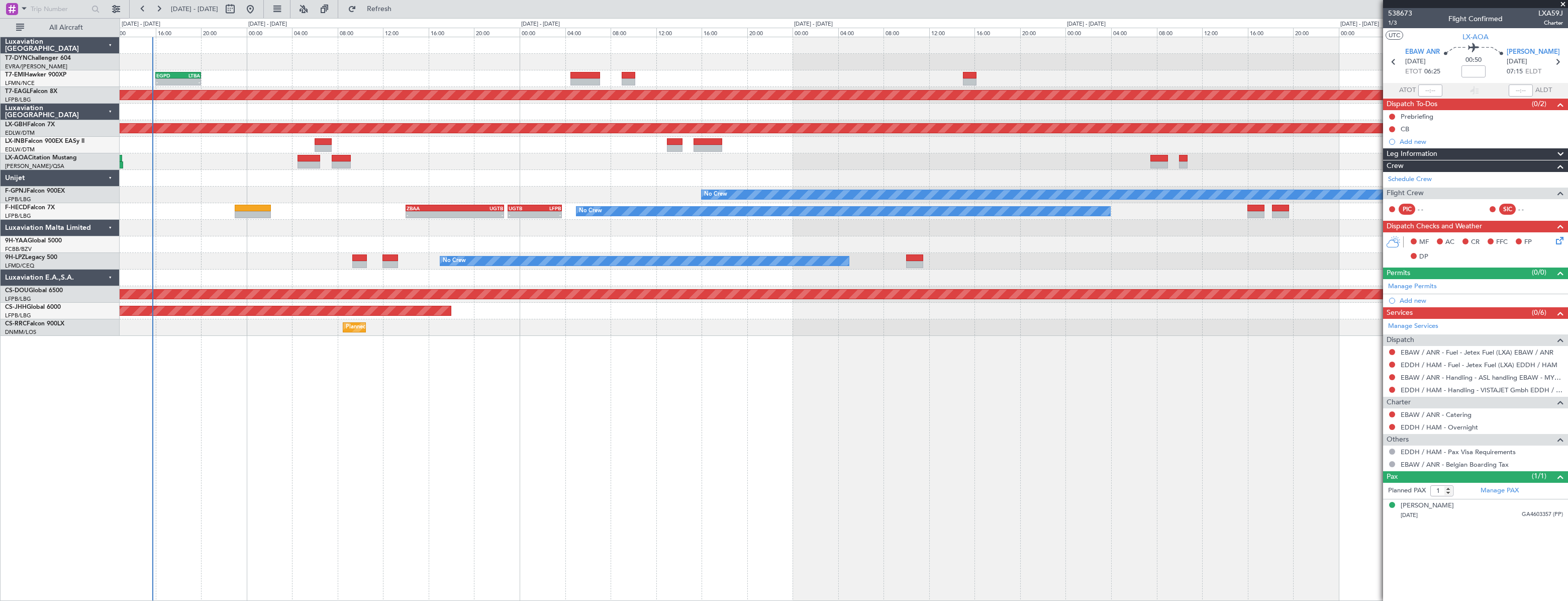
click at [833, 158] on div "No Crew Hamburg (Fuhlsbuttel Intl)" at bounding box center [843, 162] width 1447 height 17
click at [593, 131] on div "- - EGPD 16:00 Z LTBA 20:00 Z No Crew Planned Maint Dubai (Al Maktoum Intl) Pla…" at bounding box center [843, 186] width 1447 height 298
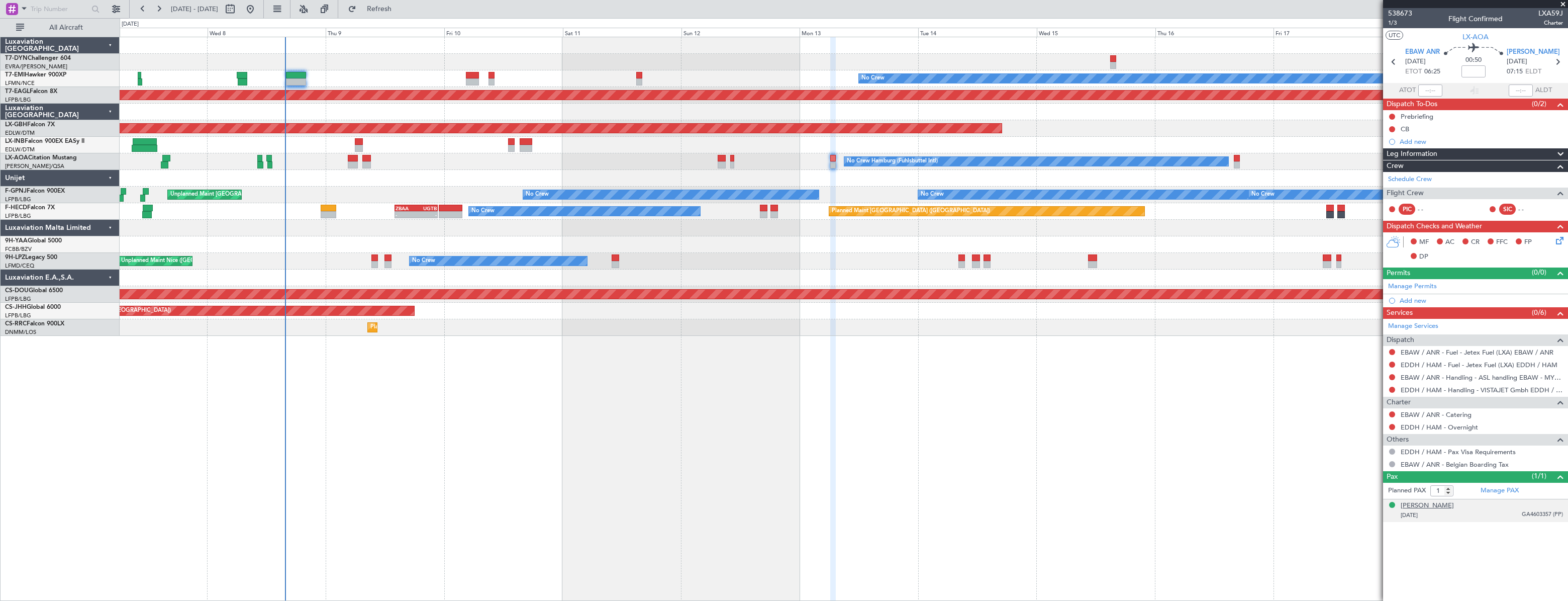
click at [1432, 503] on div "[PERSON_NAME]" at bounding box center [1427, 505] width 53 height 10
drag, startPoint x: 1562, startPoint y: 5, endPoint x: 1539, endPoint y: 22, distance: 28.6
click at [1562, 5] on span at bounding box center [1562, 4] width 10 height 9
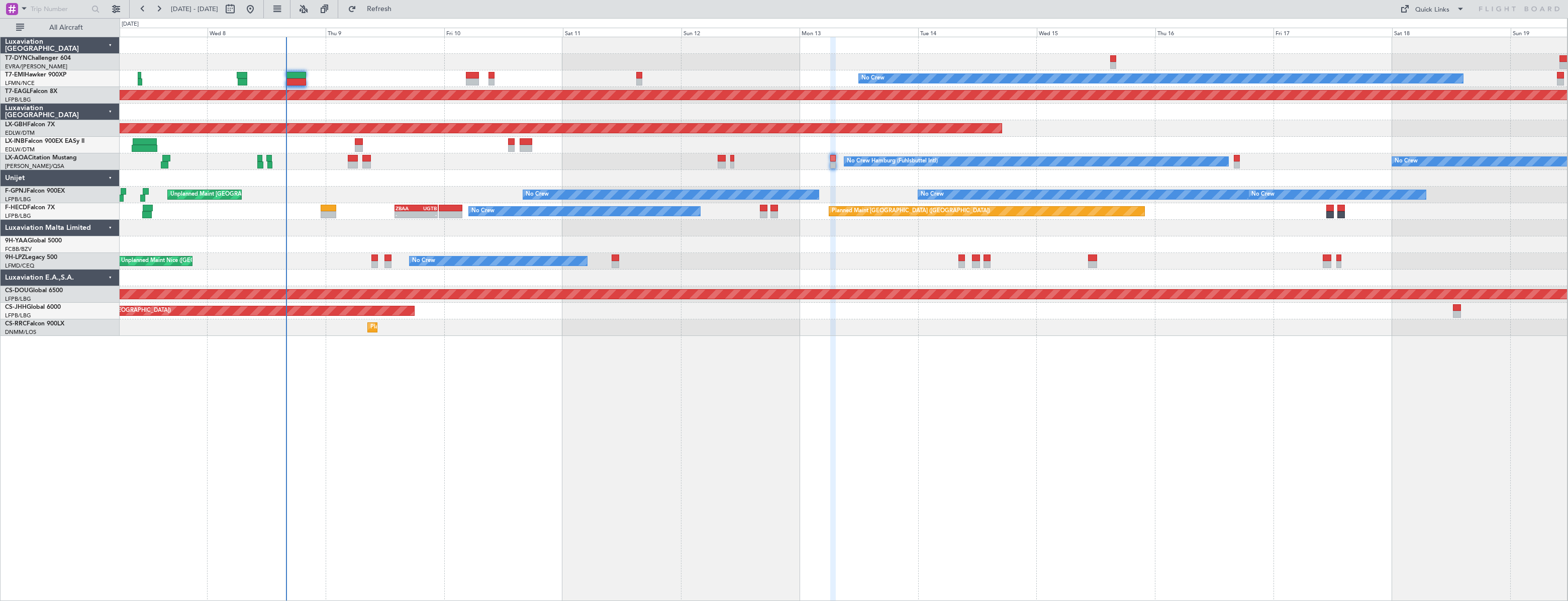
type input "0"
click at [1429, 7] on div "Quick Links" at bounding box center [1432, 10] width 35 height 10
click at [1426, 32] on button "Trip Builder" at bounding box center [1432, 33] width 75 height 24
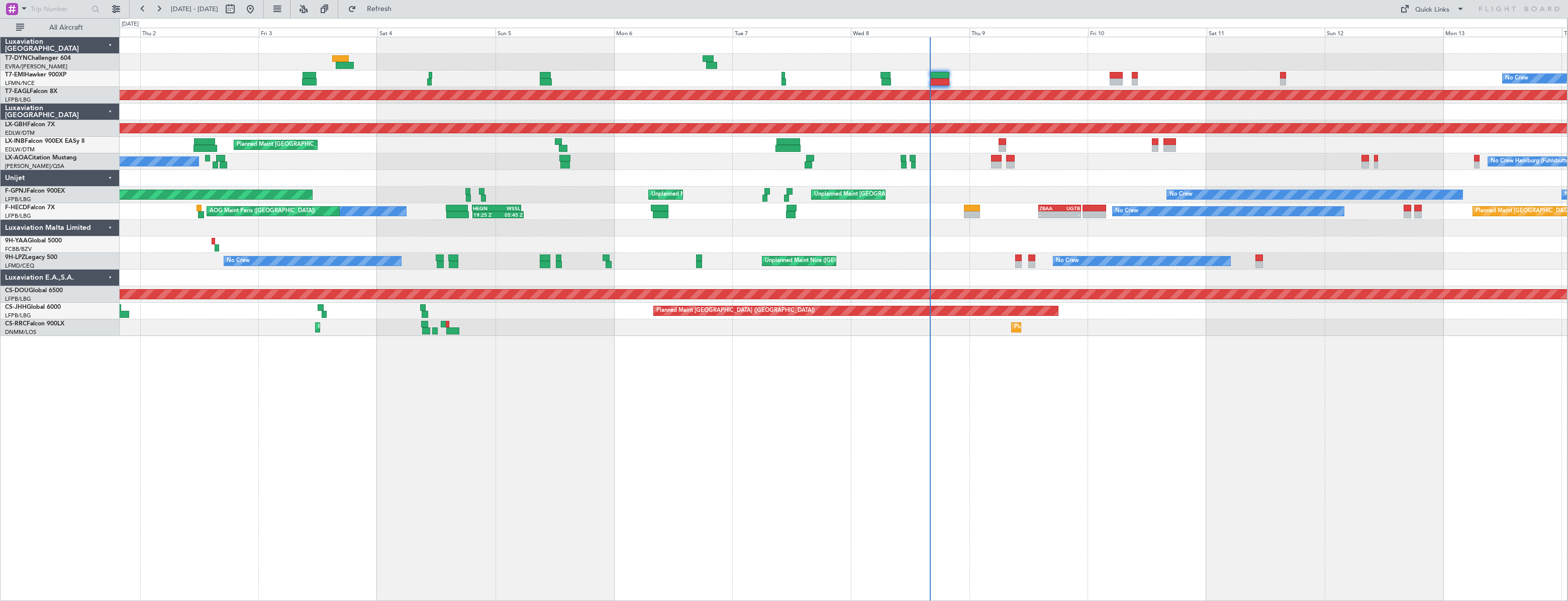
click at [1259, 28] on div "No Crew Planned Maint [GEOGRAPHIC_DATA] (Al Maktoum Intl) Planned Maint Nurnber…" at bounding box center [784, 309] width 1568 height 582
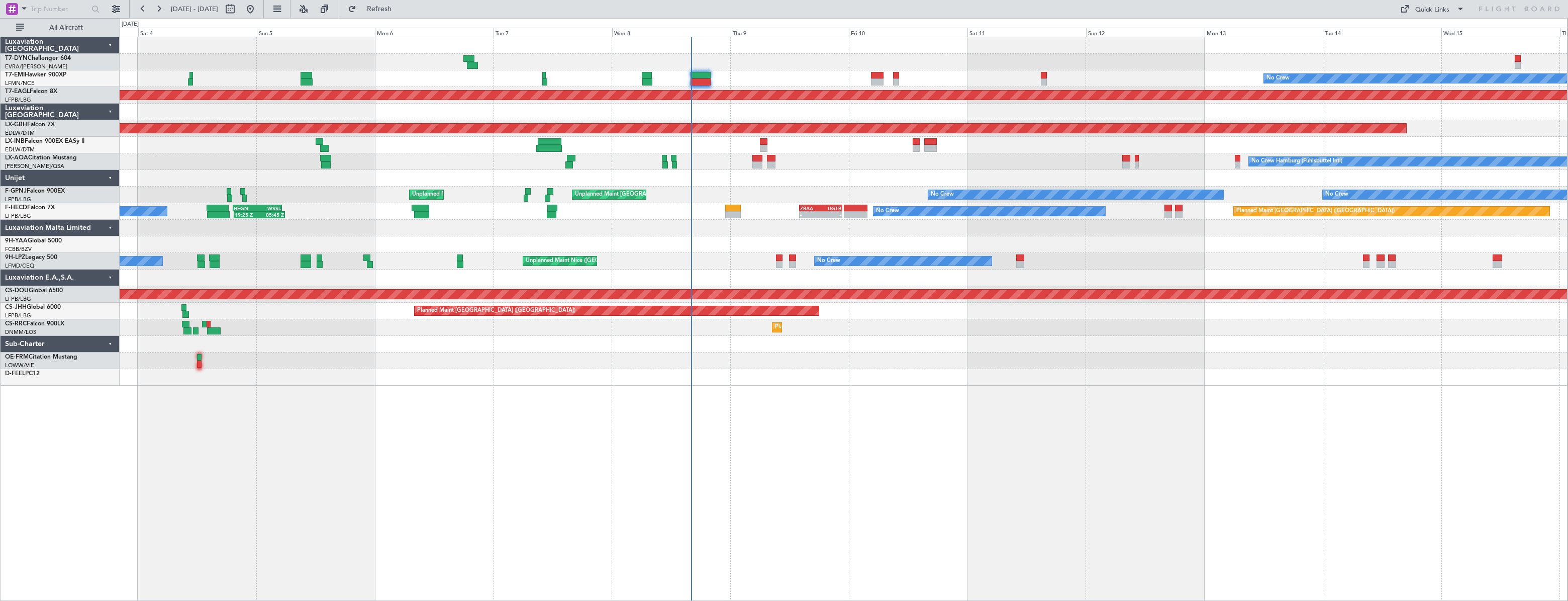
click at [330, 360] on div "No Crew Planned Maint [GEOGRAPHIC_DATA] (Al Maktoum Intl) Planned Maint Nurnber…" at bounding box center [843, 318] width 1447 height 564
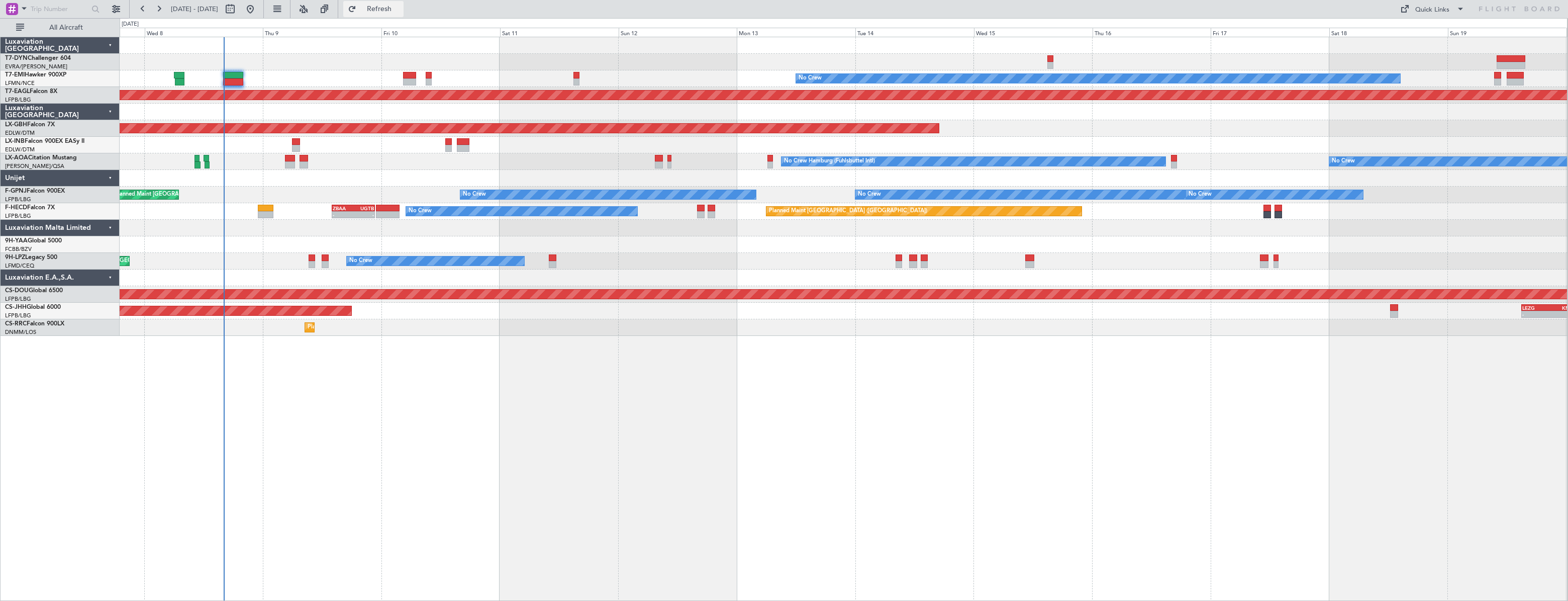
click at [400, 6] on span "Refresh" at bounding box center [380, 9] width 43 height 7
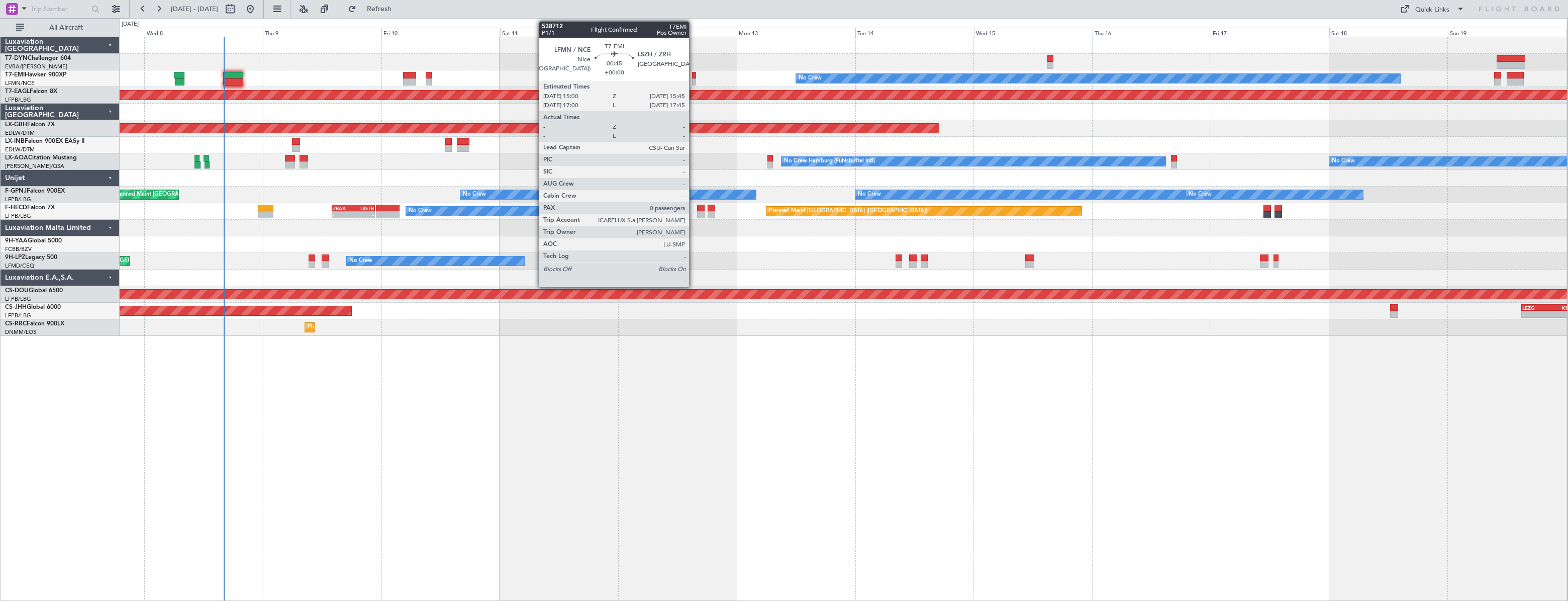
click at [693, 75] on div at bounding box center [694, 75] width 4 height 7
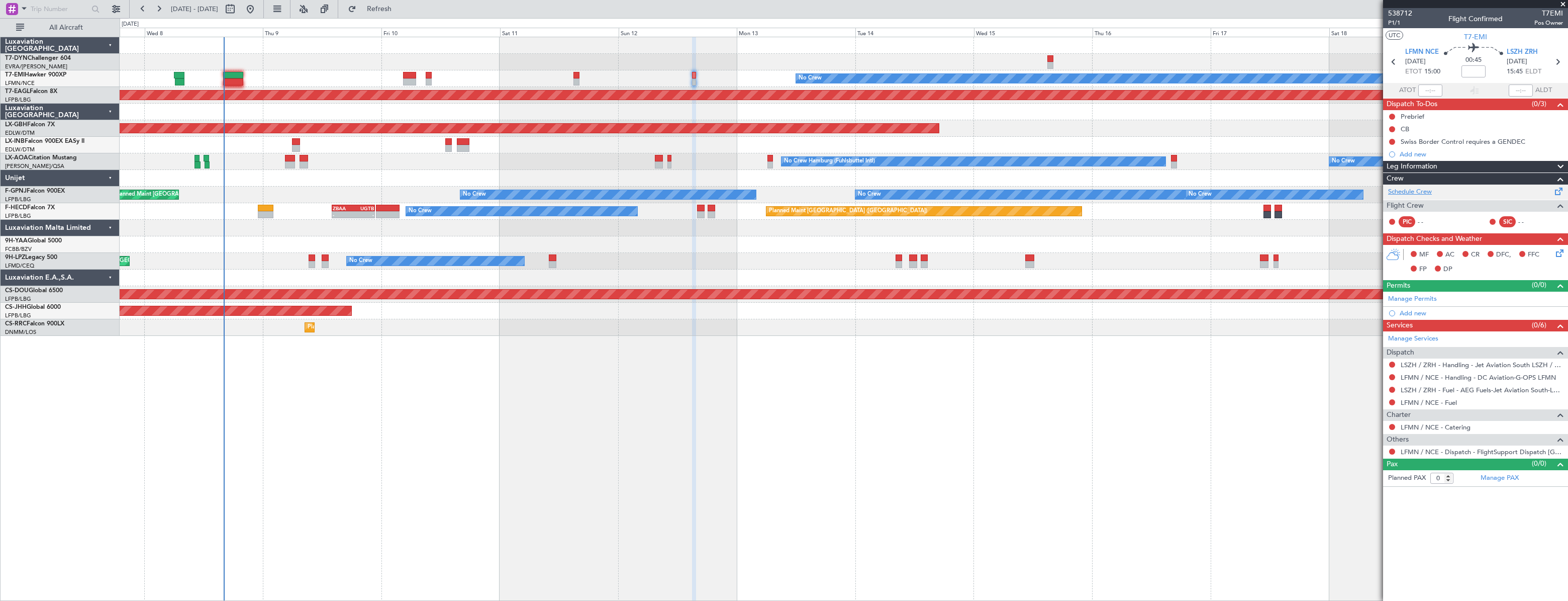
click at [1425, 192] on link "Schedule Crew" at bounding box center [1409, 192] width 43 height 10
click at [404, 12] on button "Refresh" at bounding box center [374, 9] width 60 height 16
click at [130, 67] on div at bounding box center [843, 62] width 1447 height 17
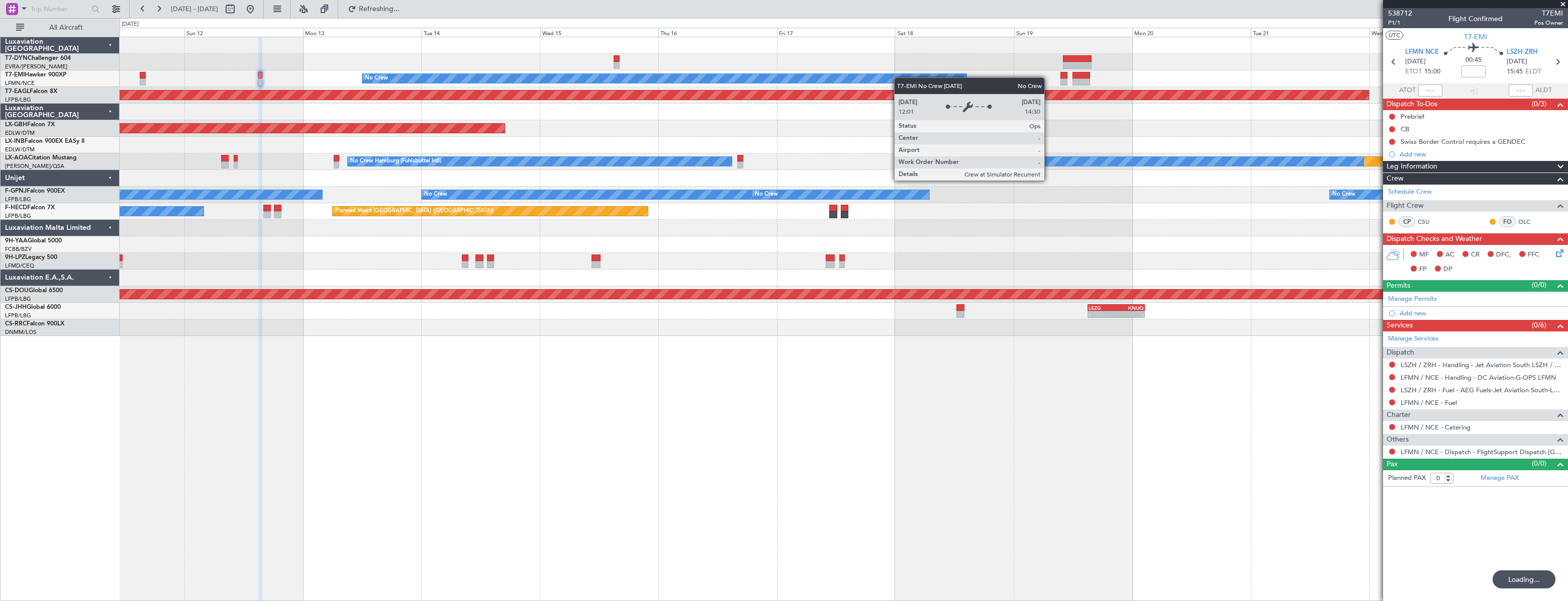
click at [899, 77] on div "No Crew Planned Maint [GEOGRAPHIC_DATA] (Al Maktoum Intl) Planned Maint Nurnber…" at bounding box center [843, 186] width 1447 height 298
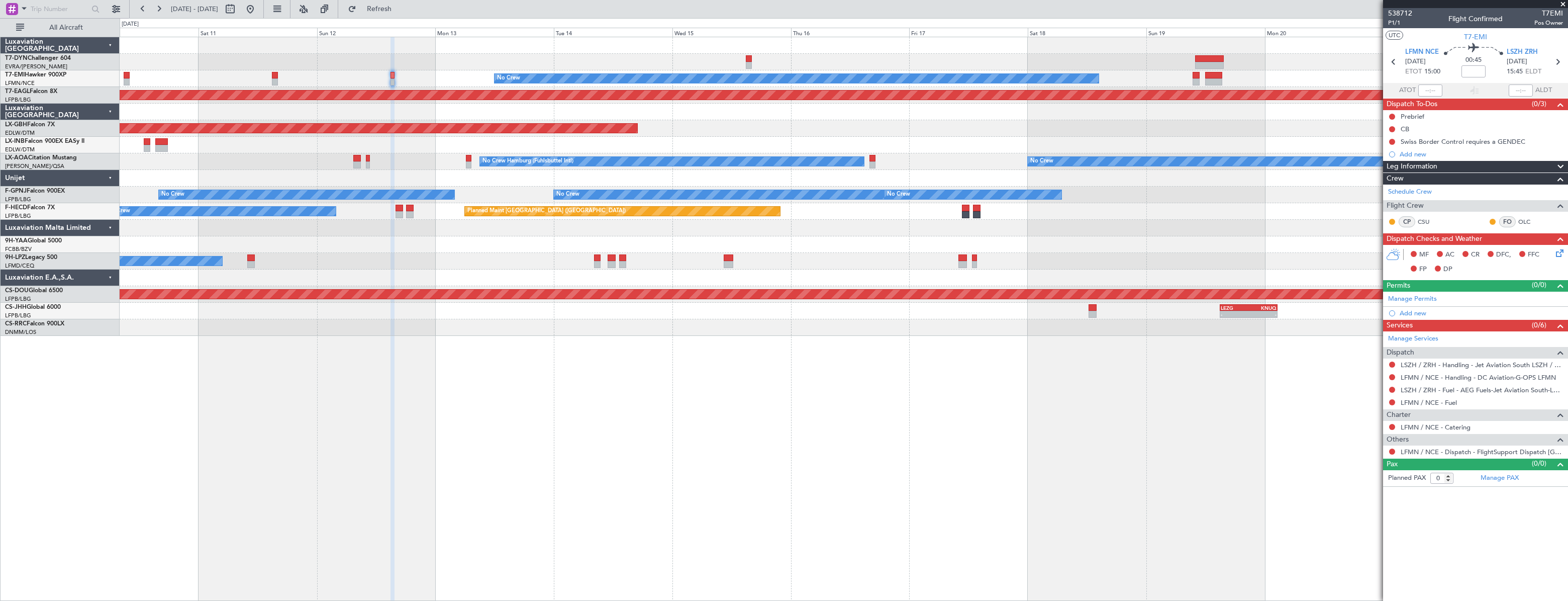
click at [1013, 58] on div "No Crew Planned Maint [GEOGRAPHIC_DATA] (Al Maktoum Intl) Planned Maint Nurnber…" at bounding box center [843, 186] width 1447 height 298
click at [1383, 5] on div at bounding box center [1475, 4] width 185 height 8
click at [1391, 12] on span "538712" at bounding box center [1399, 13] width 24 height 11
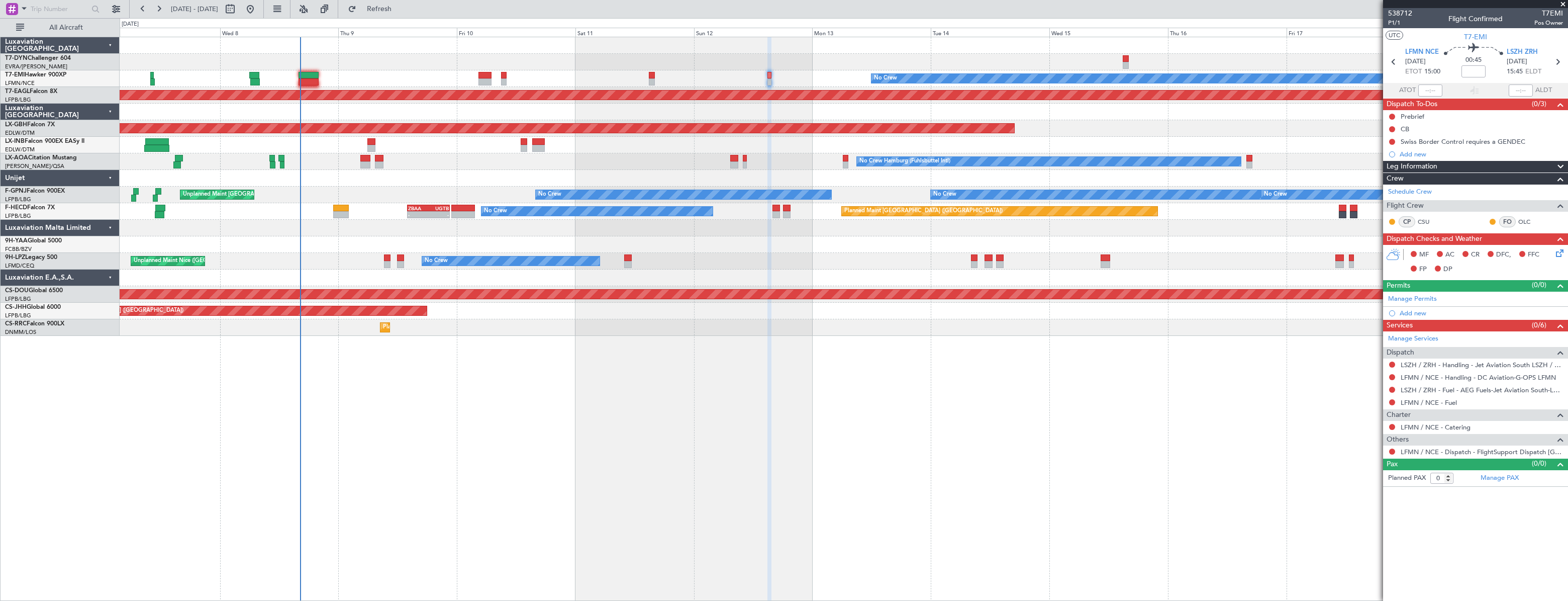
click at [746, 169] on div "No Crew No Crew Hamburg (Fuhlsbuttel Intl) Planned Maint [GEOGRAPHIC_DATA]" at bounding box center [843, 162] width 1447 height 17
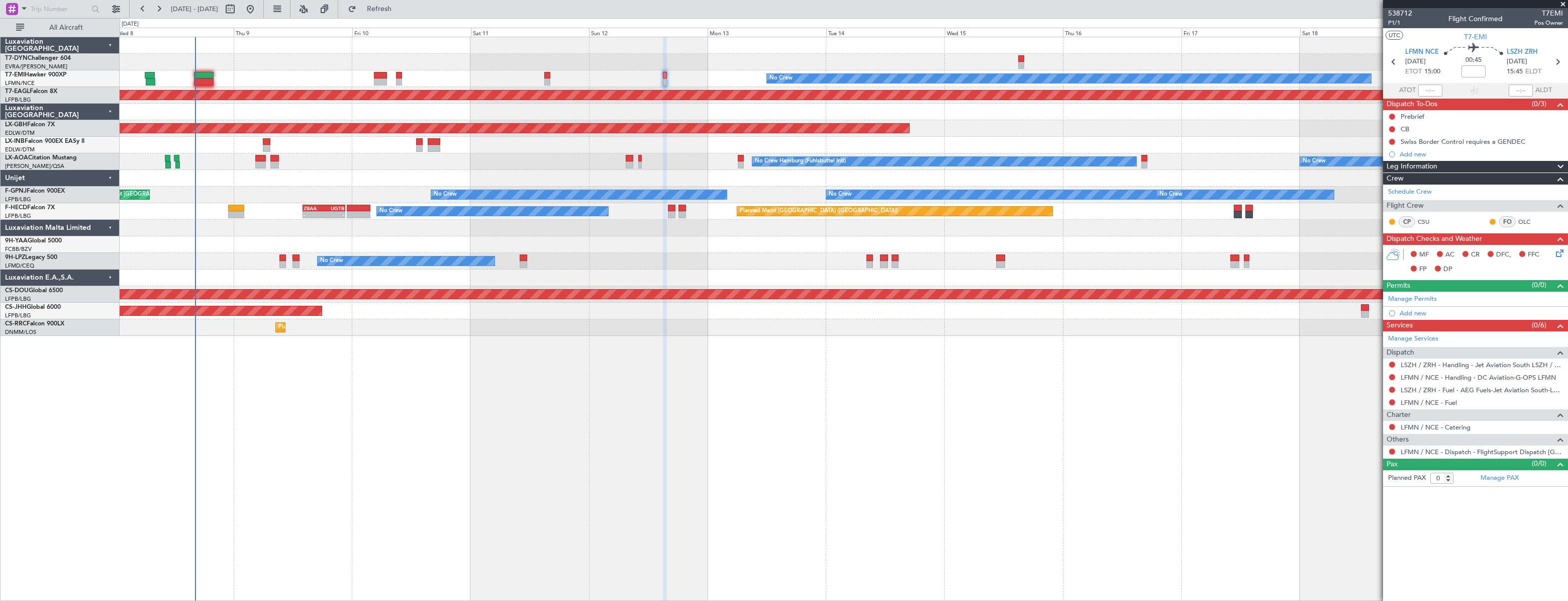
click at [357, 154] on div "No Crew No Crew Hamburg (Fuhlsbuttel Intl) Planned Maint [GEOGRAPHIC_DATA]" at bounding box center [843, 162] width 1447 height 17
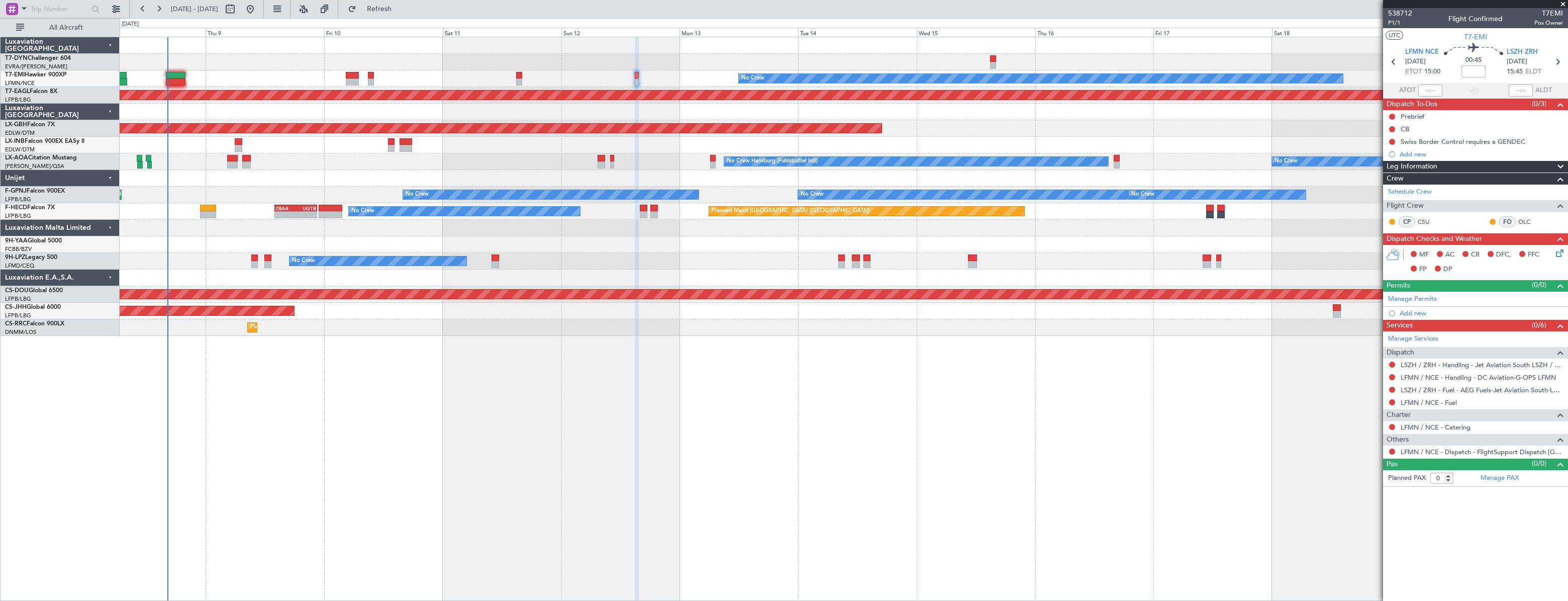
click at [479, 74] on div "No Crew" at bounding box center [843, 78] width 1447 height 17
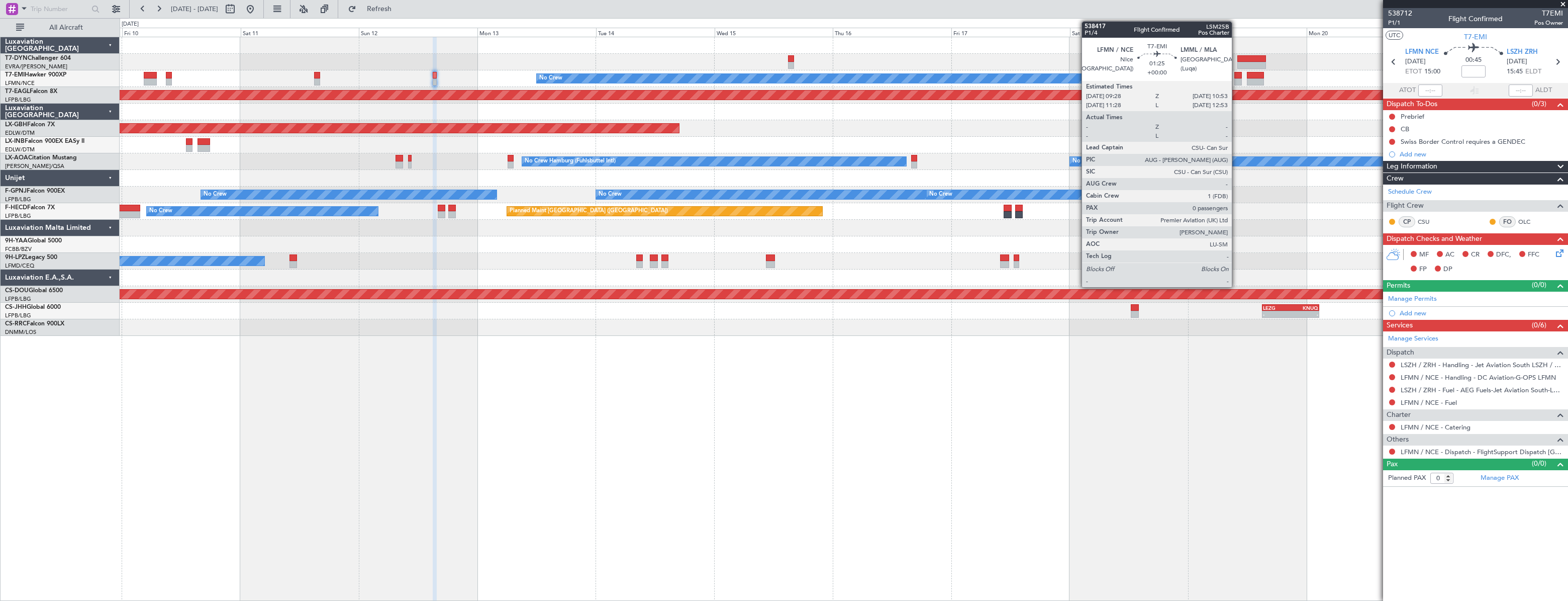
click at [1236, 74] on div at bounding box center [1238, 75] width 7 height 7
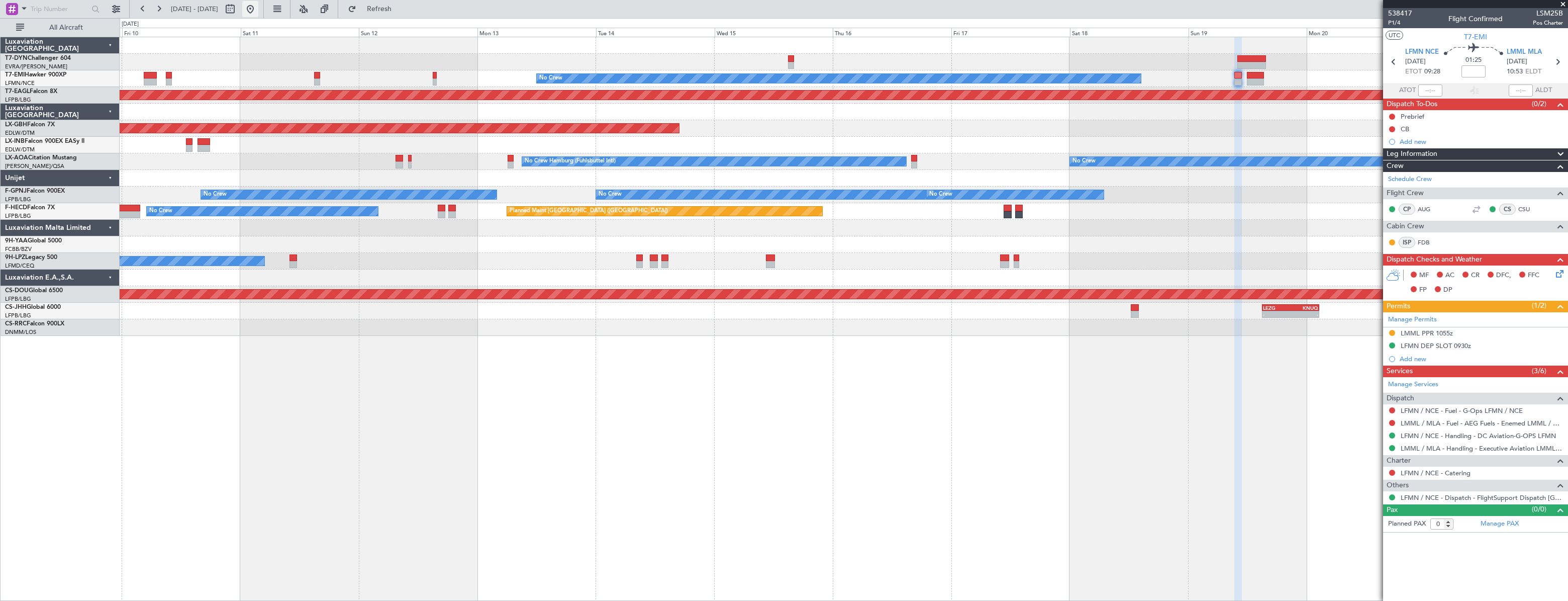
click at [258, 13] on button at bounding box center [250, 9] width 16 height 16
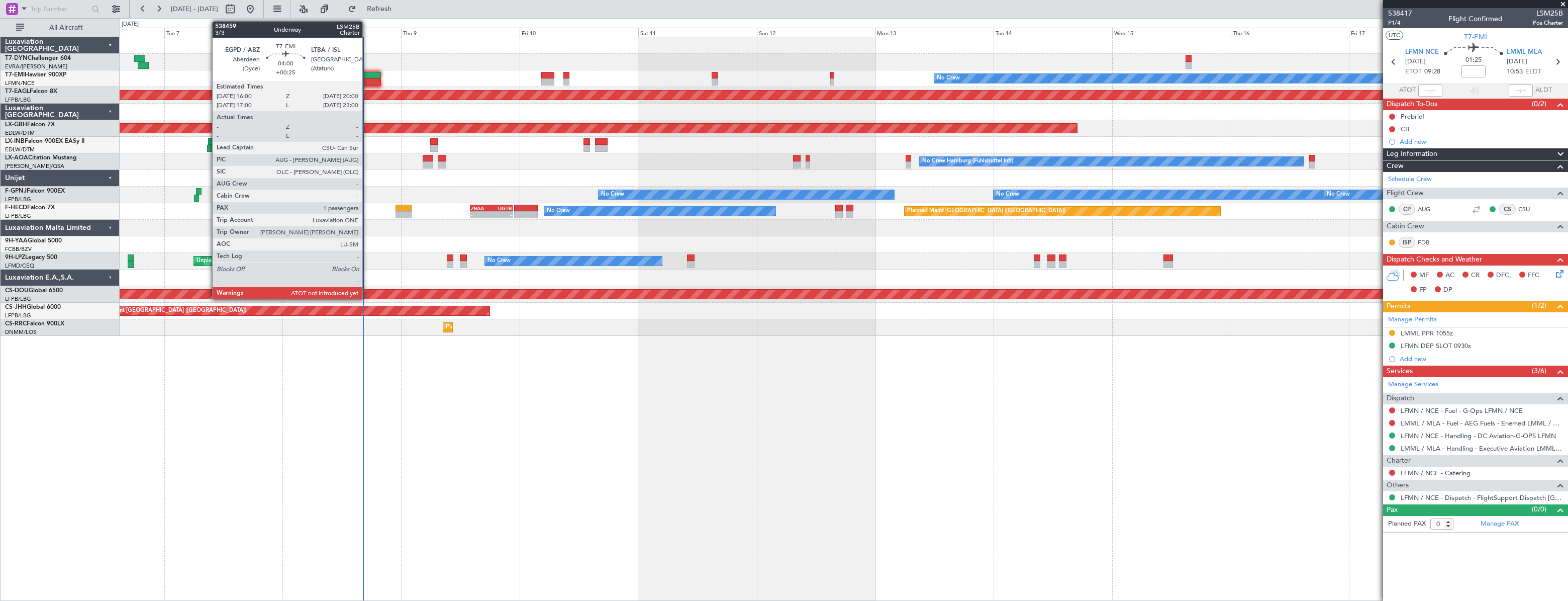
click at [366, 77] on div at bounding box center [371, 75] width 20 height 7
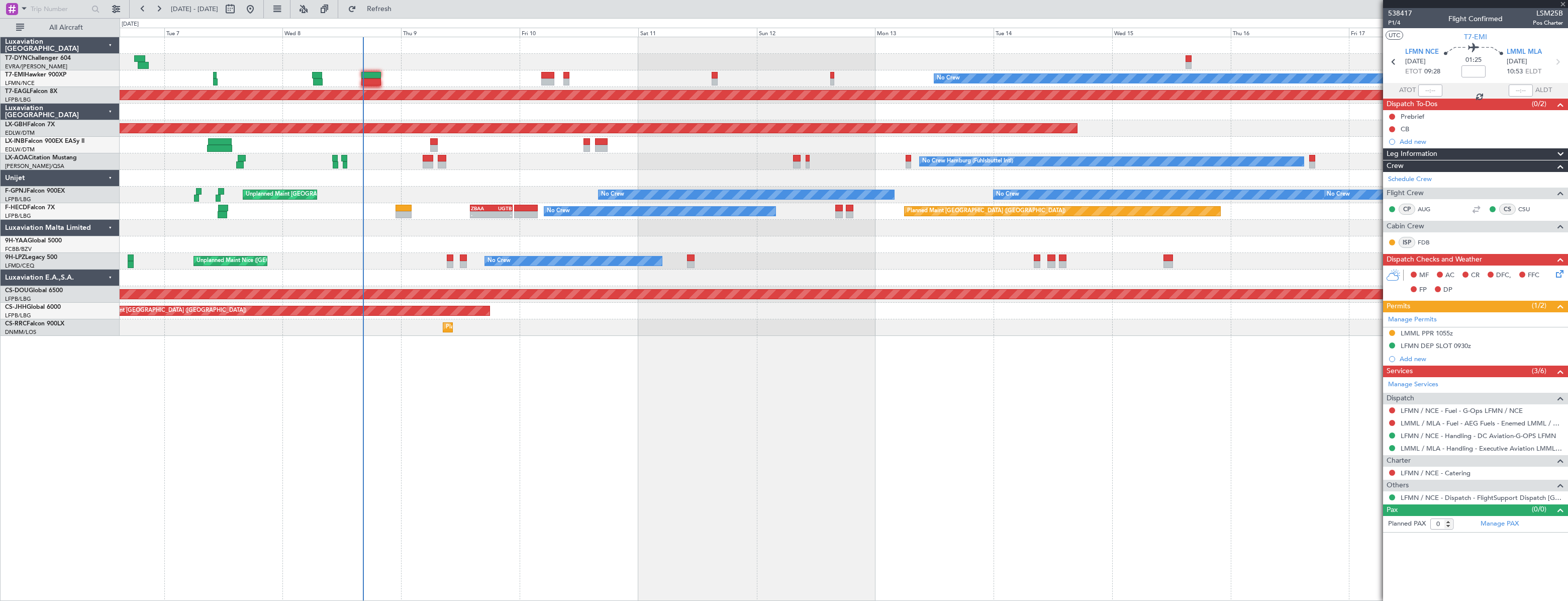
type input "+00:25"
type input "1"
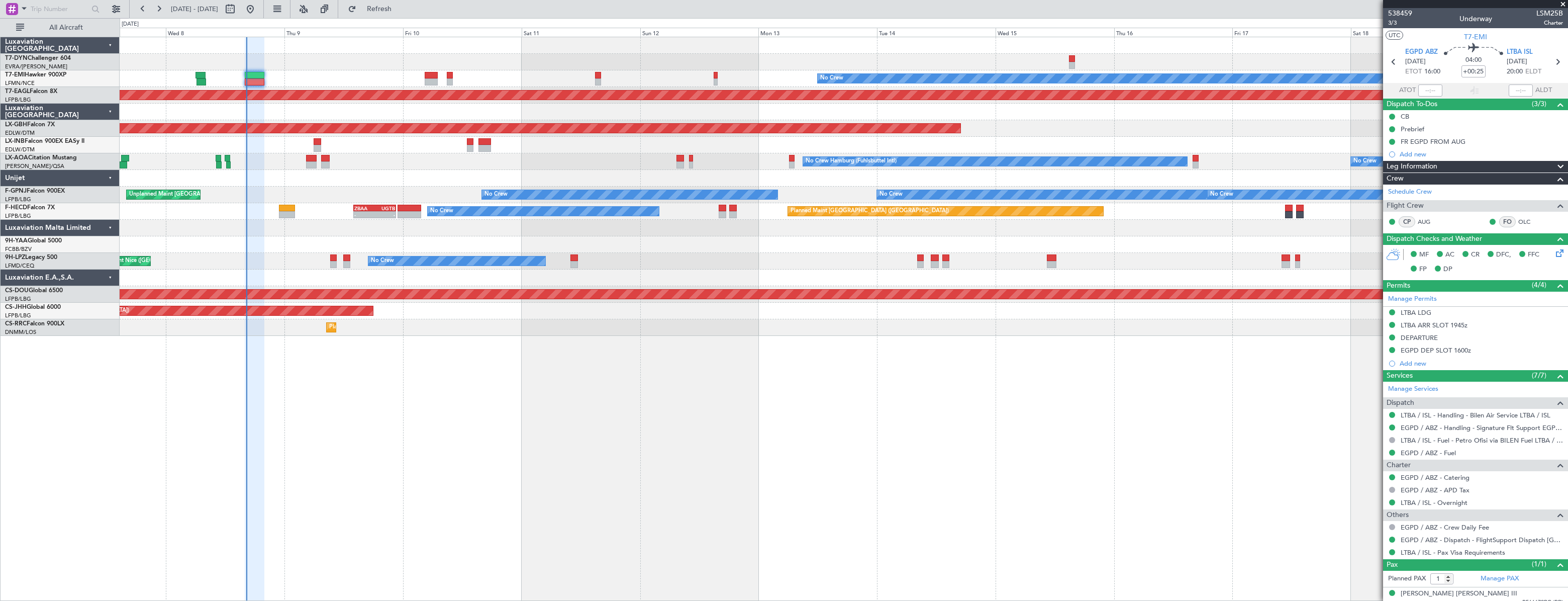
click at [518, 316] on div "No Crew Planned Maint [GEOGRAPHIC_DATA] (Al Maktoum Intl) Planned Maint Nurnber…" at bounding box center [843, 186] width 1447 height 298
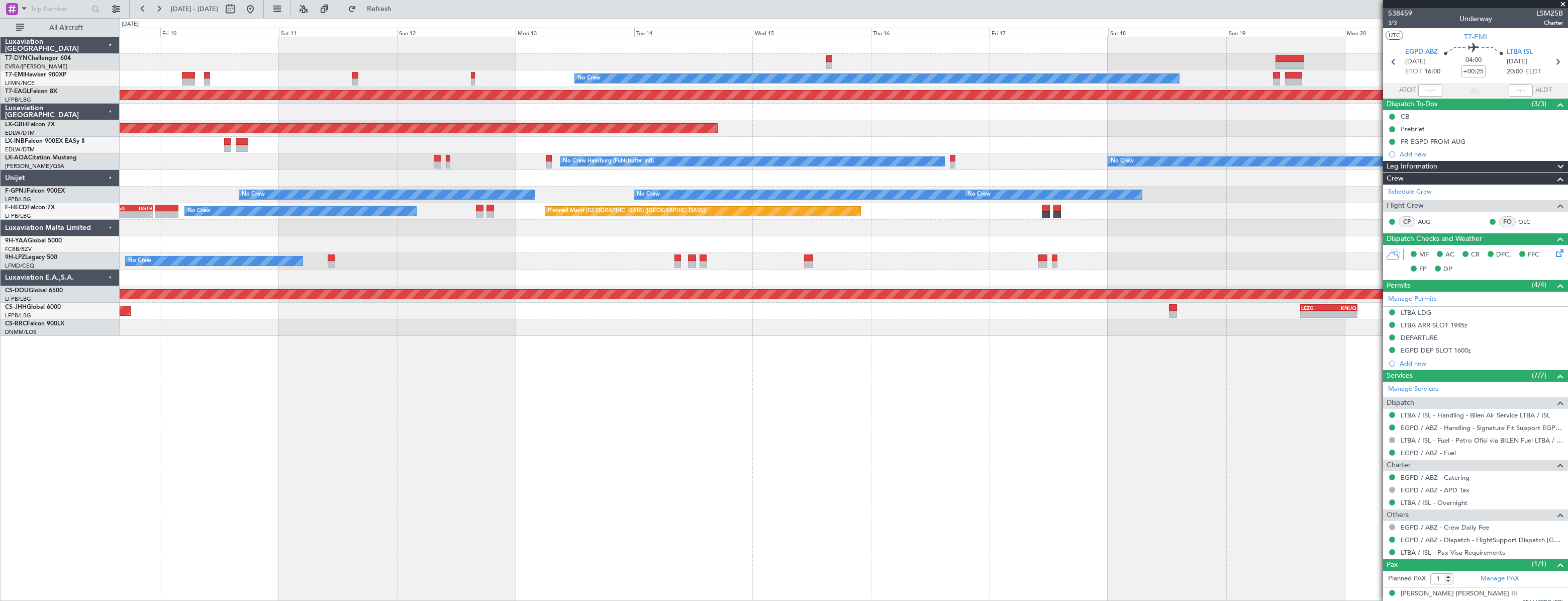
click at [1036, 172] on div "No Crew Planned Maint [GEOGRAPHIC_DATA] (Al Maktoum Intl) Planned Maint Nurnber…" at bounding box center [843, 186] width 1447 height 298
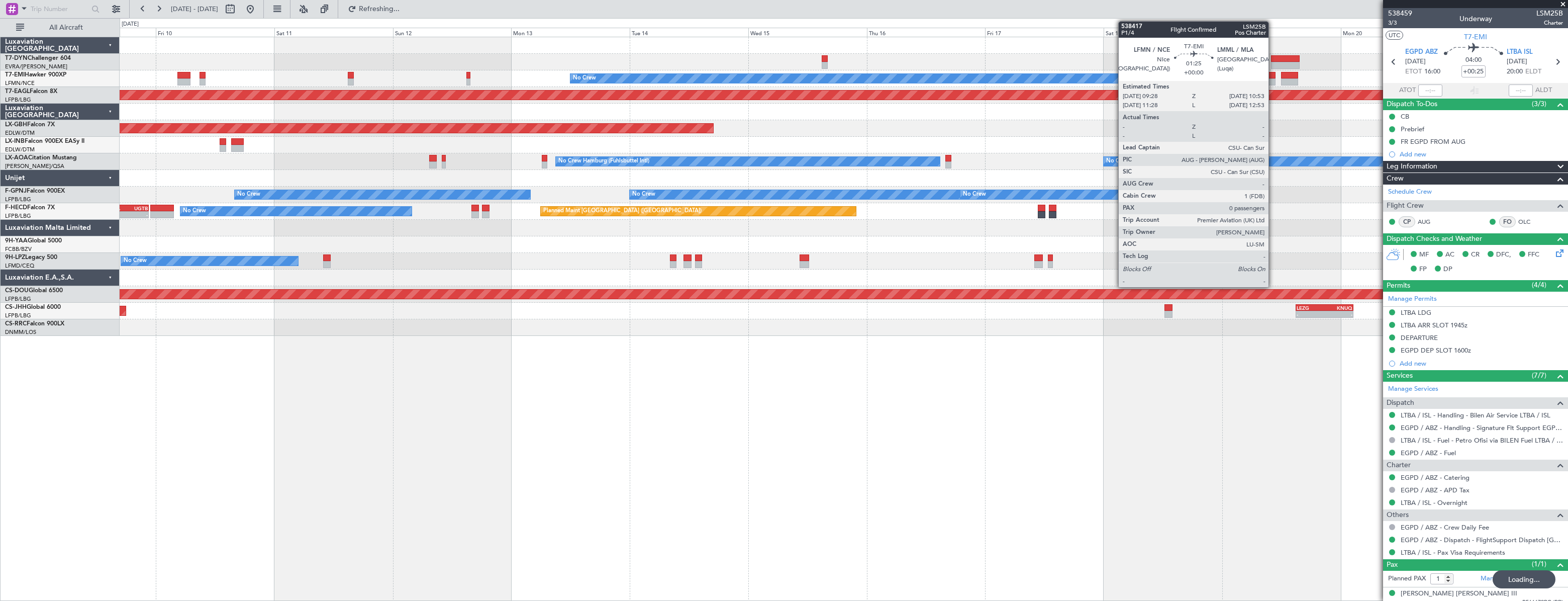
type input "16:30"
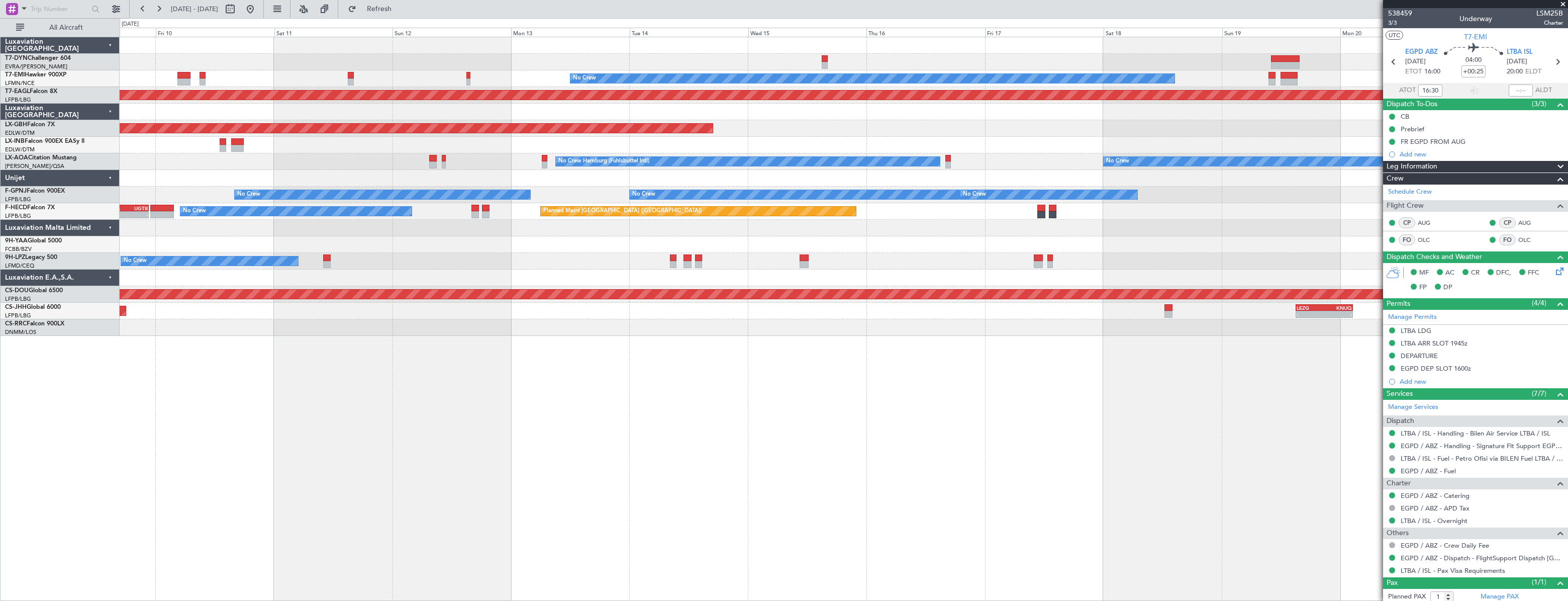
click at [925, 242] on div at bounding box center [843, 244] width 1447 height 17
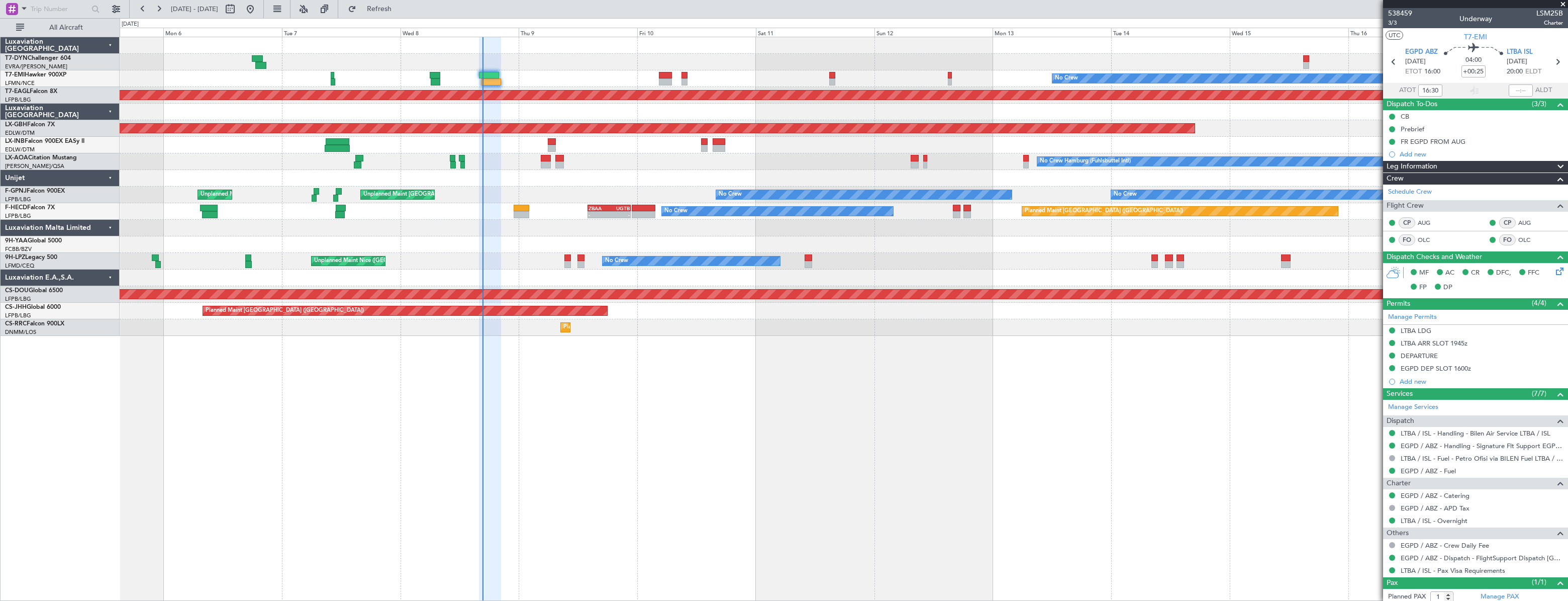
click at [698, 234] on div "No Crew Planned Maint [GEOGRAPHIC_DATA] (Al Maktoum Intl) Planned Maint Nurnber…" at bounding box center [843, 186] width 1447 height 298
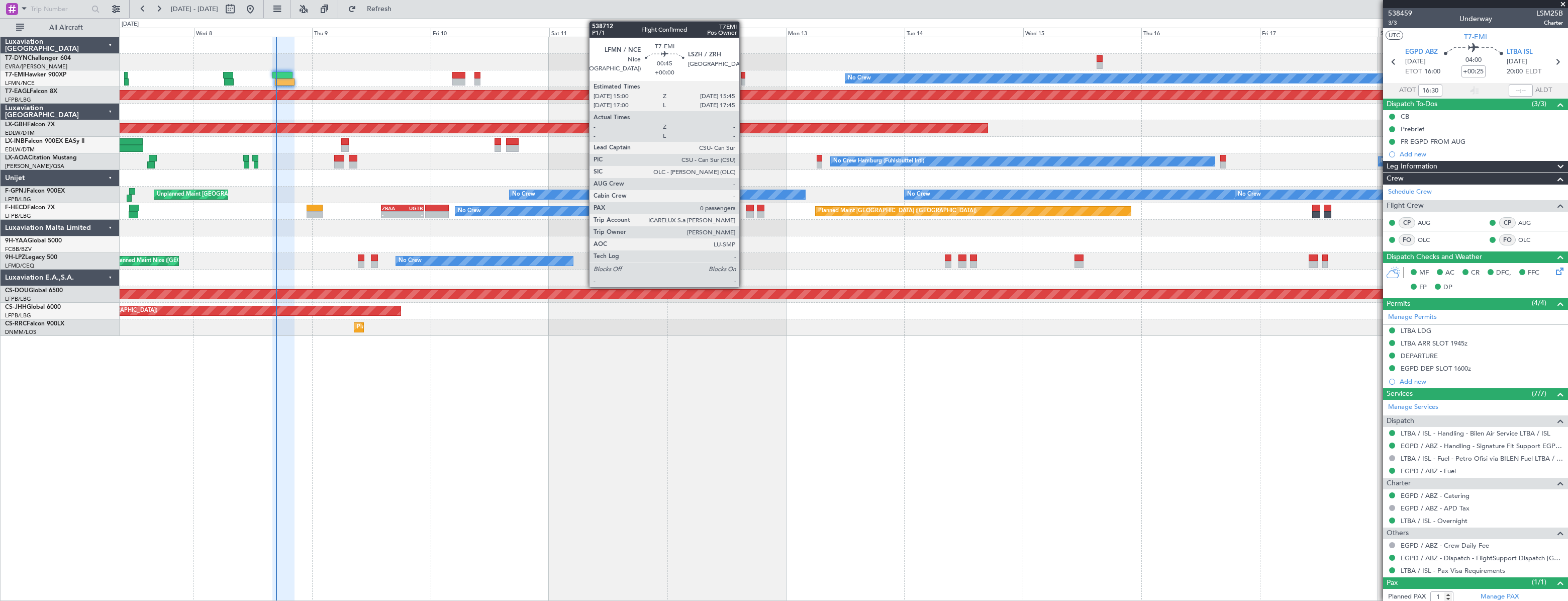
click at [744, 77] on div at bounding box center [743, 75] width 4 height 7
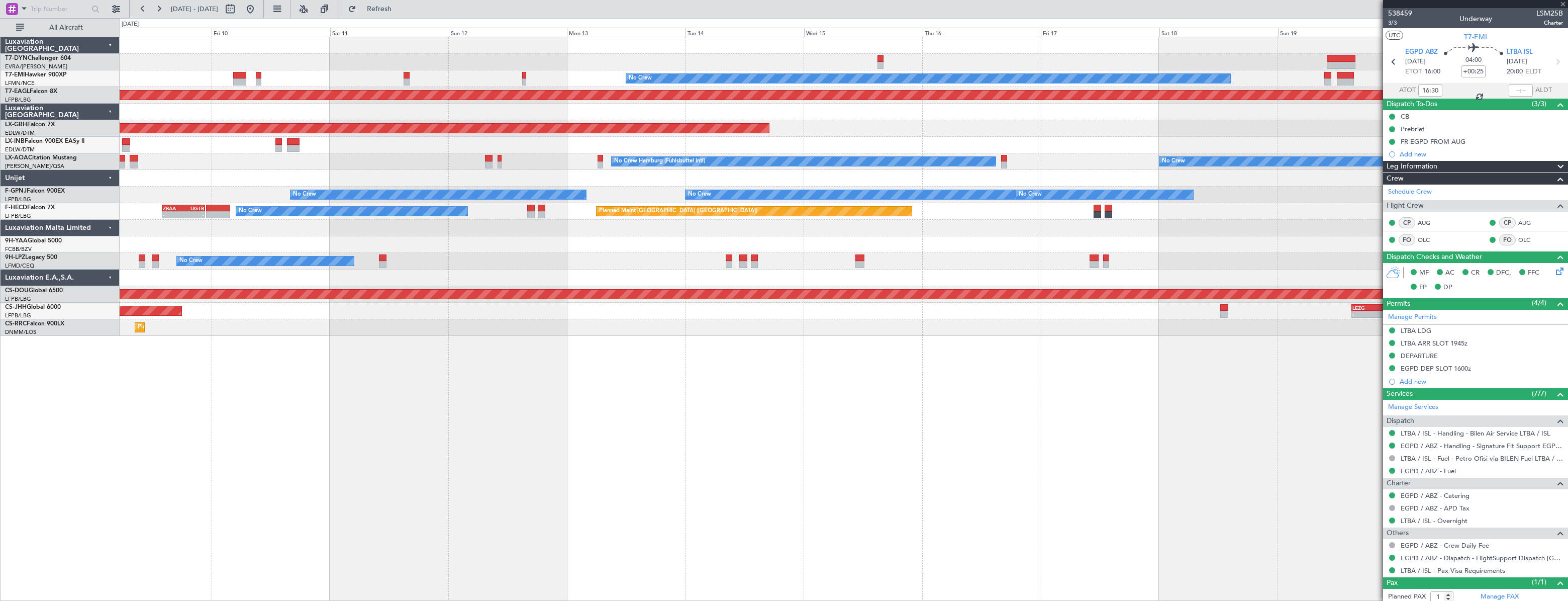
type input "0"
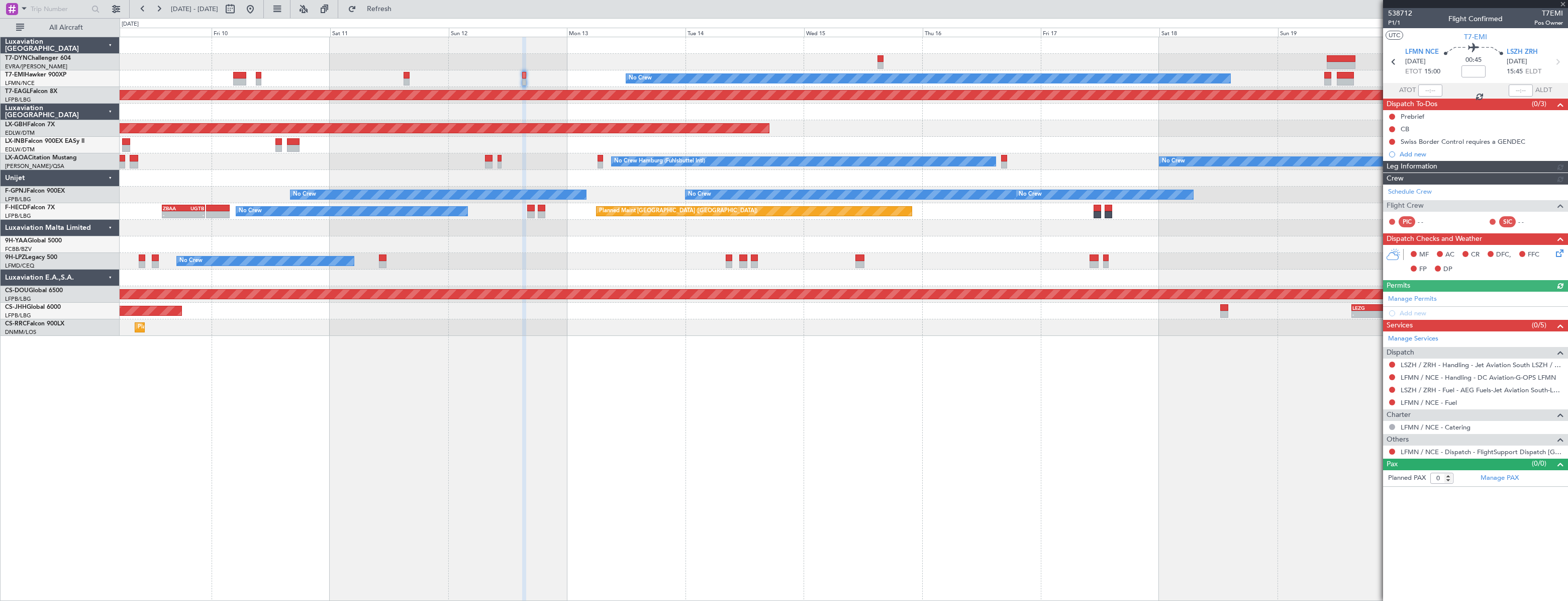
click at [698, 109] on div at bounding box center [843, 112] width 1447 height 17
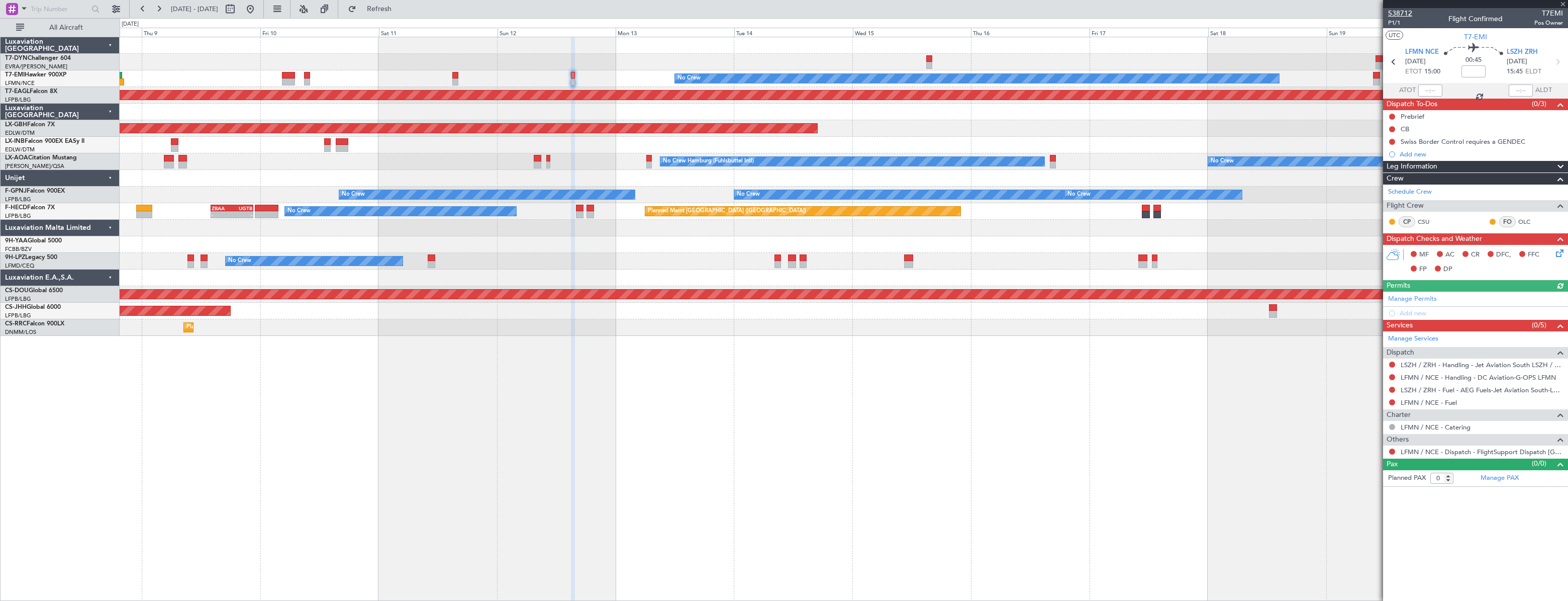
click at [1396, 14] on span "538712" at bounding box center [1399, 13] width 24 height 11
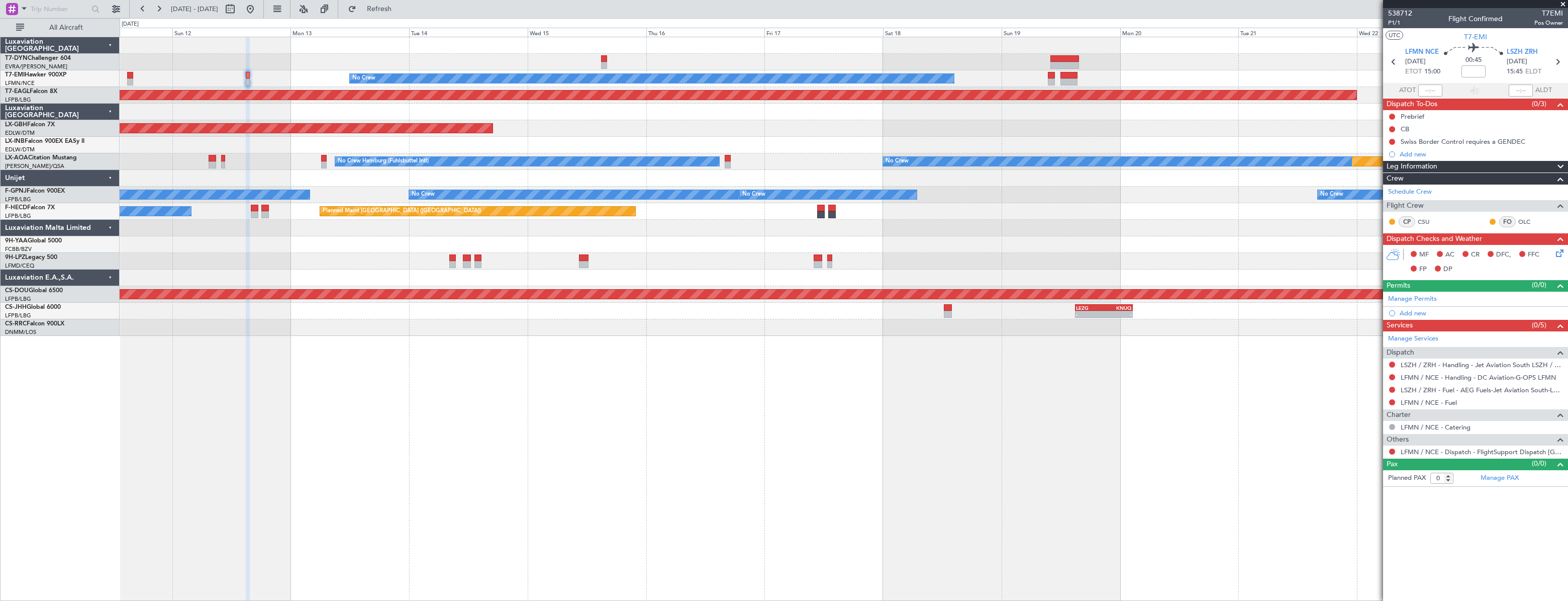
click at [745, 64] on div at bounding box center [843, 62] width 1447 height 17
click at [258, 7] on button at bounding box center [250, 9] width 16 height 16
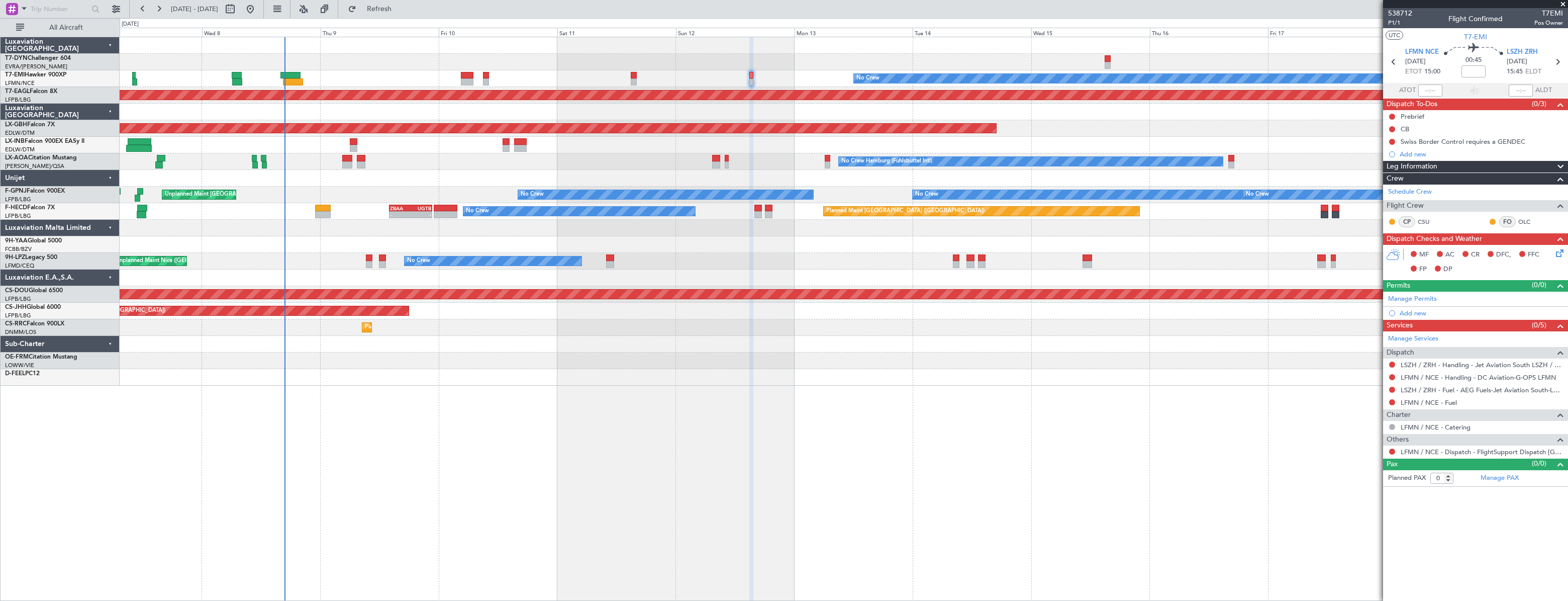
click at [364, 225] on div "No Crew Planned Maint [GEOGRAPHIC_DATA] (Al Maktoum Intl) Planned Maint Nurnber…" at bounding box center [843, 211] width 1447 height 348
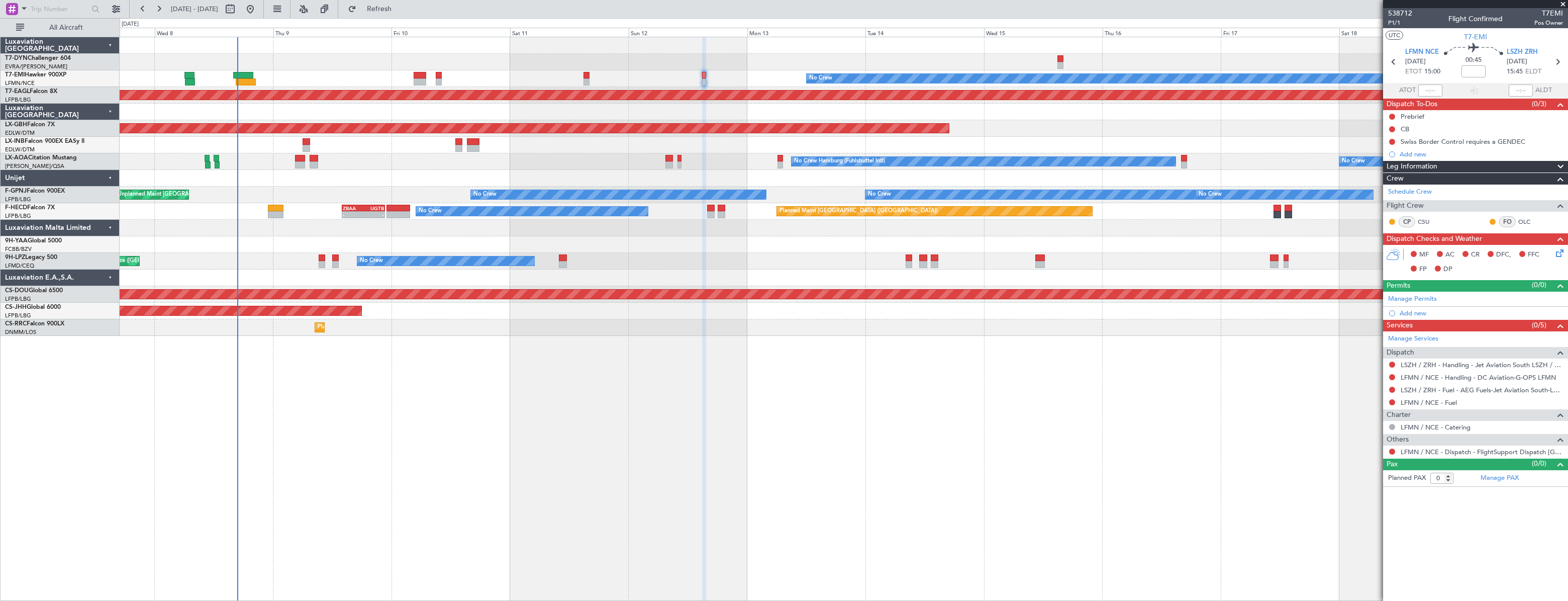
click at [532, 434] on div "No Crew Planned Maint [GEOGRAPHIC_DATA] (Al Maktoum Intl) Planned Maint Nurnber…" at bounding box center [843, 318] width 1447 height 564
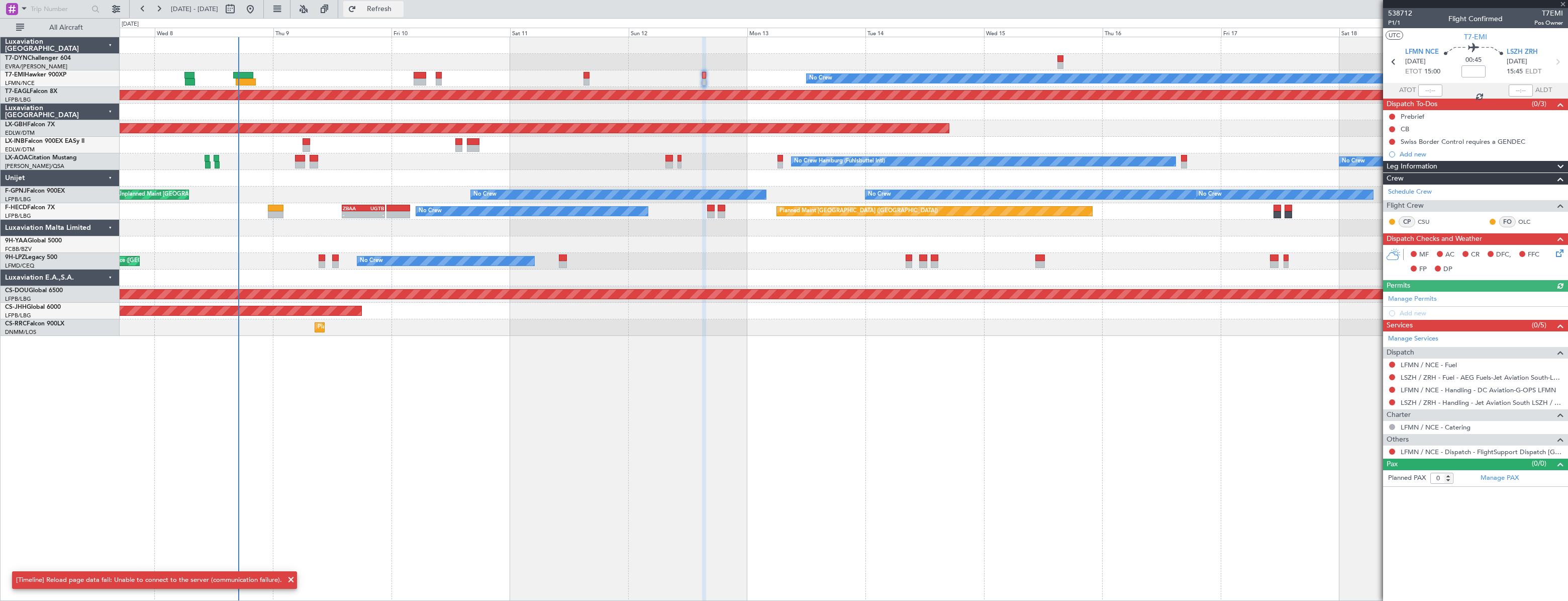
click at [396, 16] on button "Refresh" at bounding box center [374, 9] width 60 height 16
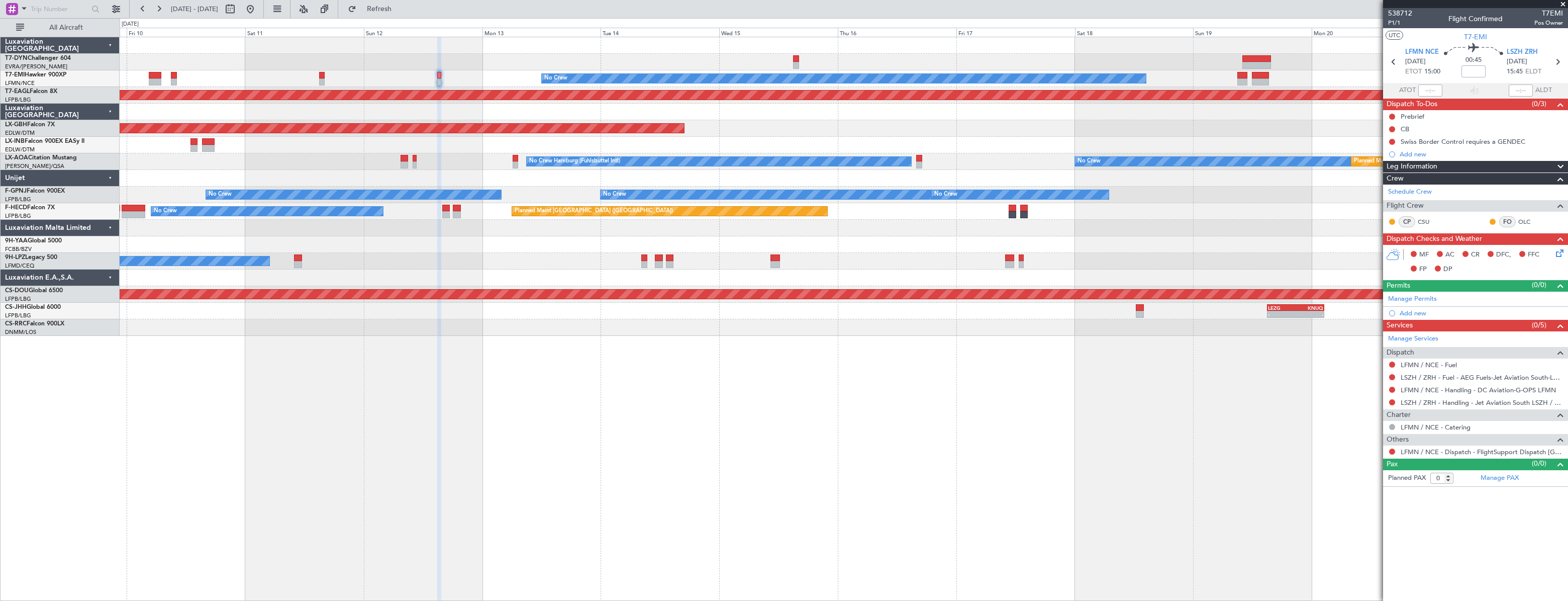
click at [650, 56] on div "No Crew Planned Maint [GEOGRAPHIC_DATA] (Al Maktoum Intl) Planned Maint Nurnber…" at bounding box center [843, 186] width 1447 height 298
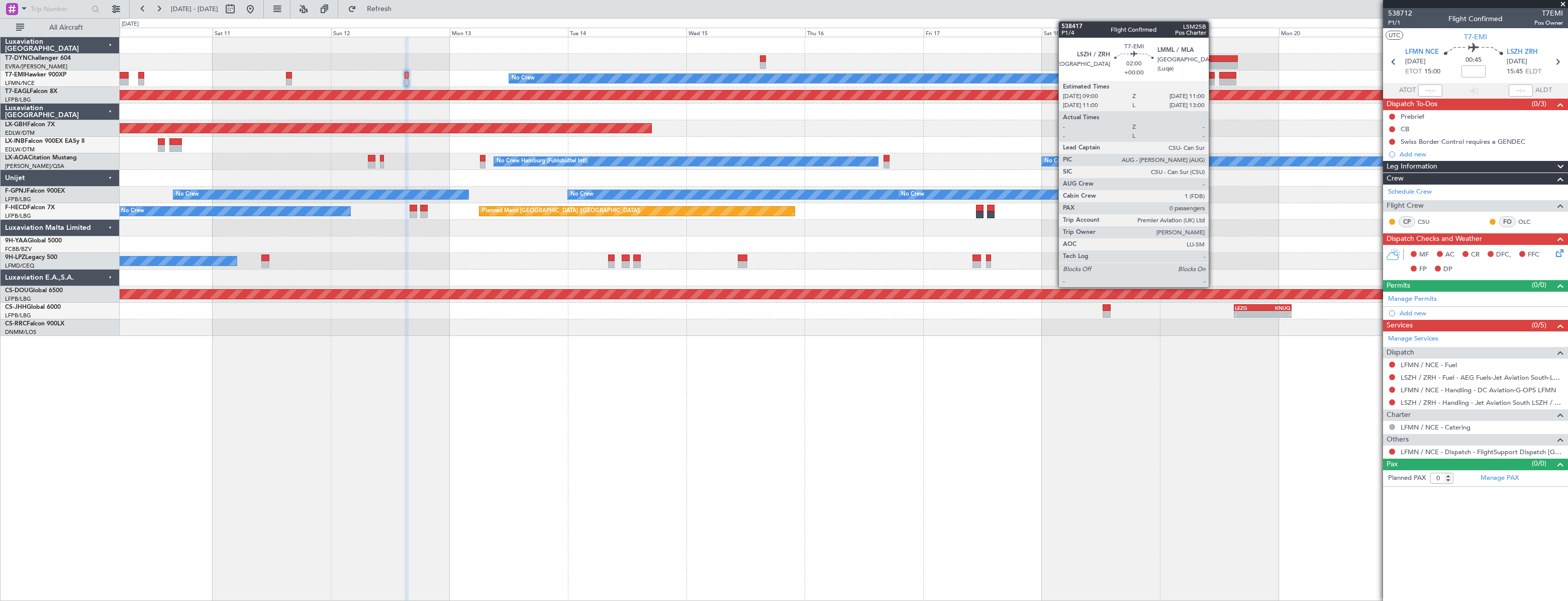
click at [1213, 75] on div at bounding box center [1209, 75] width 10 height 7
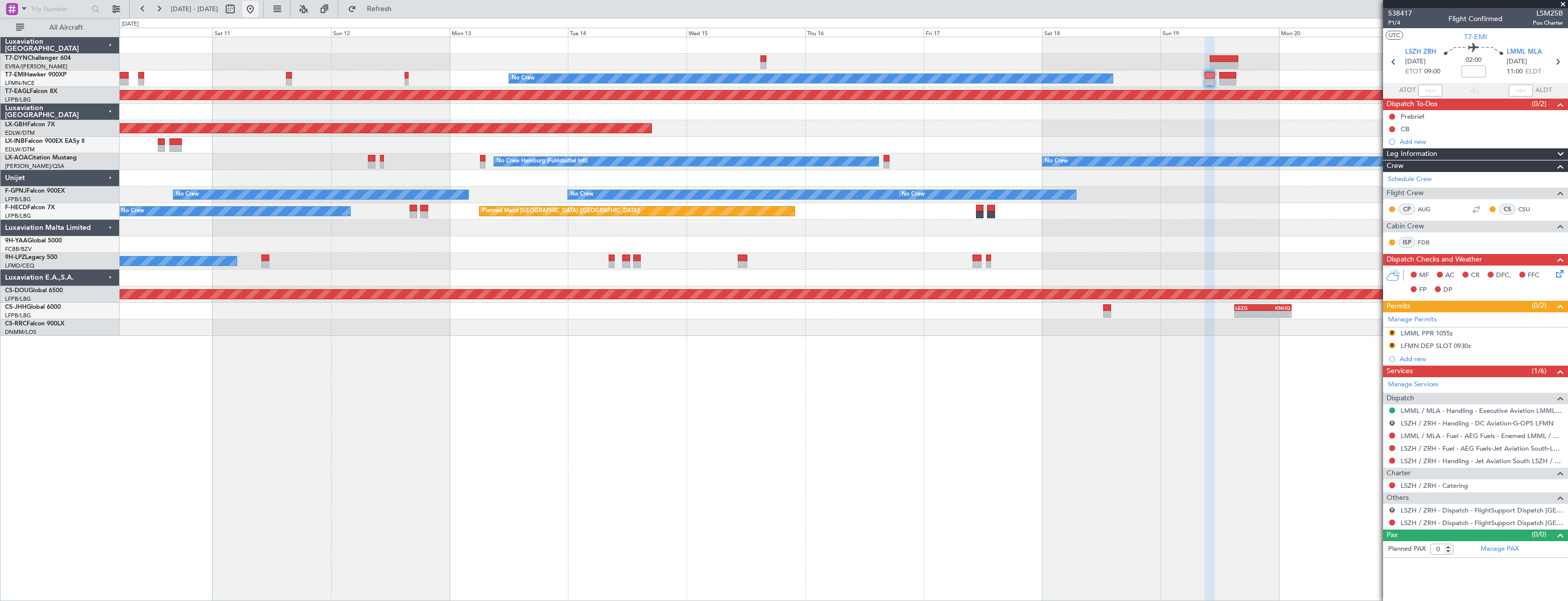
click at [258, 5] on button at bounding box center [250, 9] width 16 height 16
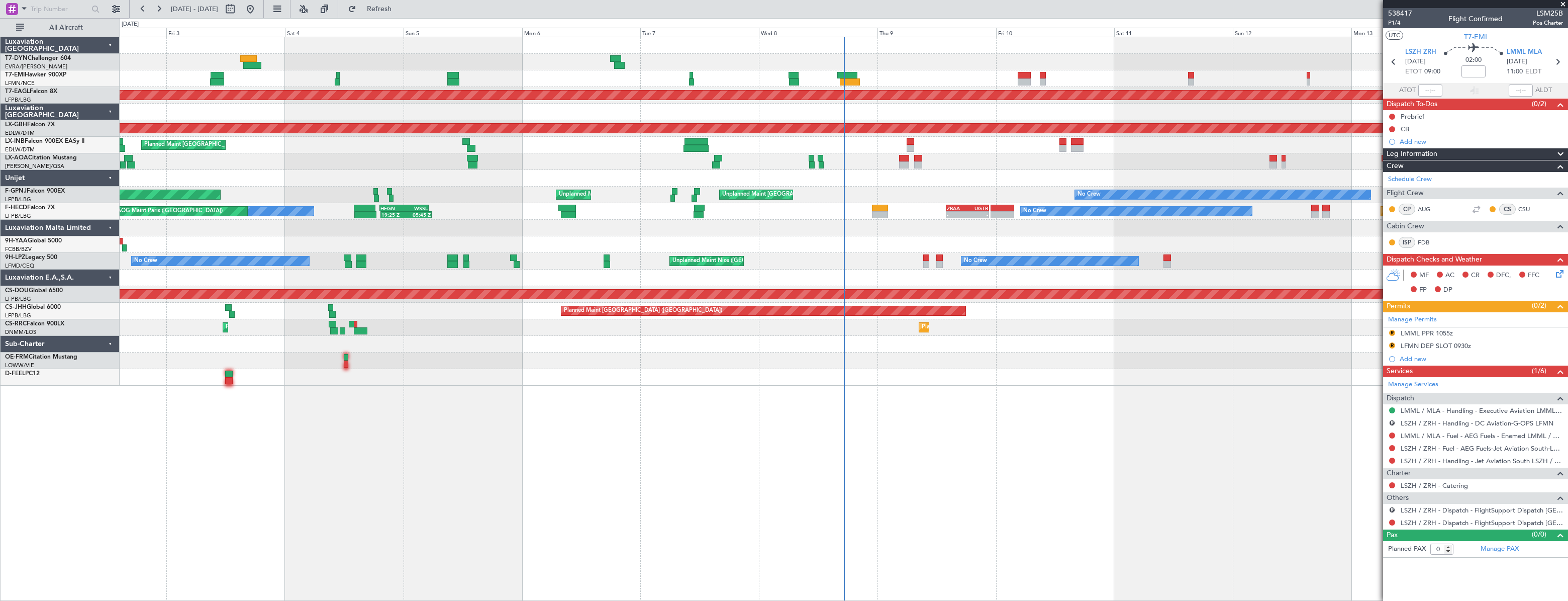
click at [518, 397] on div "No Crew Planned Maint [GEOGRAPHIC_DATA] (Al Maktoum Intl) Planned Maint Nurnber…" at bounding box center [844, 318] width 1448 height 564
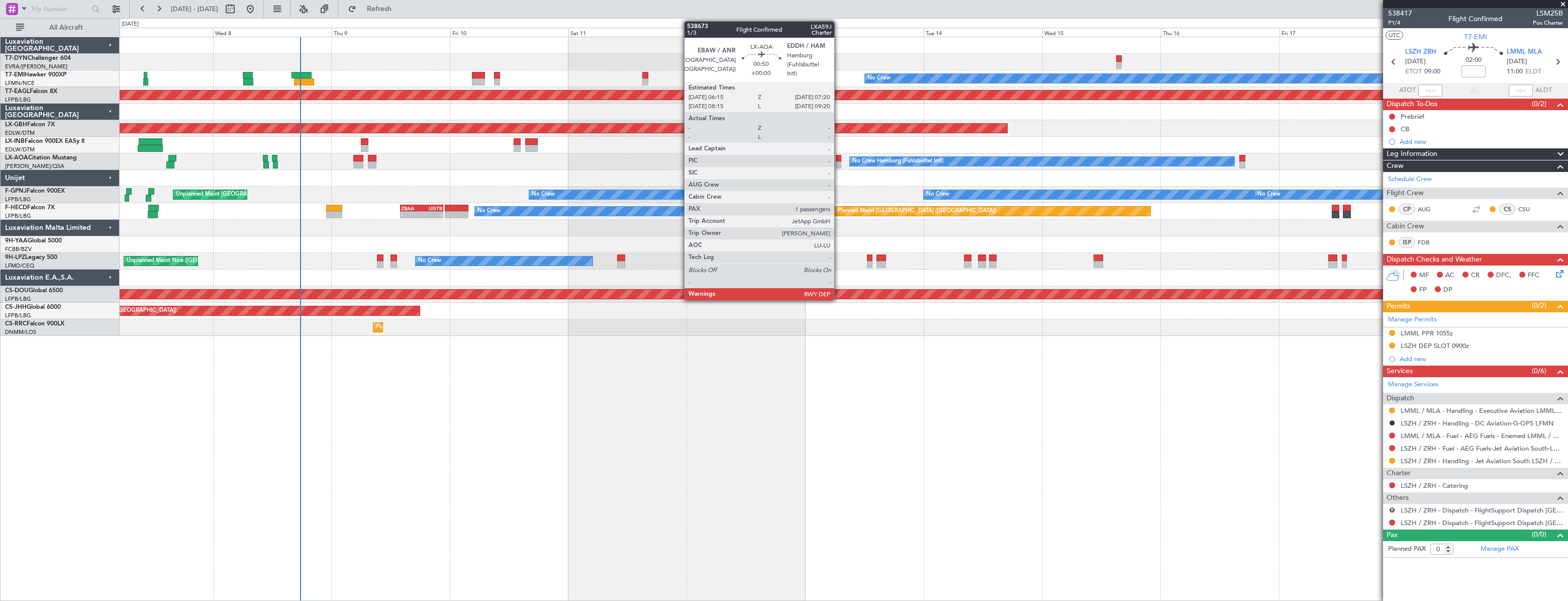
click at [839, 154] on div at bounding box center [839, 158] width 5 height 7
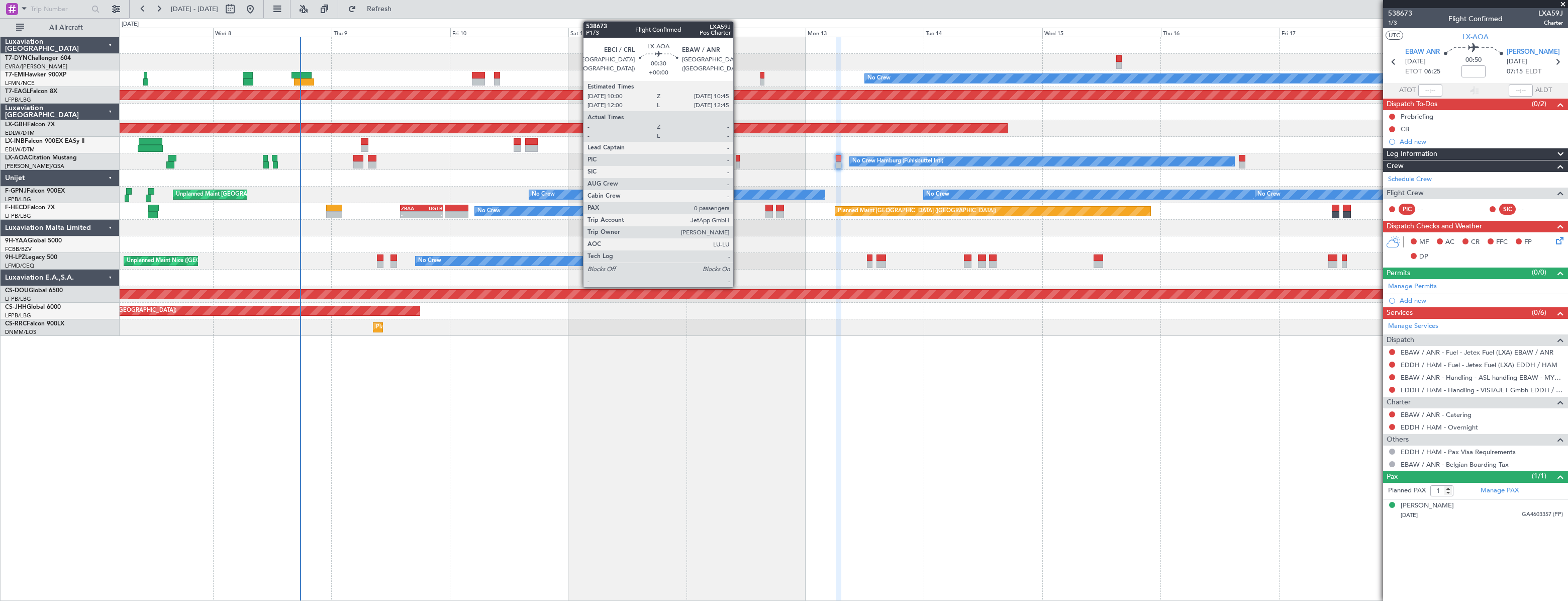
click at [737, 159] on div at bounding box center [737, 158] width 4 height 7
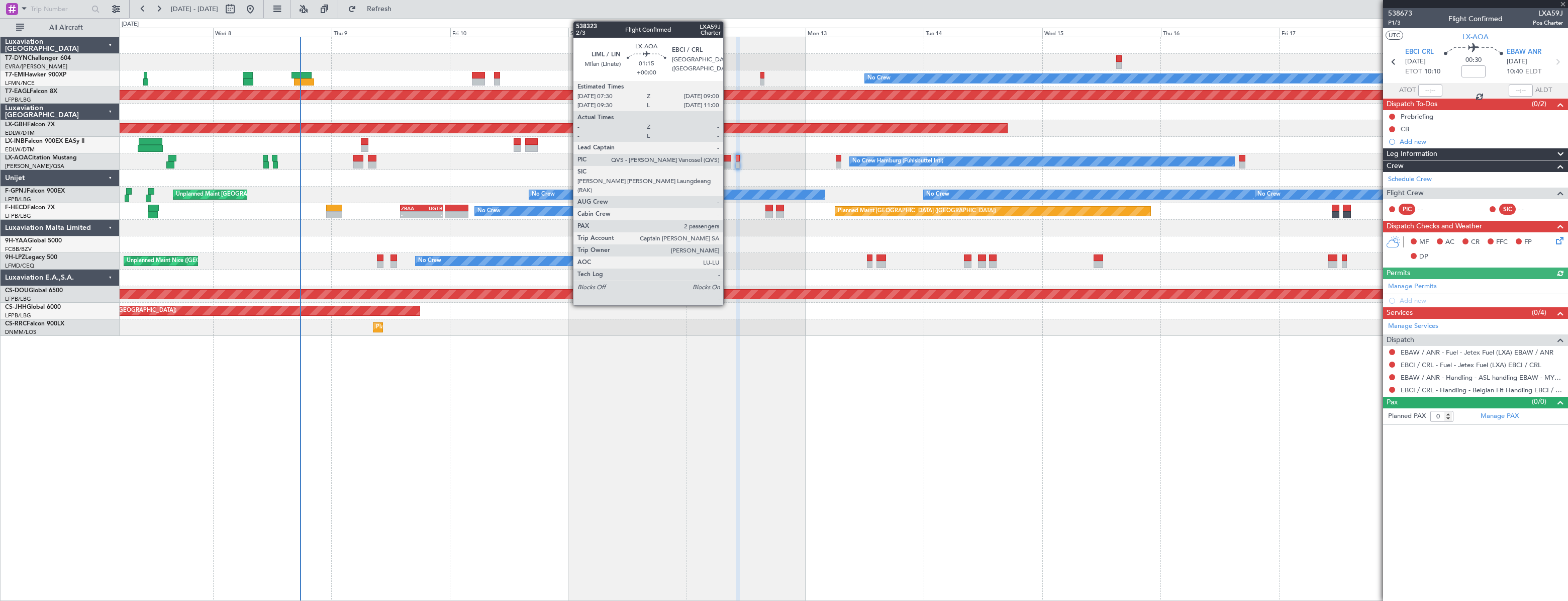
click at [728, 160] on div at bounding box center [727, 158] width 7 height 7
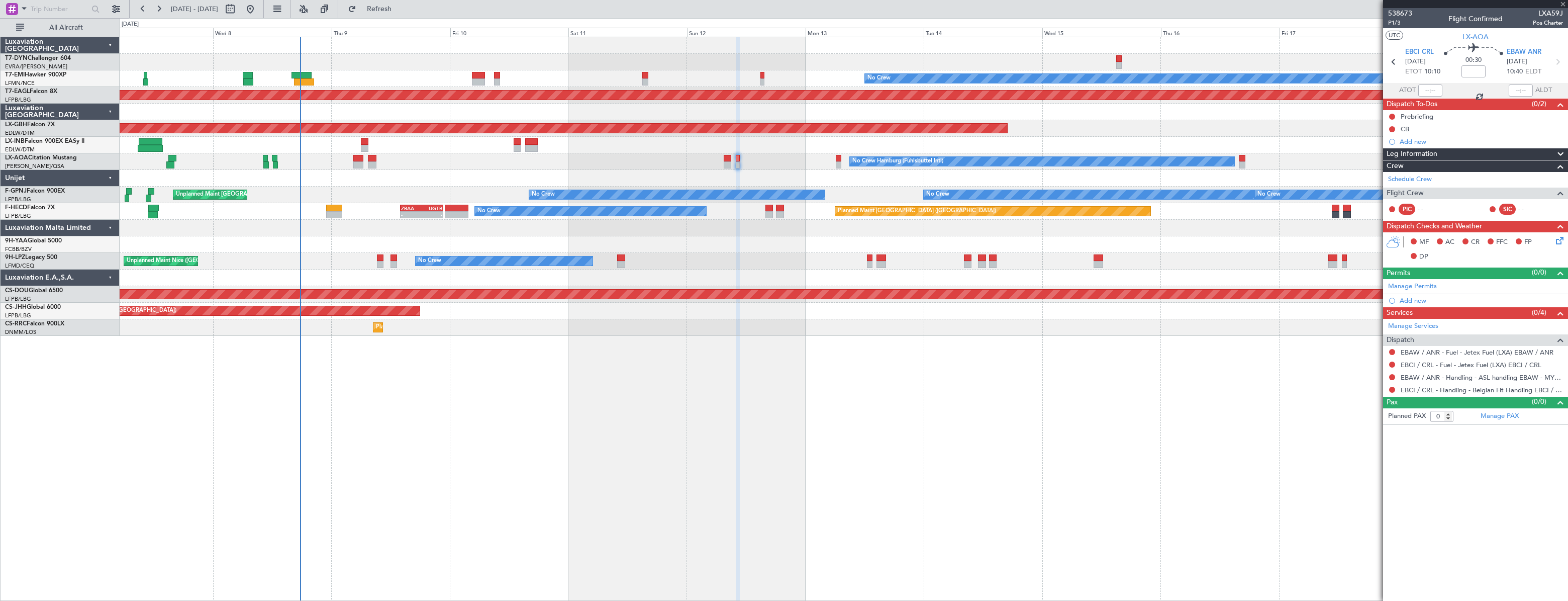
type input "2"
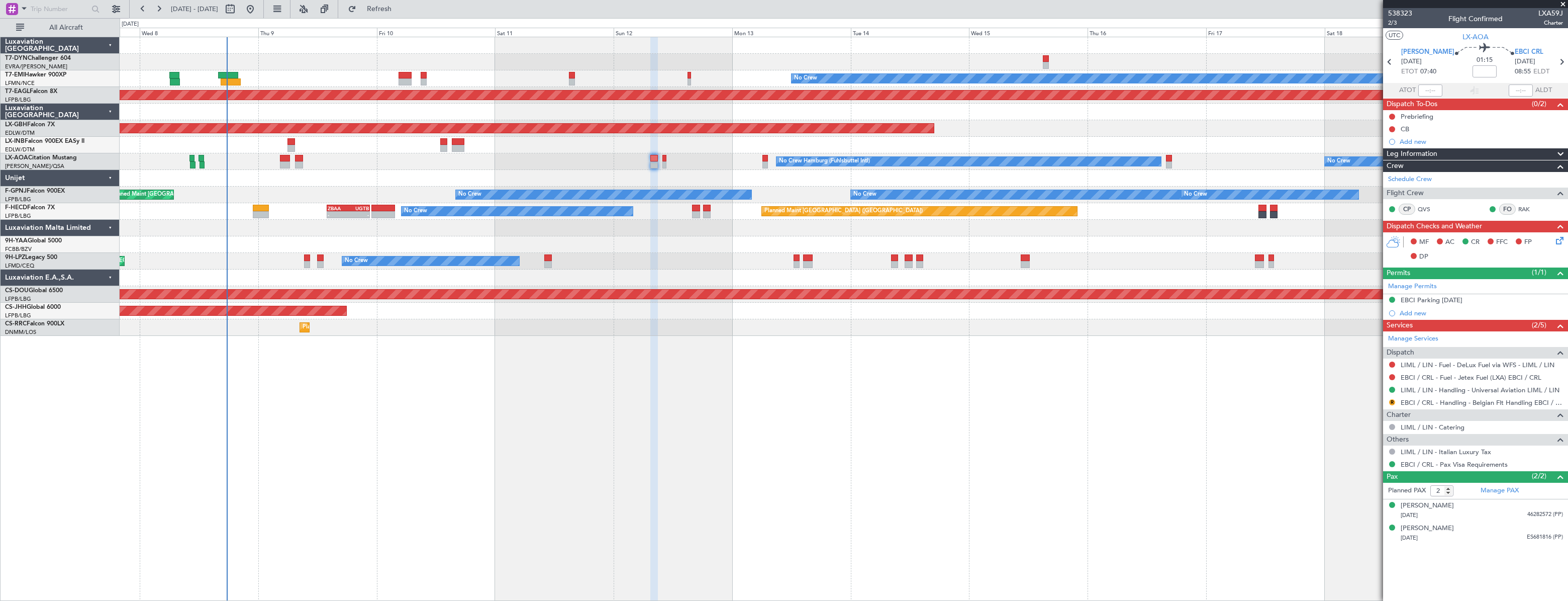
click at [828, 256] on div "No Crew Unplanned Maint Nice (Côte d'Azur Airport)" at bounding box center [843, 261] width 1447 height 17
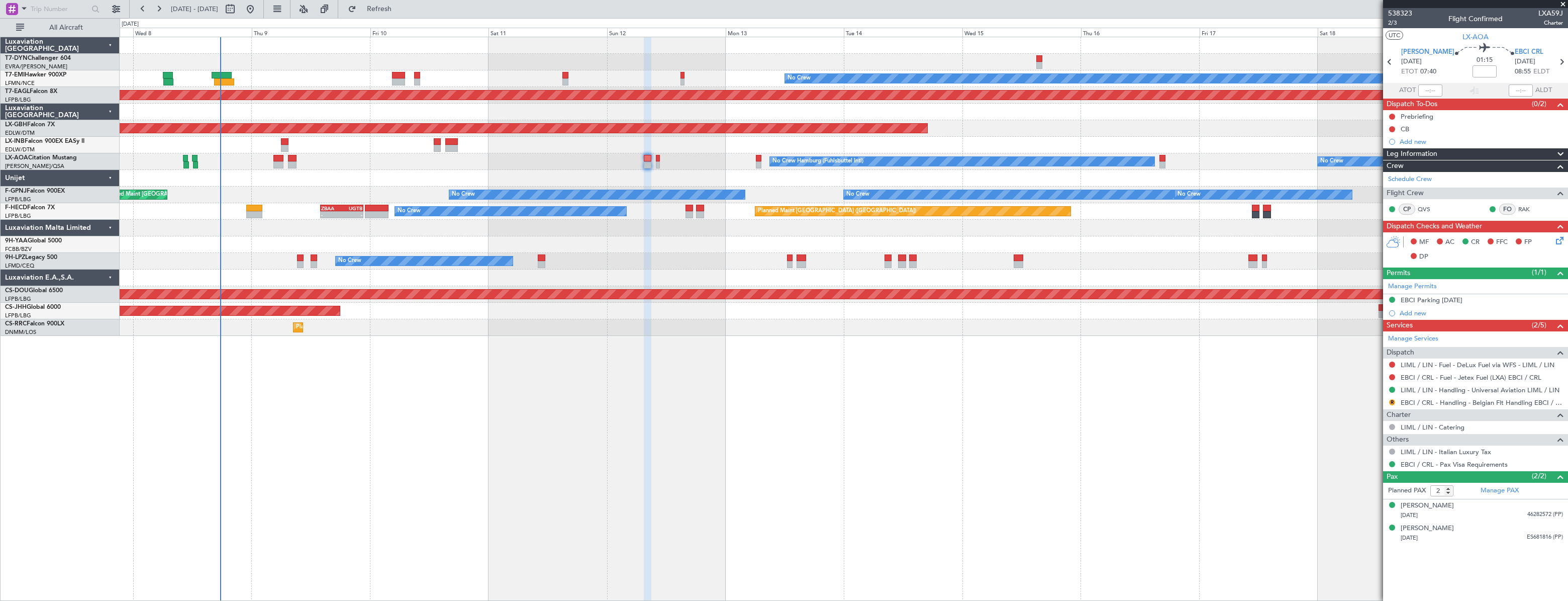
click at [1165, 149] on div at bounding box center [843, 145] width 1447 height 17
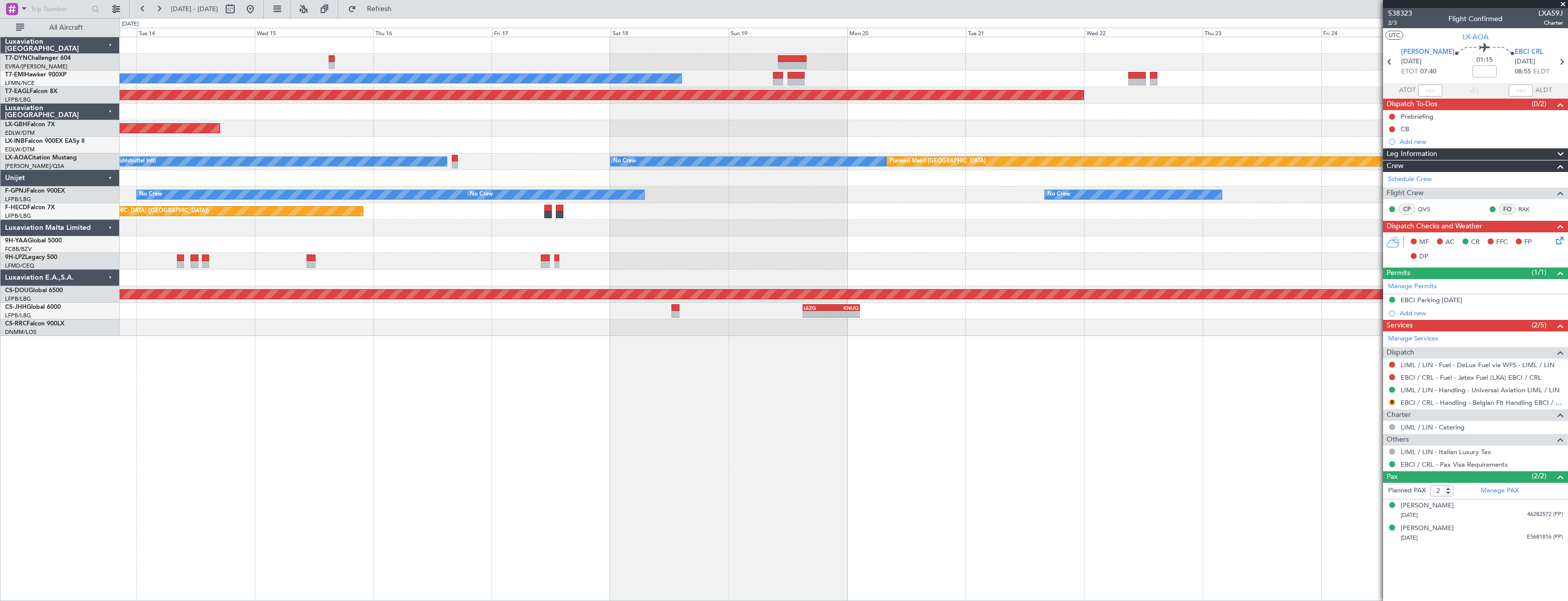
click at [454, 221] on div "No Crew Planned Maint Dubai (Al Maktoum Intl) Planned Maint Nurnberg No Crew Ha…" at bounding box center [843, 186] width 1447 height 298
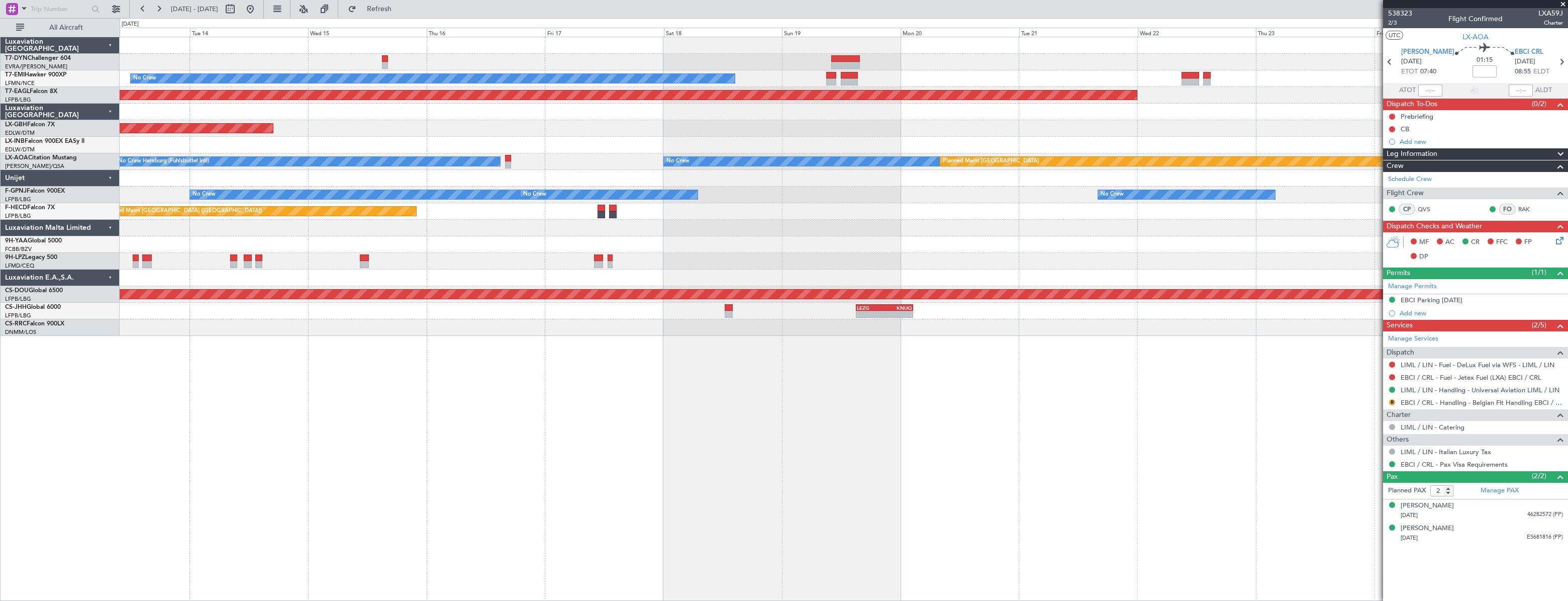
click at [708, 226] on div at bounding box center [843, 227] width 1447 height 17
click at [400, 10] on span "Refresh" at bounding box center [380, 9] width 43 height 7
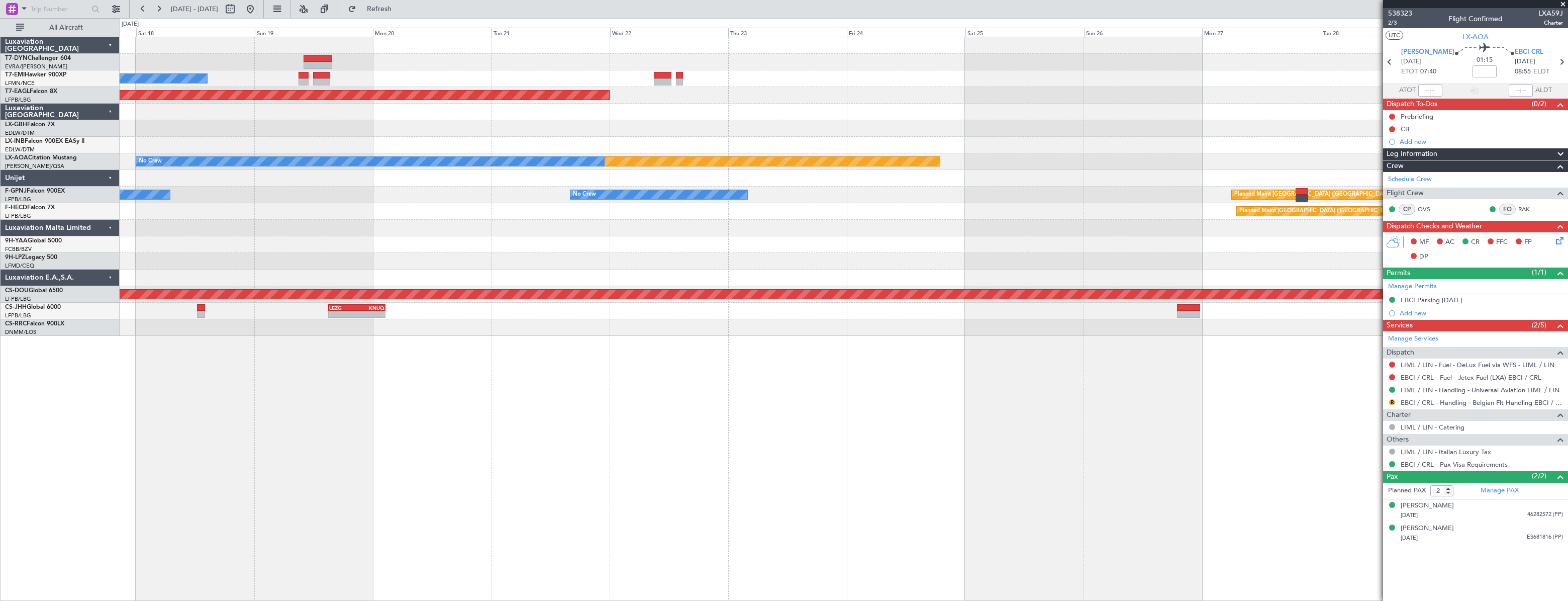
click at [240, 233] on div "No Crew Planned Maint Dubai (Al Maktoum Intl) Planned Maint Monchengladbach No …" at bounding box center [843, 186] width 1447 height 298
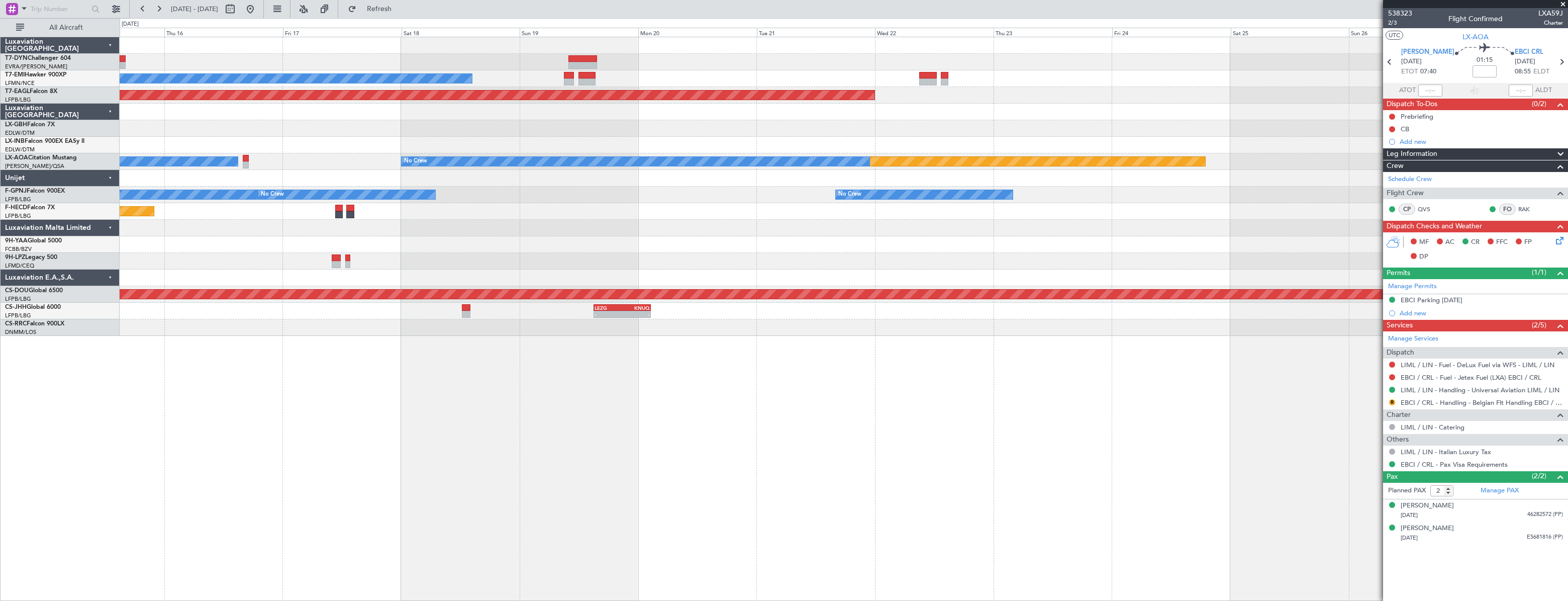
click at [571, 228] on div at bounding box center [843, 227] width 1447 height 17
